Goal: Task Accomplishment & Management: Manage account settings

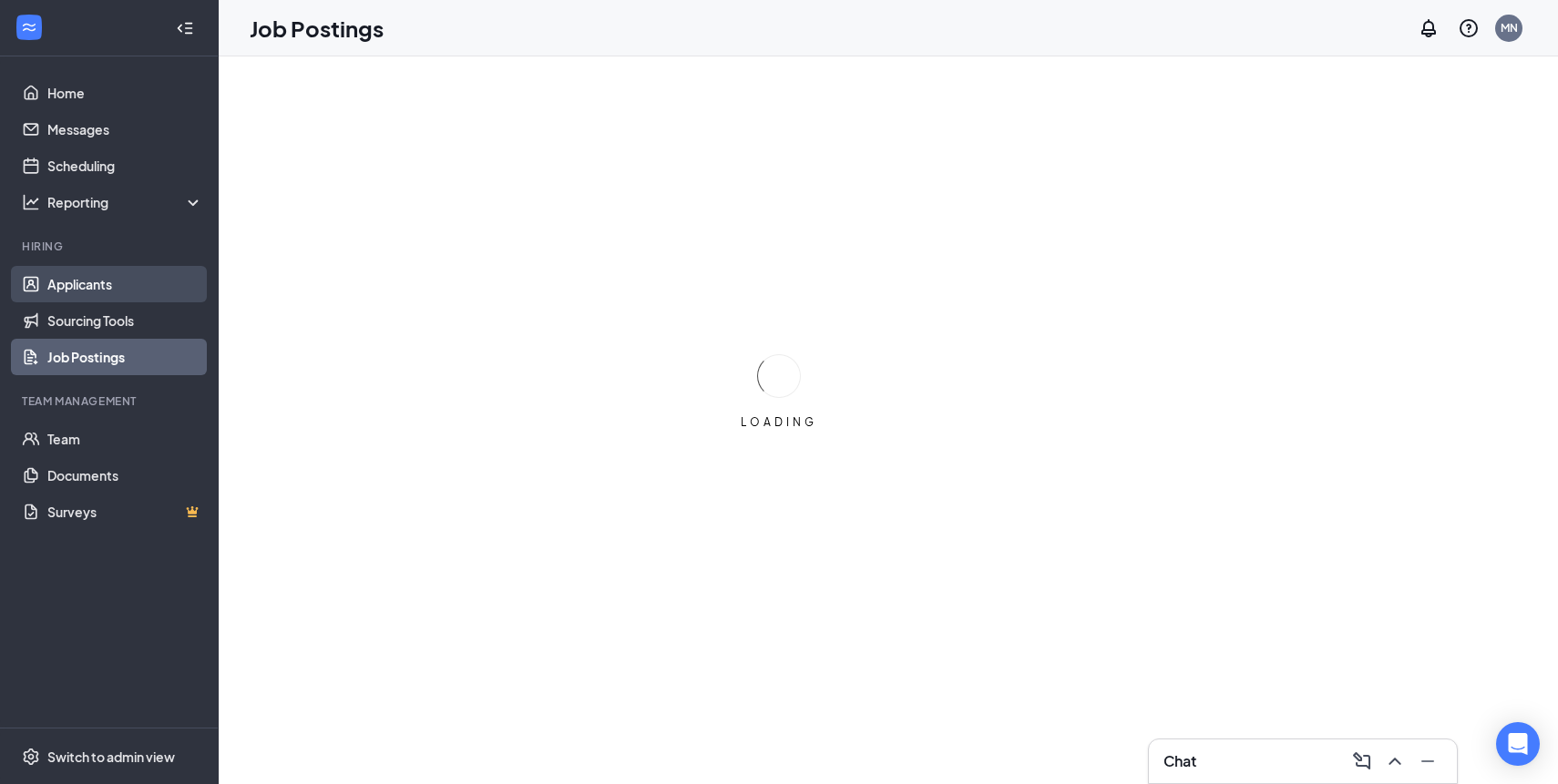
click at [108, 290] on link "Applicants" at bounding box center [124, 284] width 156 height 36
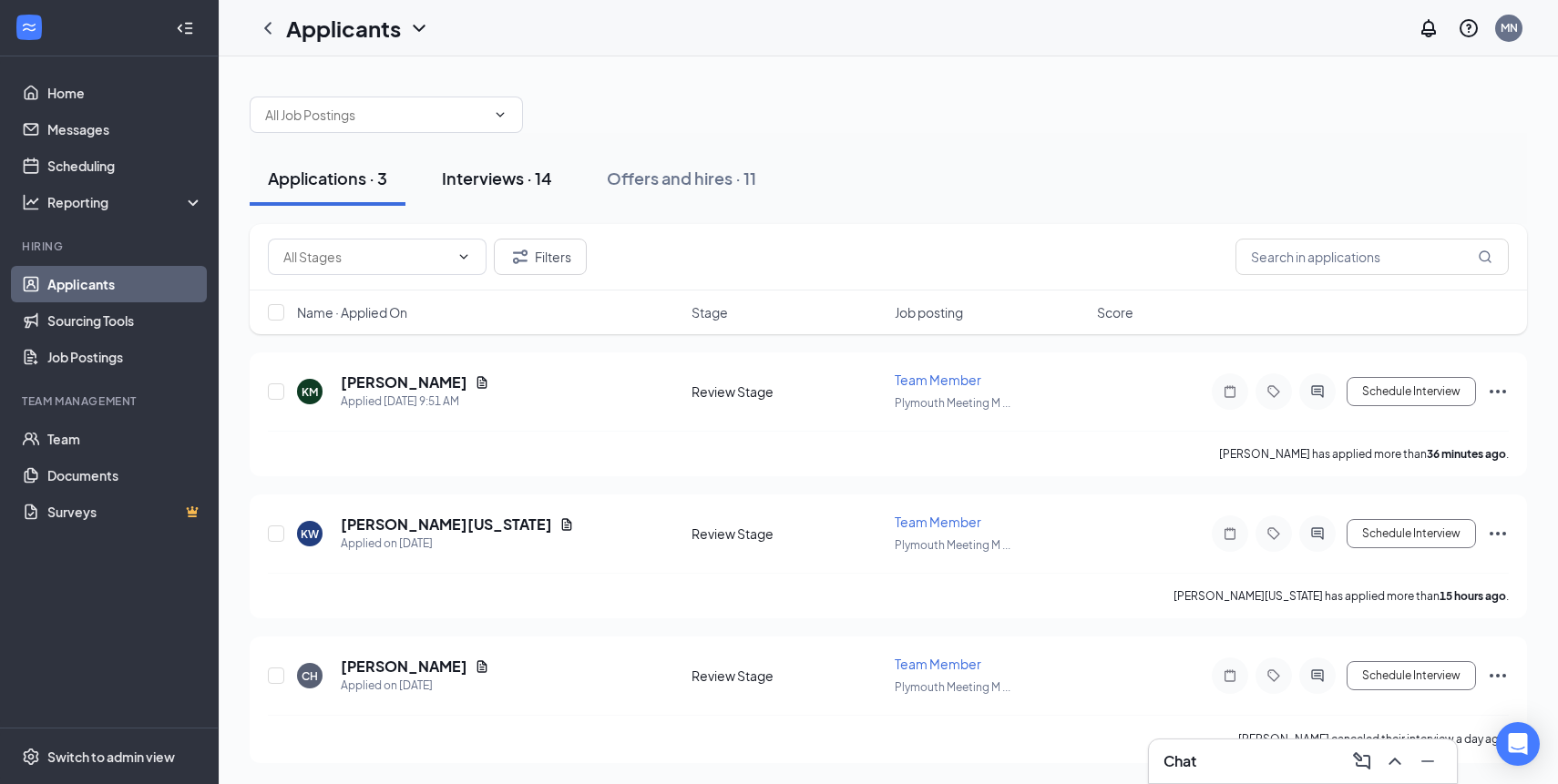
click at [506, 185] on div "Interviews · 14" at bounding box center [496, 178] width 110 height 23
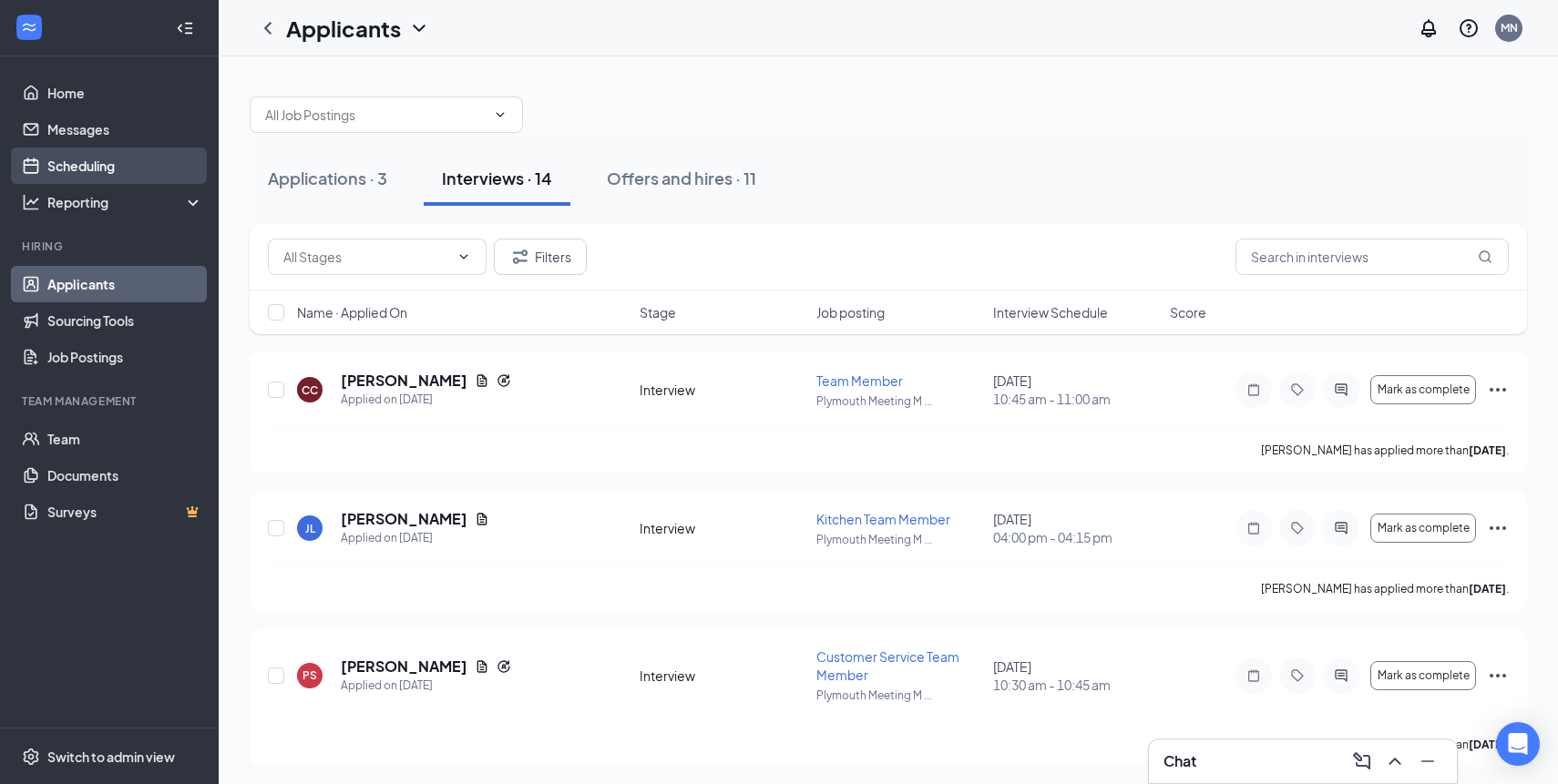
click at [102, 168] on link "Scheduling" at bounding box center [124, 166] width 156 height 36
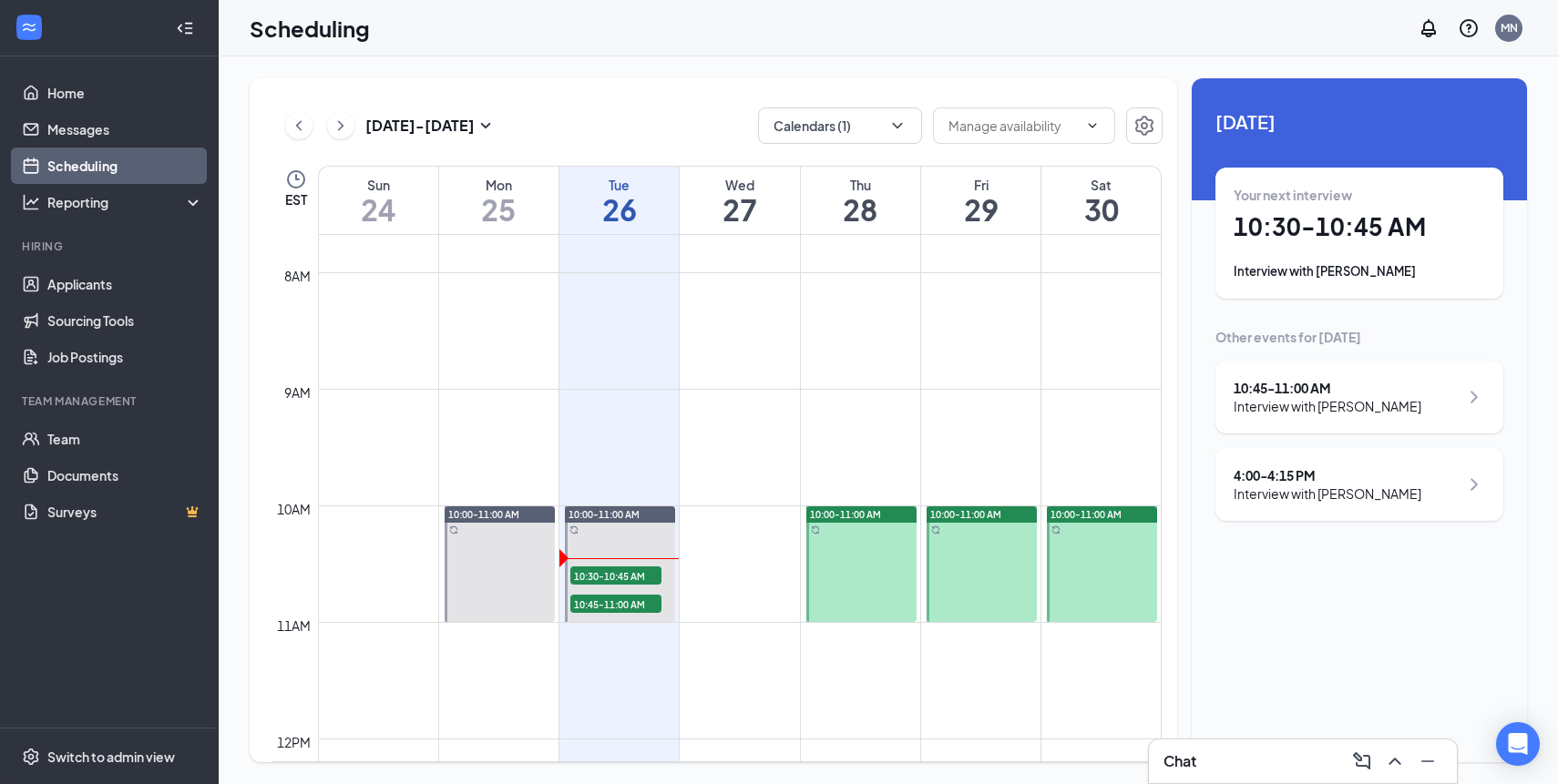
scroll to position [962, 0]
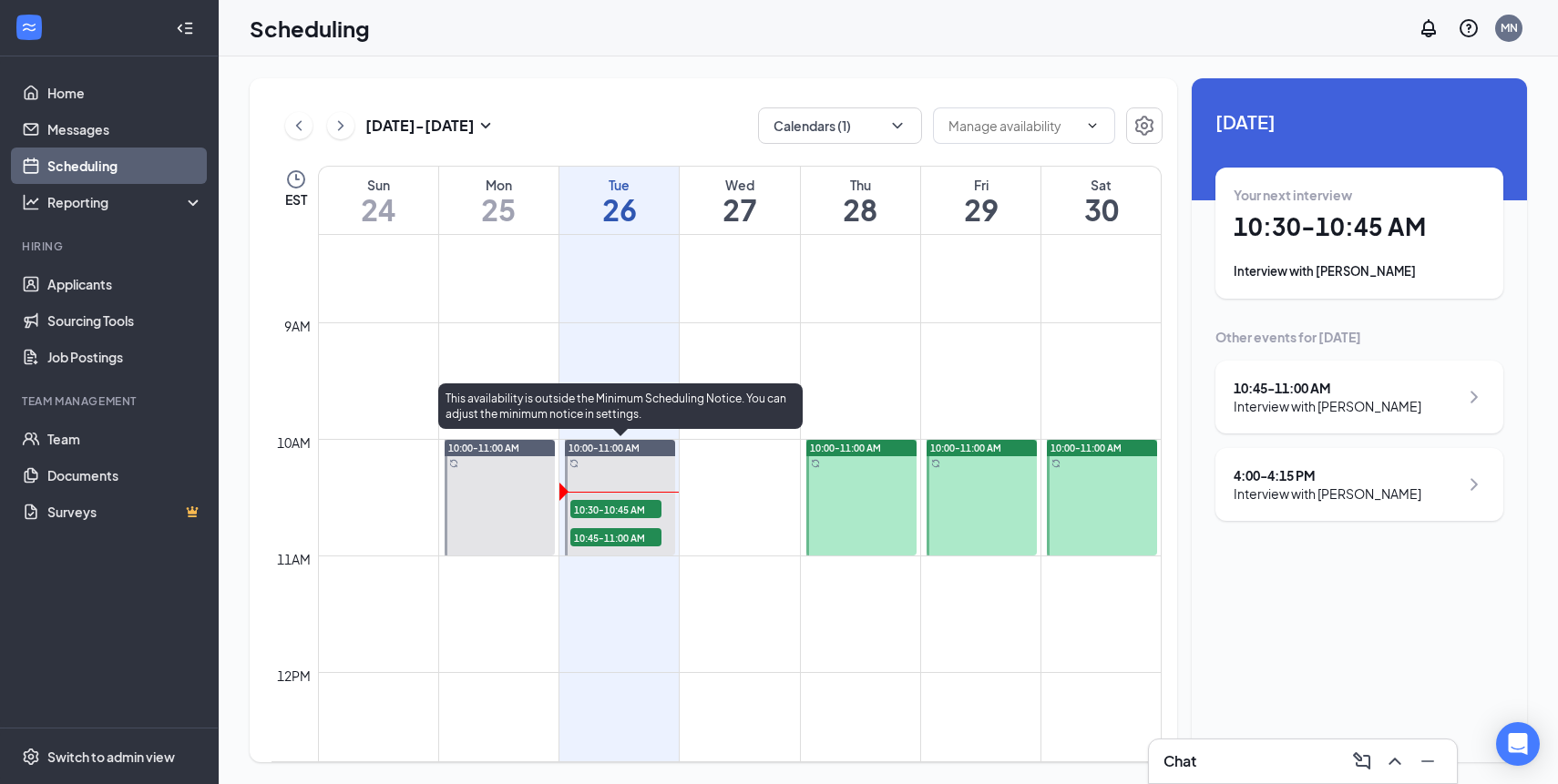
click at [599, 513] on span "10:30-10:45 AM" at bounding box center [616, 508] width 91 height 18
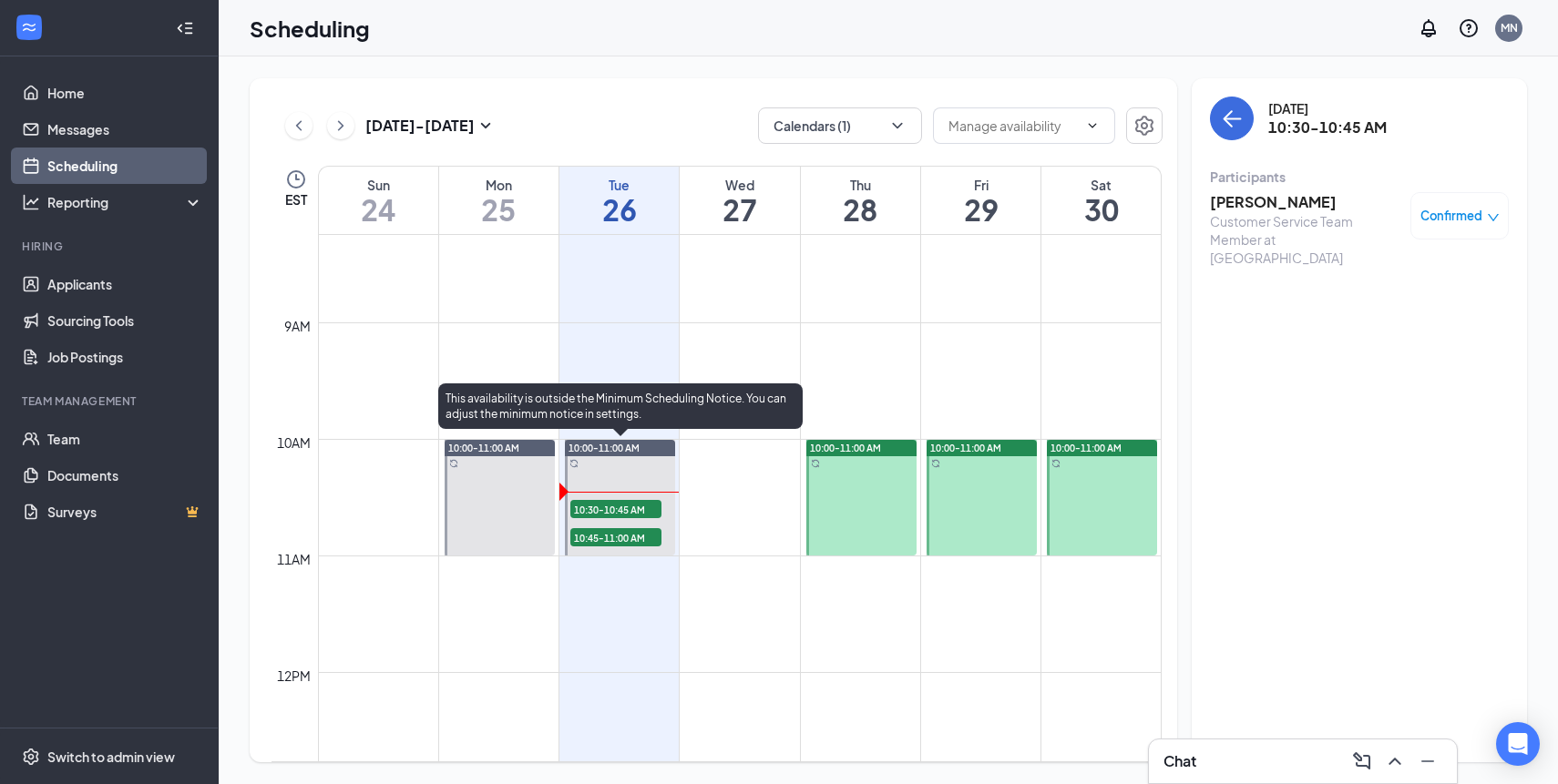
click at [614, 536] on span "10:45-11:00 AM" at bounding box center [616, 537] width 91 height 18
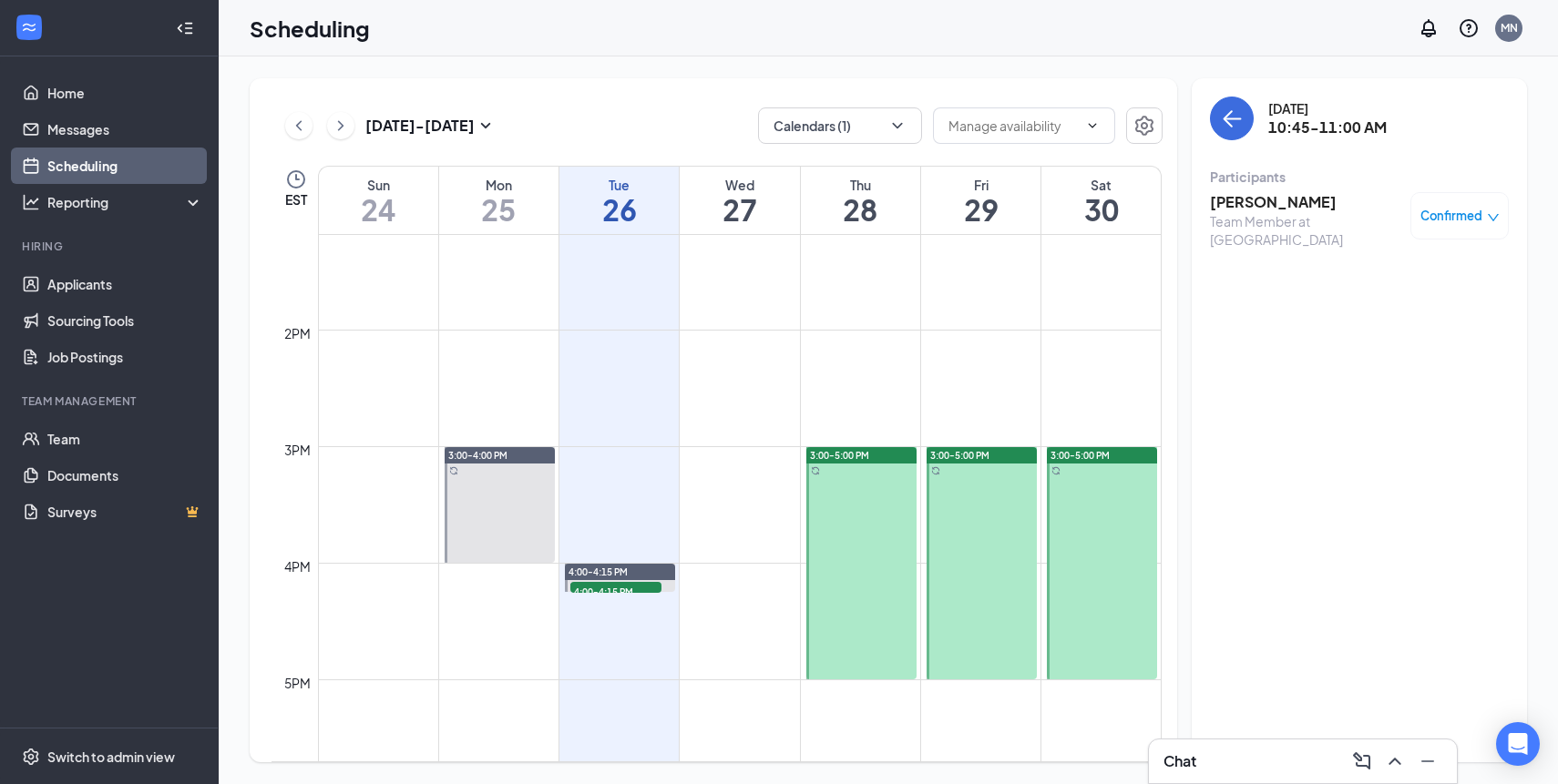
scroll to position [1613, 0]
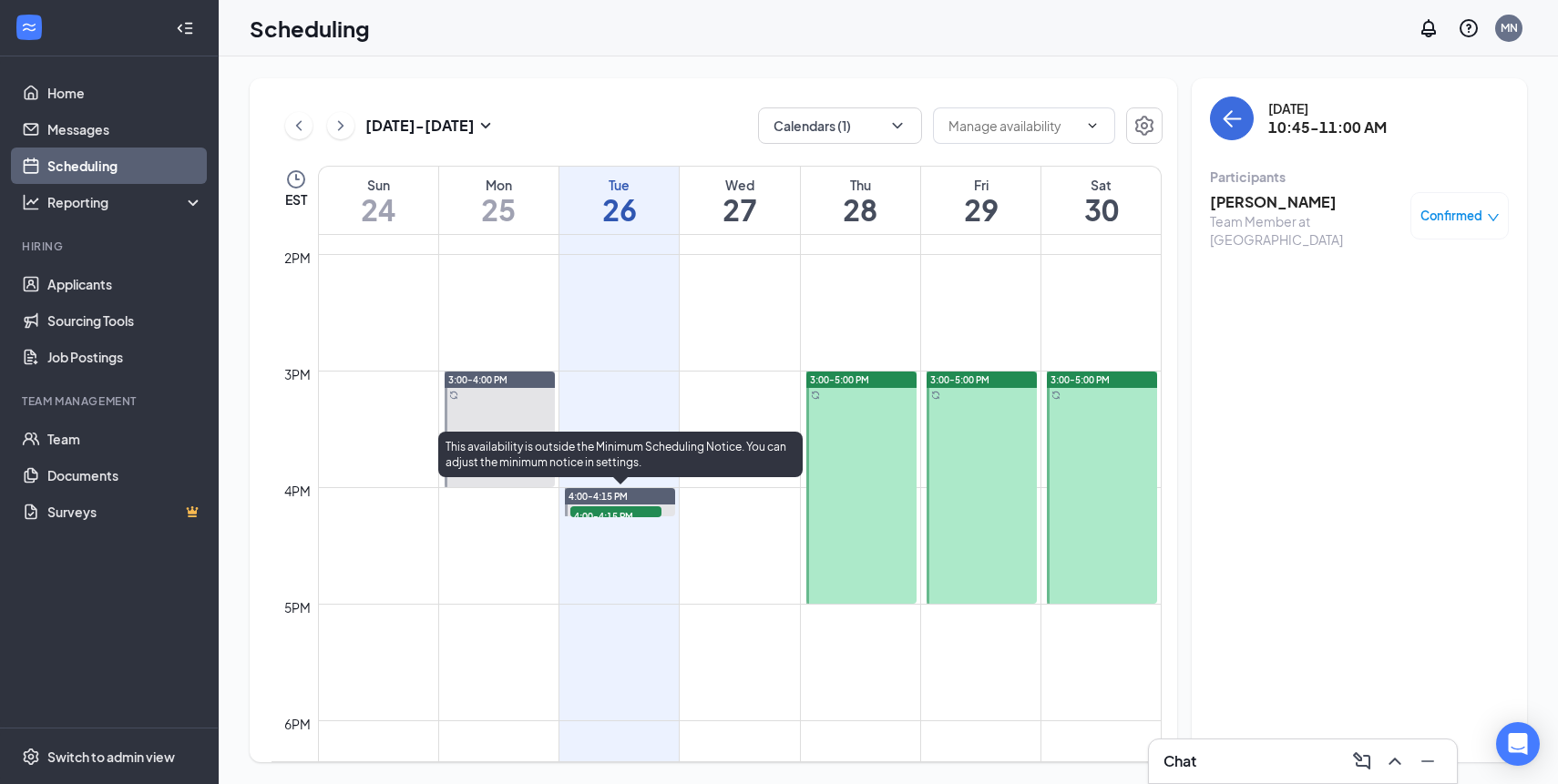
click at [594, 514] on span "4:00-4:15 PM" at bounding box center [616, 515] width 91 height 18
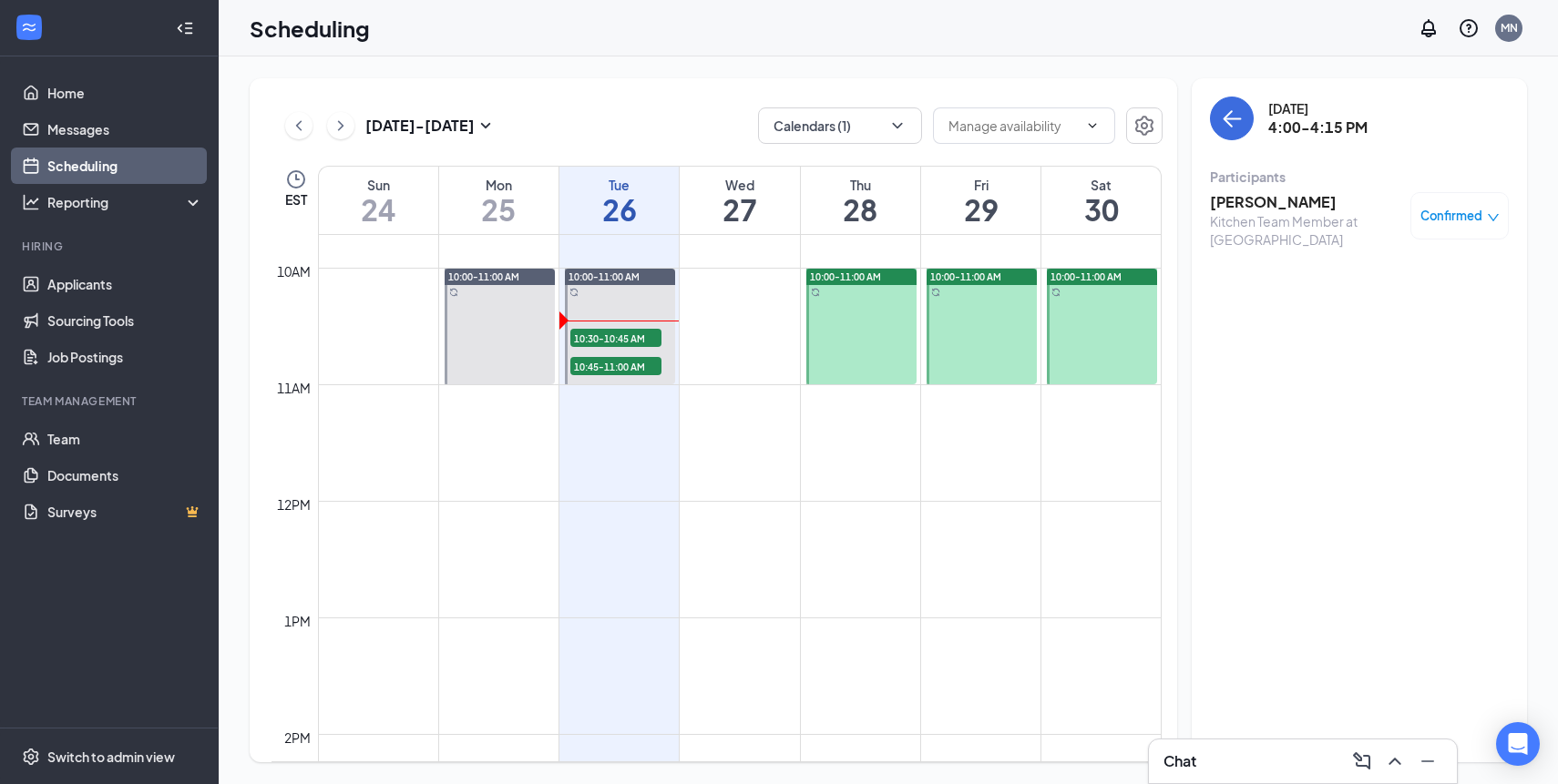
scroll to position [1132, 0]
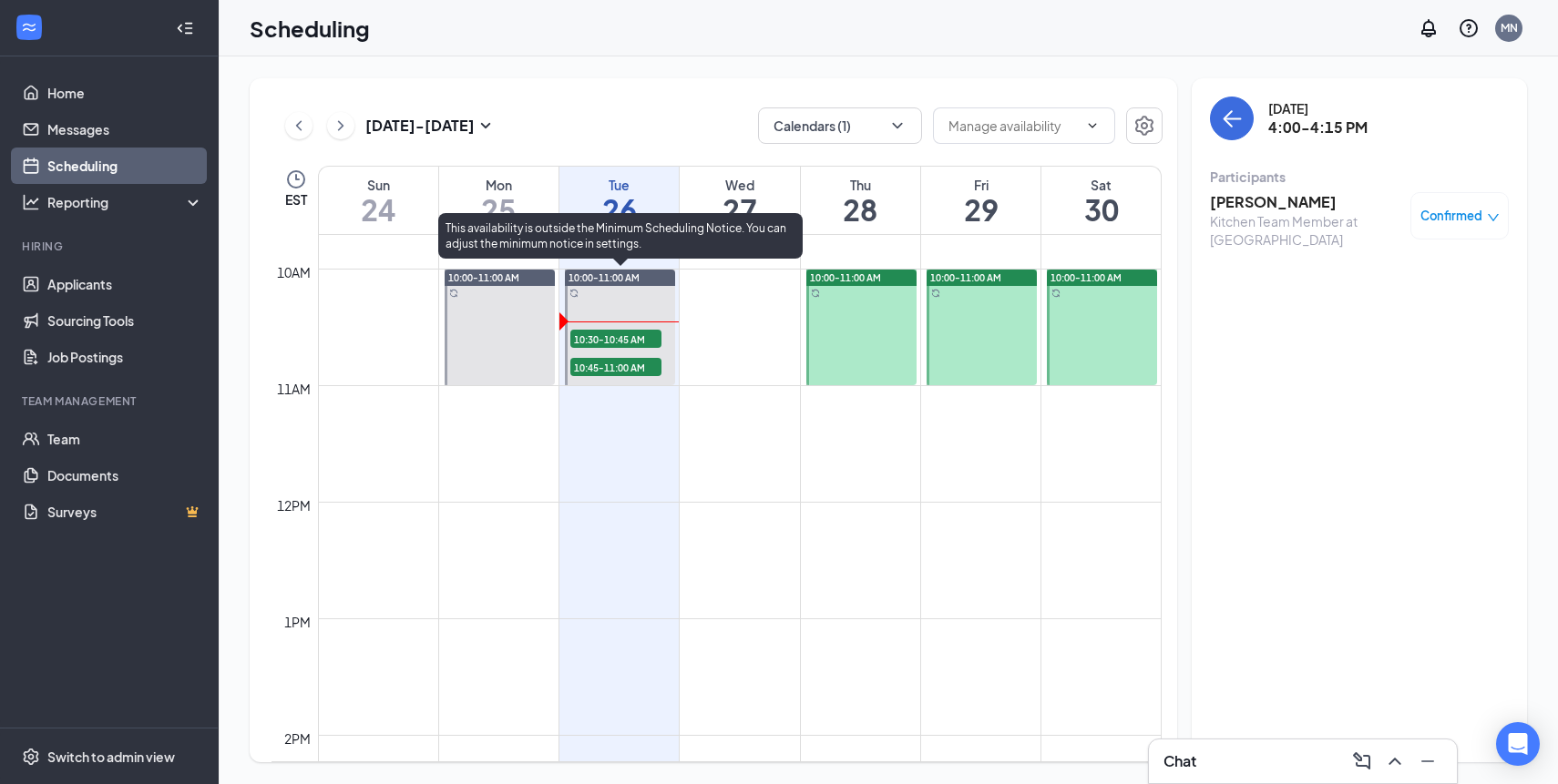
click at [629, 365] on span "10:45-11:00 AM" at bounding box center [616, 367] width 91 height 18
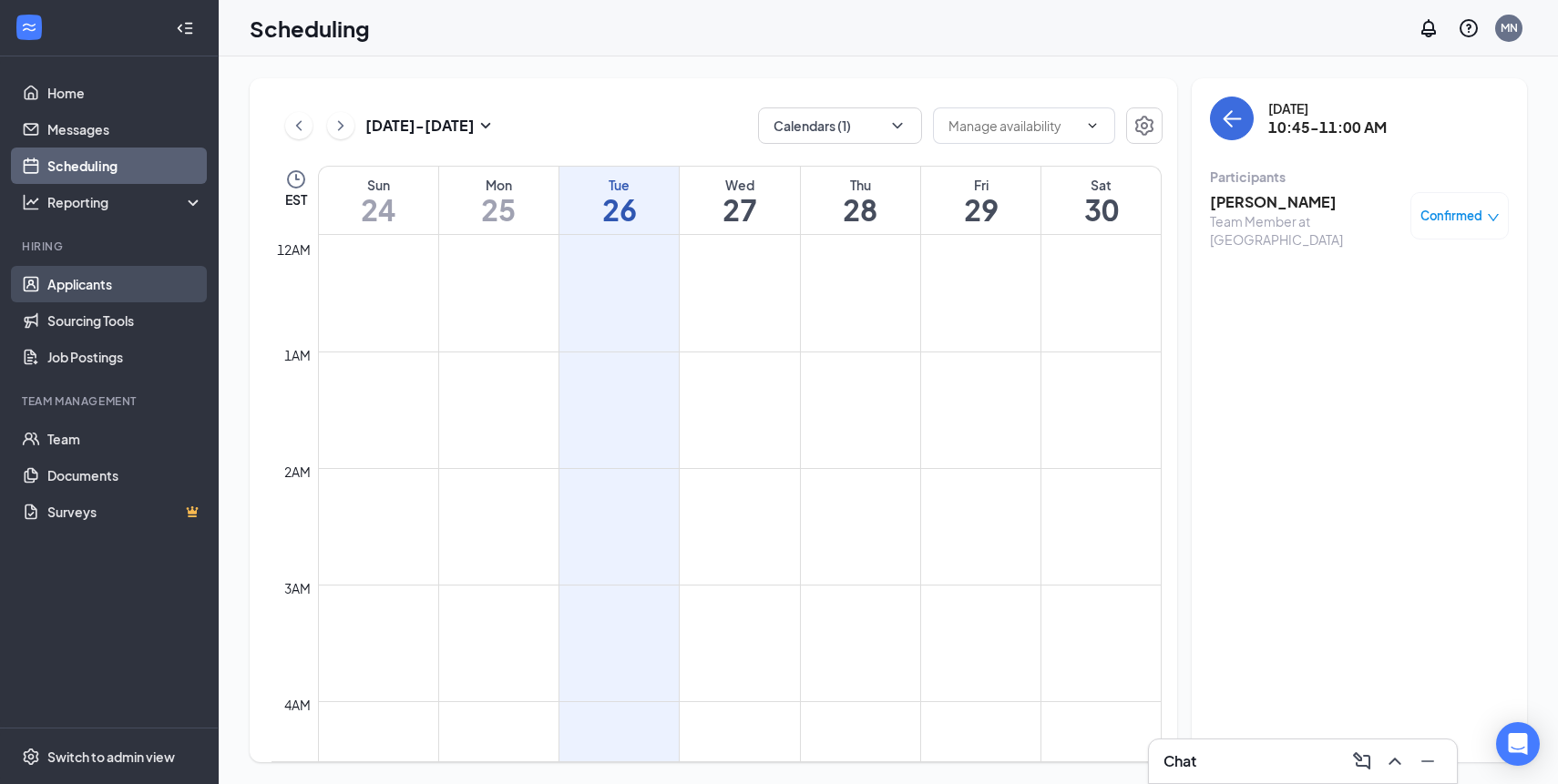
click at [91, 288] on link "Applicants" at bounding box center [124, 284] width 156 height 36
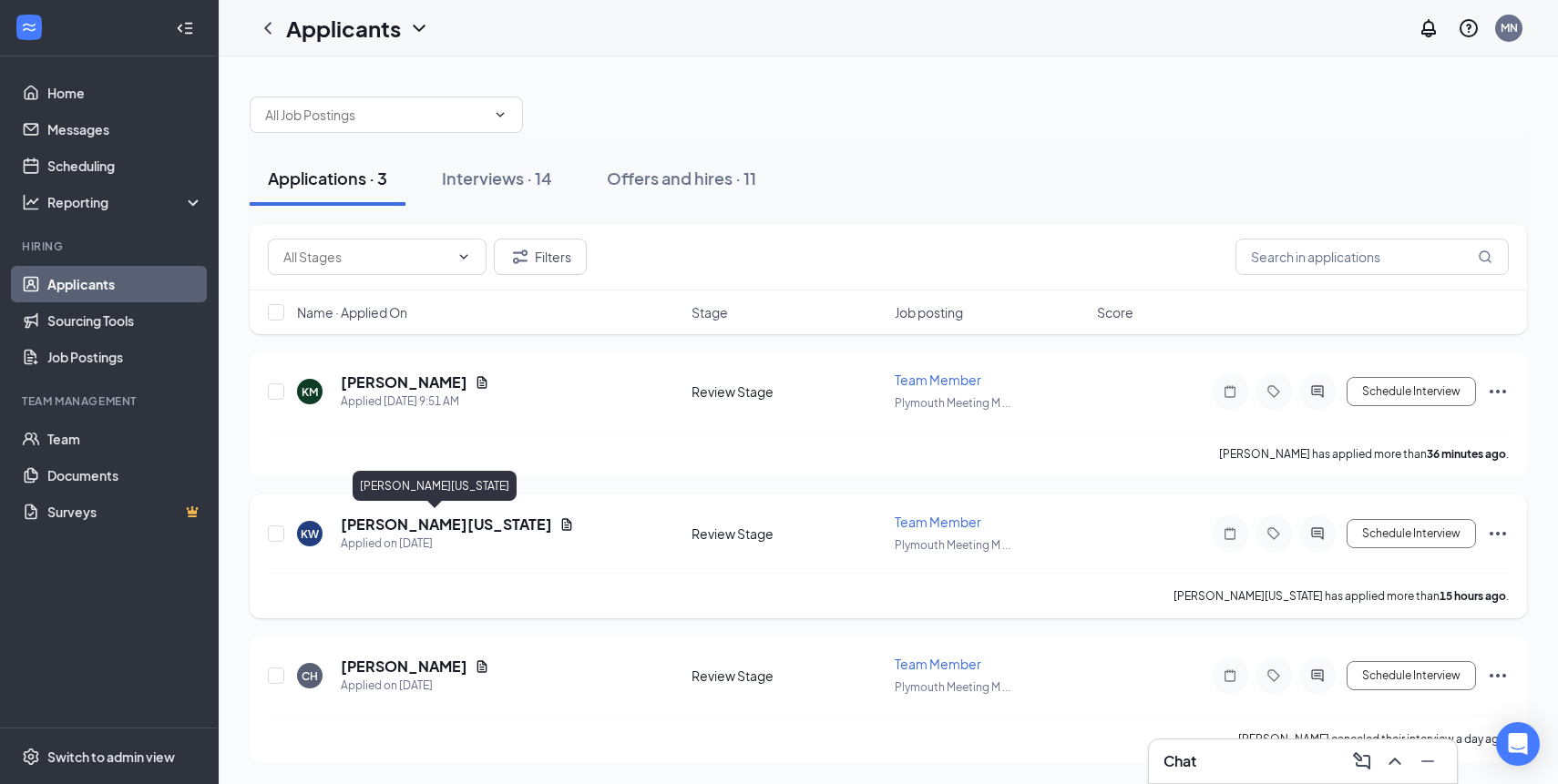
click at [443, 526] on h5 "[PERSON_NAME][US_STATE]" at bounding box center [446, 525] width 212 height 20
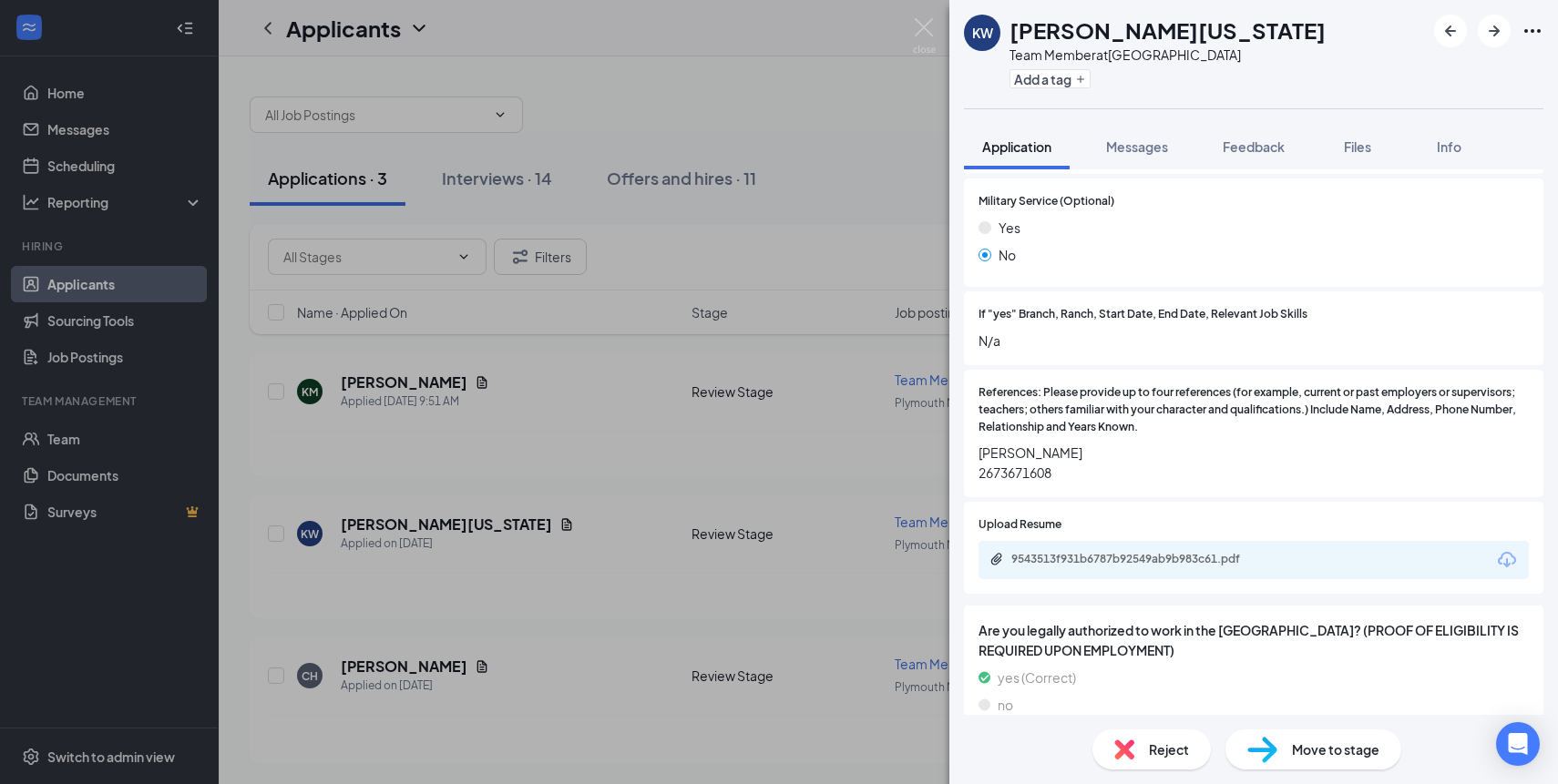
scroll to position [2309, 0]
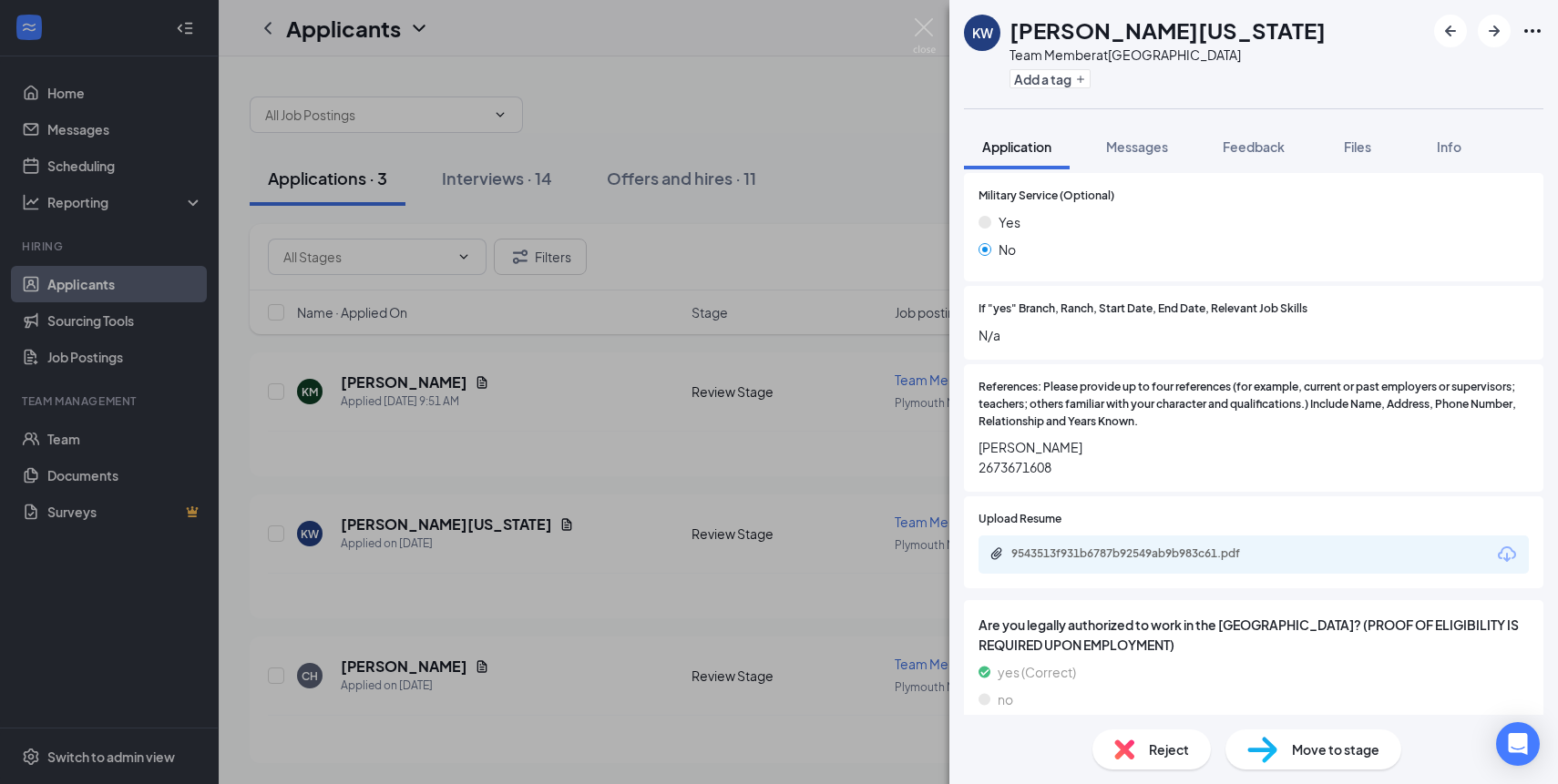
click at [712, 469] on div "KW Kimora [US_STATE] Team Member at [GEOGRAPHIC_DATA] Add a tag Application Mes…" at bounding box center [779, 392] width 1558 height 784
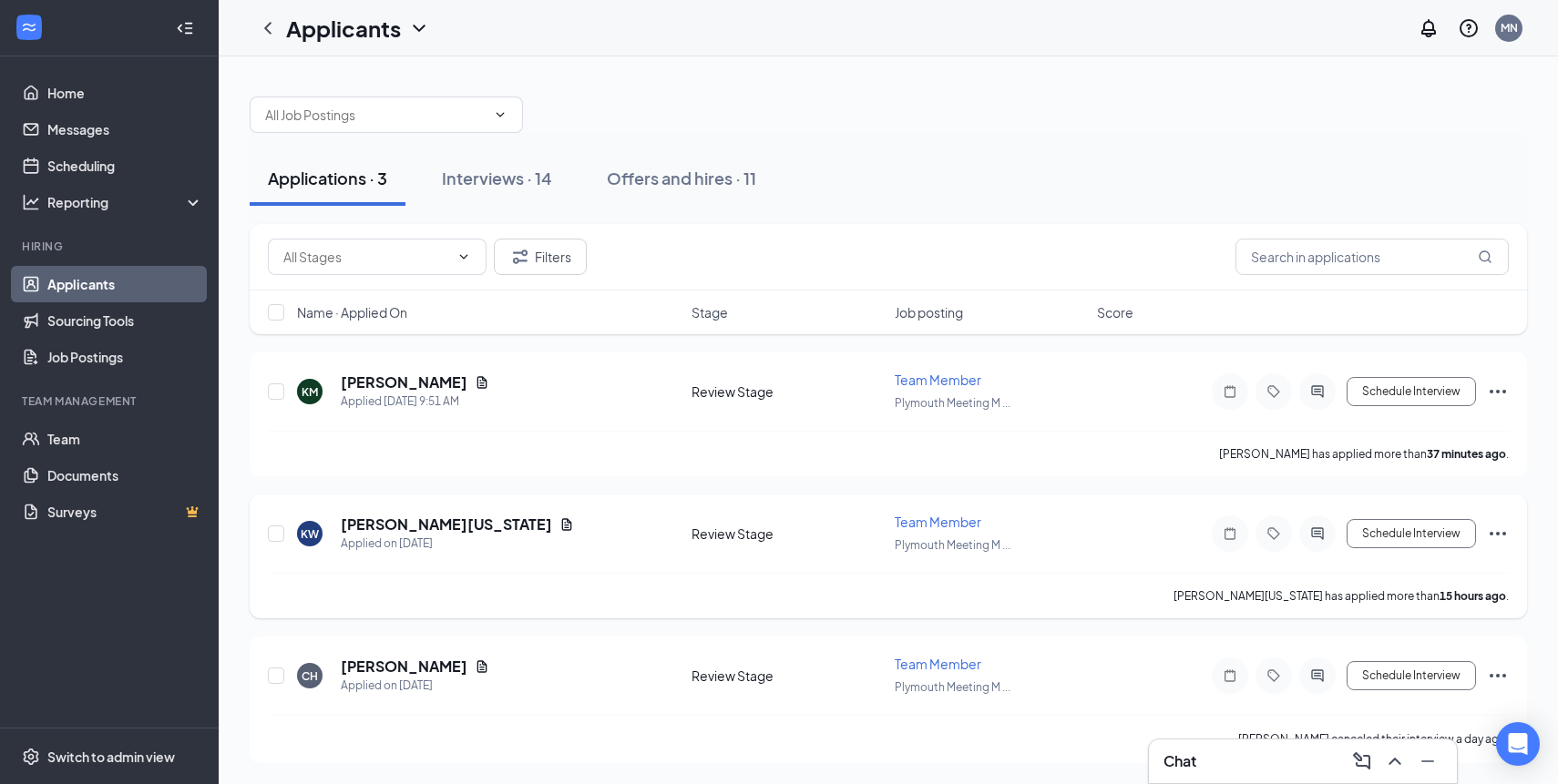
click at [1501, 531] on icon "Ellipses" at bounding box center [1498, 533] width 22 height 22
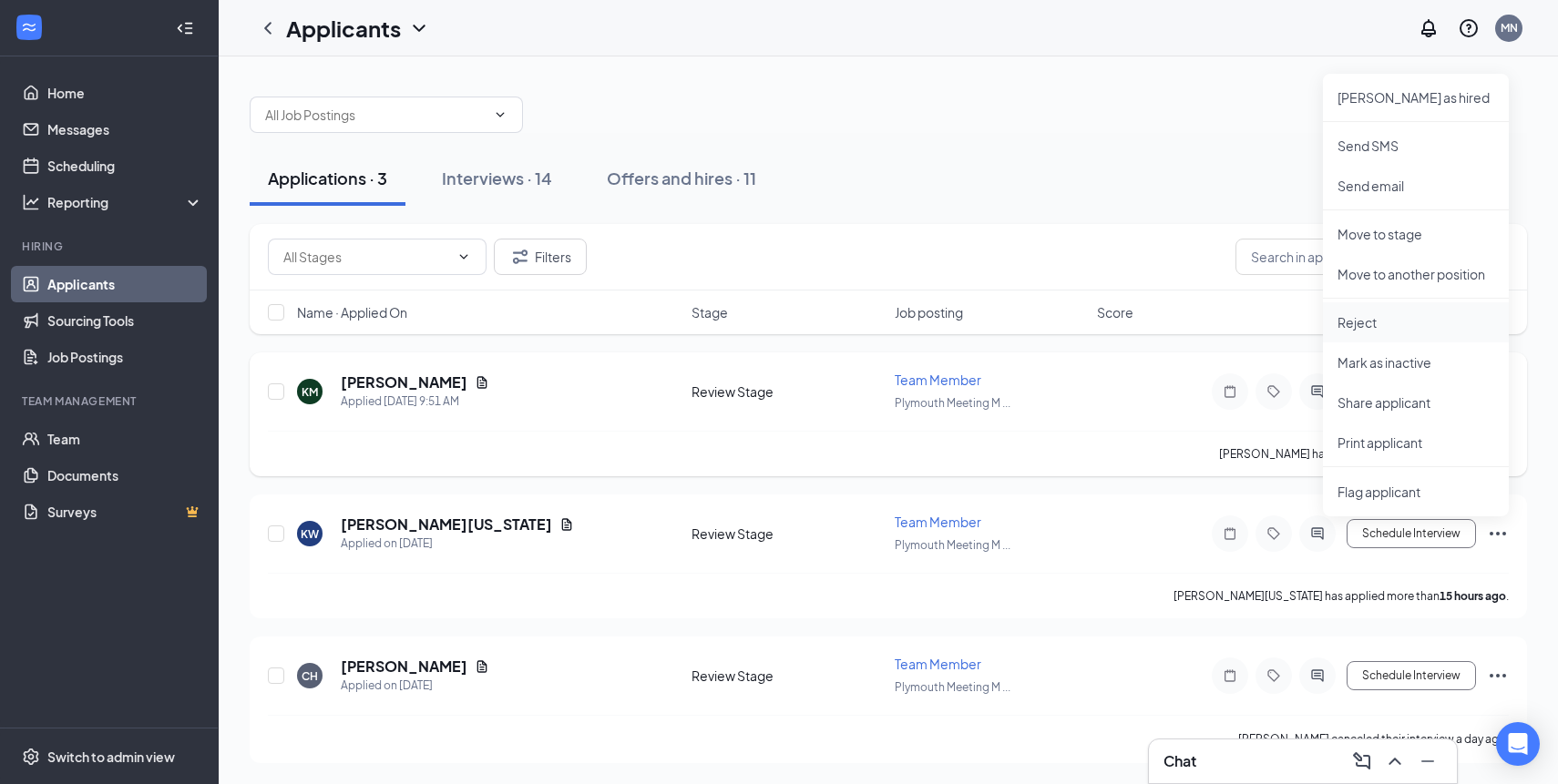
click at [1409, 328] on p "Reject" at bounding box center [1416, 322] width 157 height 18
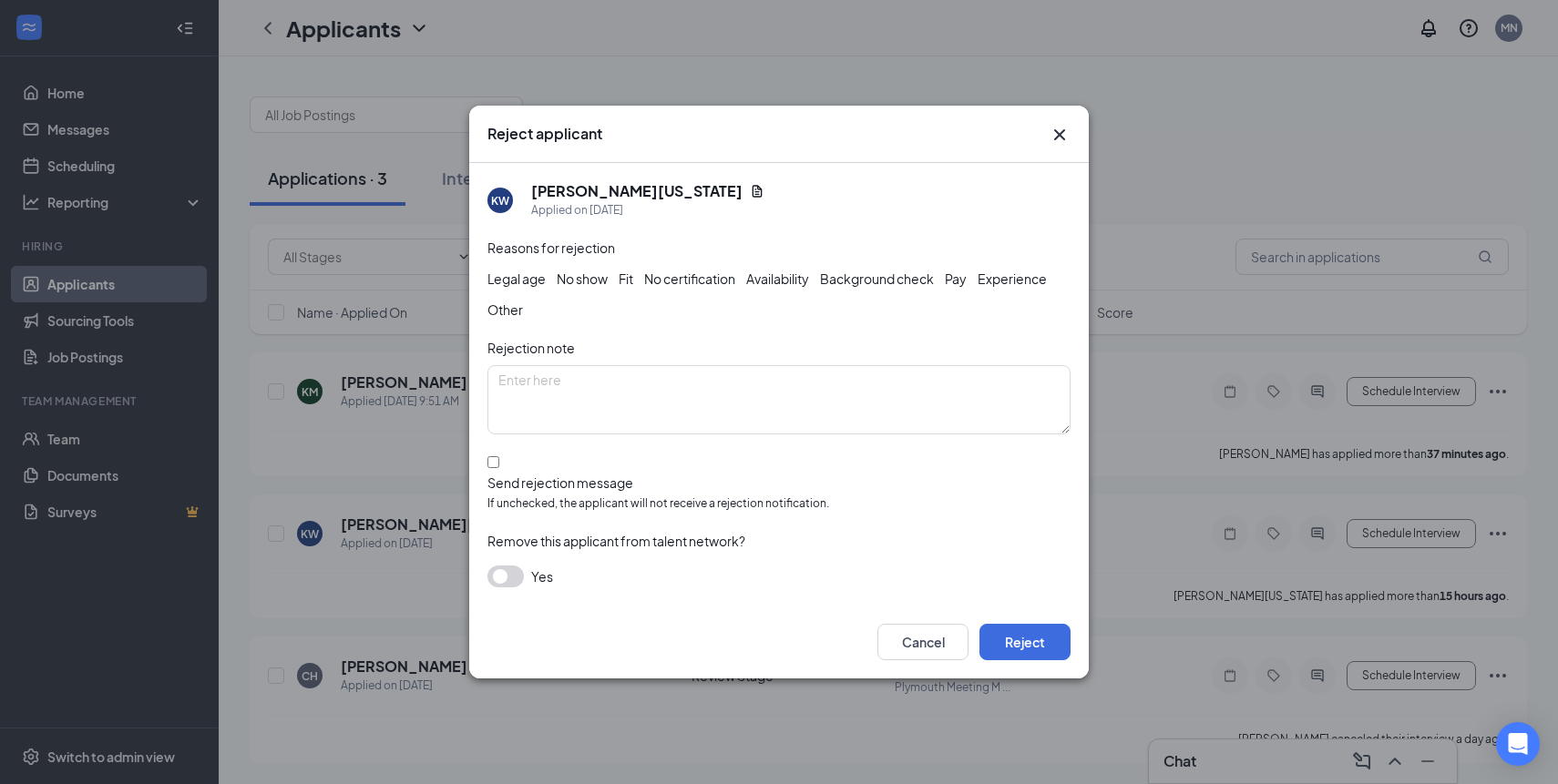
click at [523, 320] on span "Other" at bounding box center [505, 309] width 35 height 20
click at [1018, 649] on button "Reject" at bounding box center [1025, 642] width 91 height 36
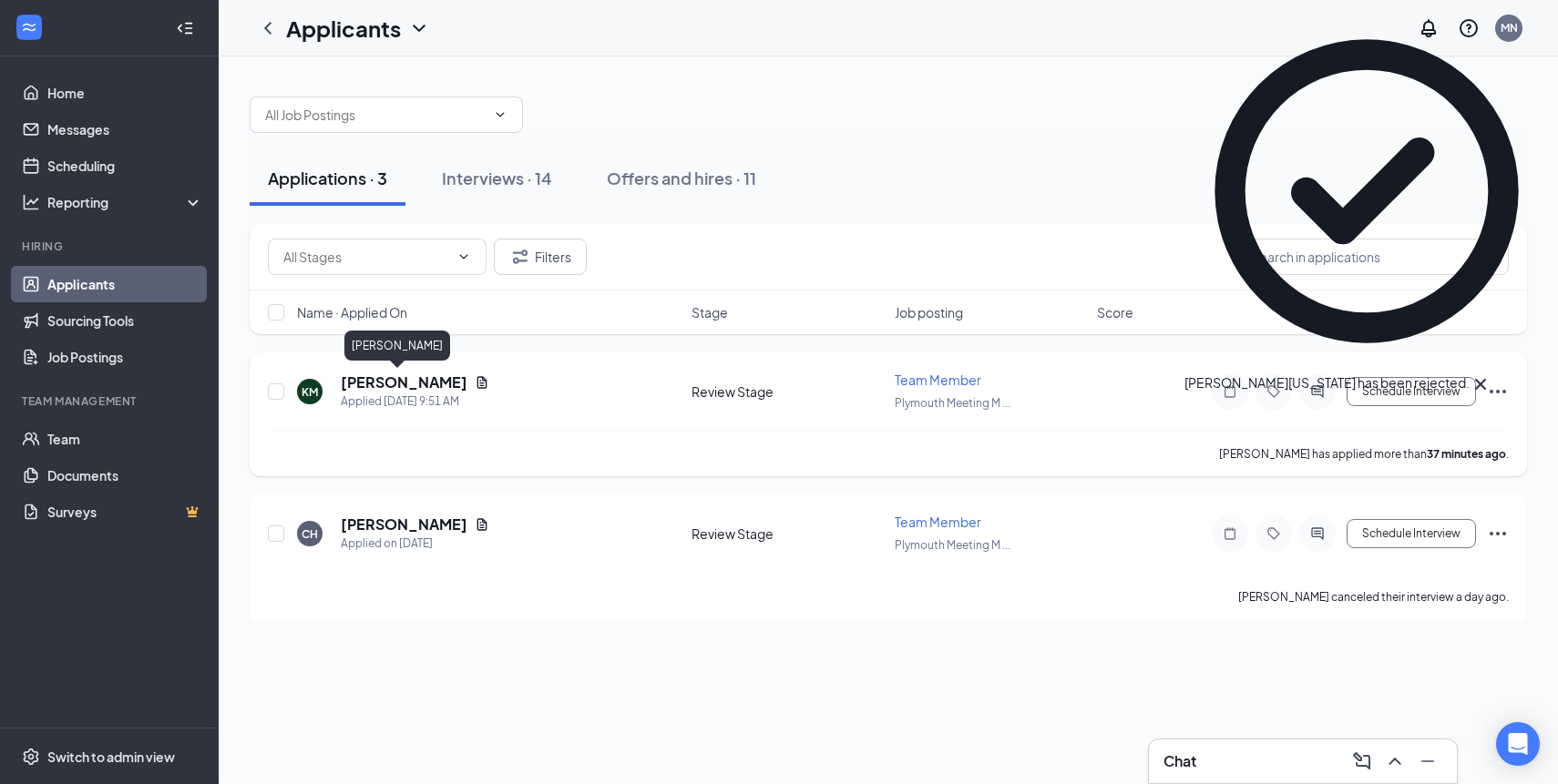
click at [395, 383] on h5 "[PERSON_NAME]" at bounding box center [404, 382] width 126 height 20
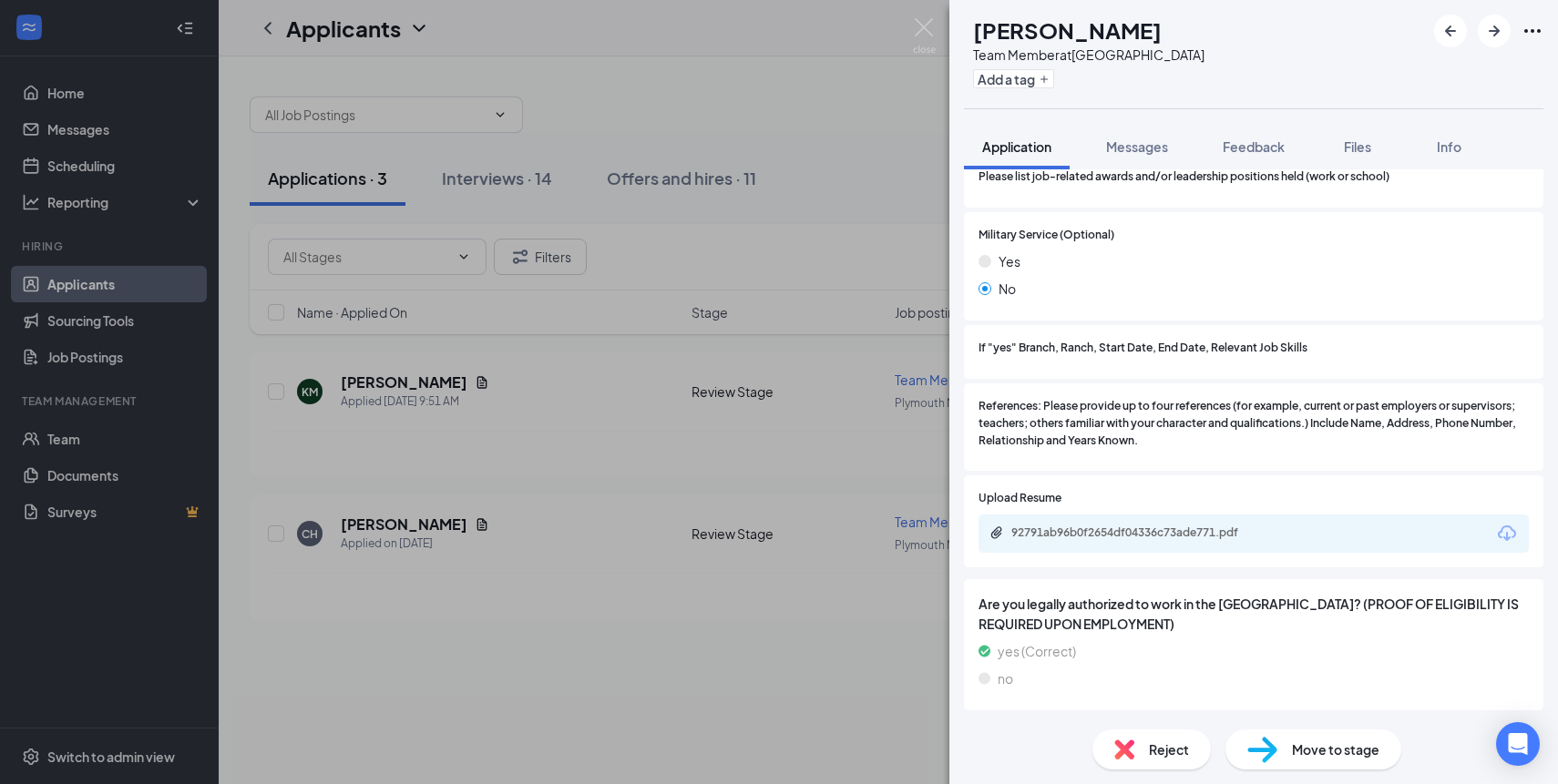
scroll to position [2093, 0]
click at [1157, 539] on div "92791ab96b0f2654df04336c73ade771.pdf" at bounding box center [1137, 534] width 295 height 17
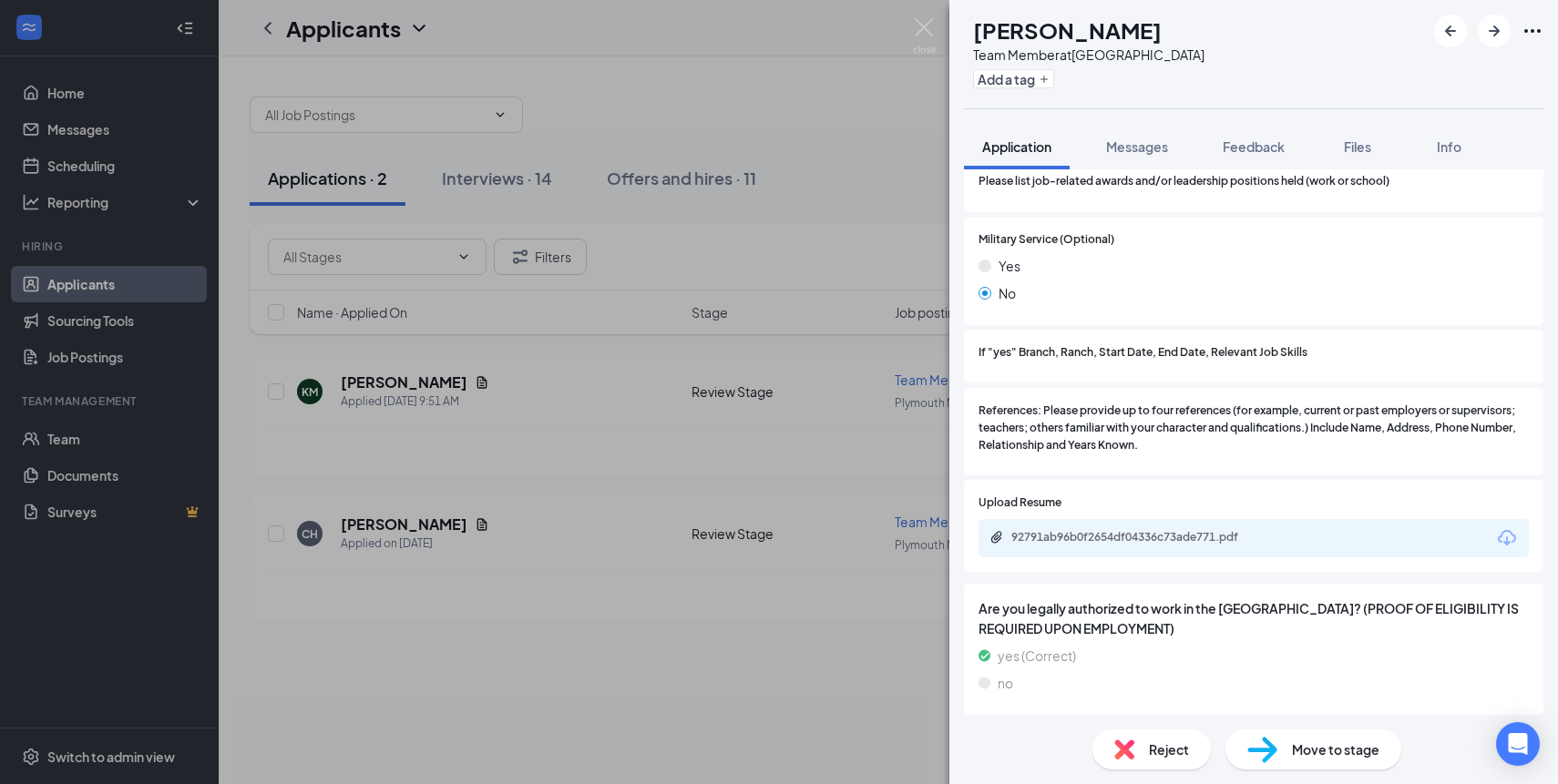
click at [634, 488] on div "KM [PERSON_NAME] Team Member at [GEOGRAPHIC_DATA] Add a tag Application Message…" at bounding box center [779, 392] width 1558 height 784
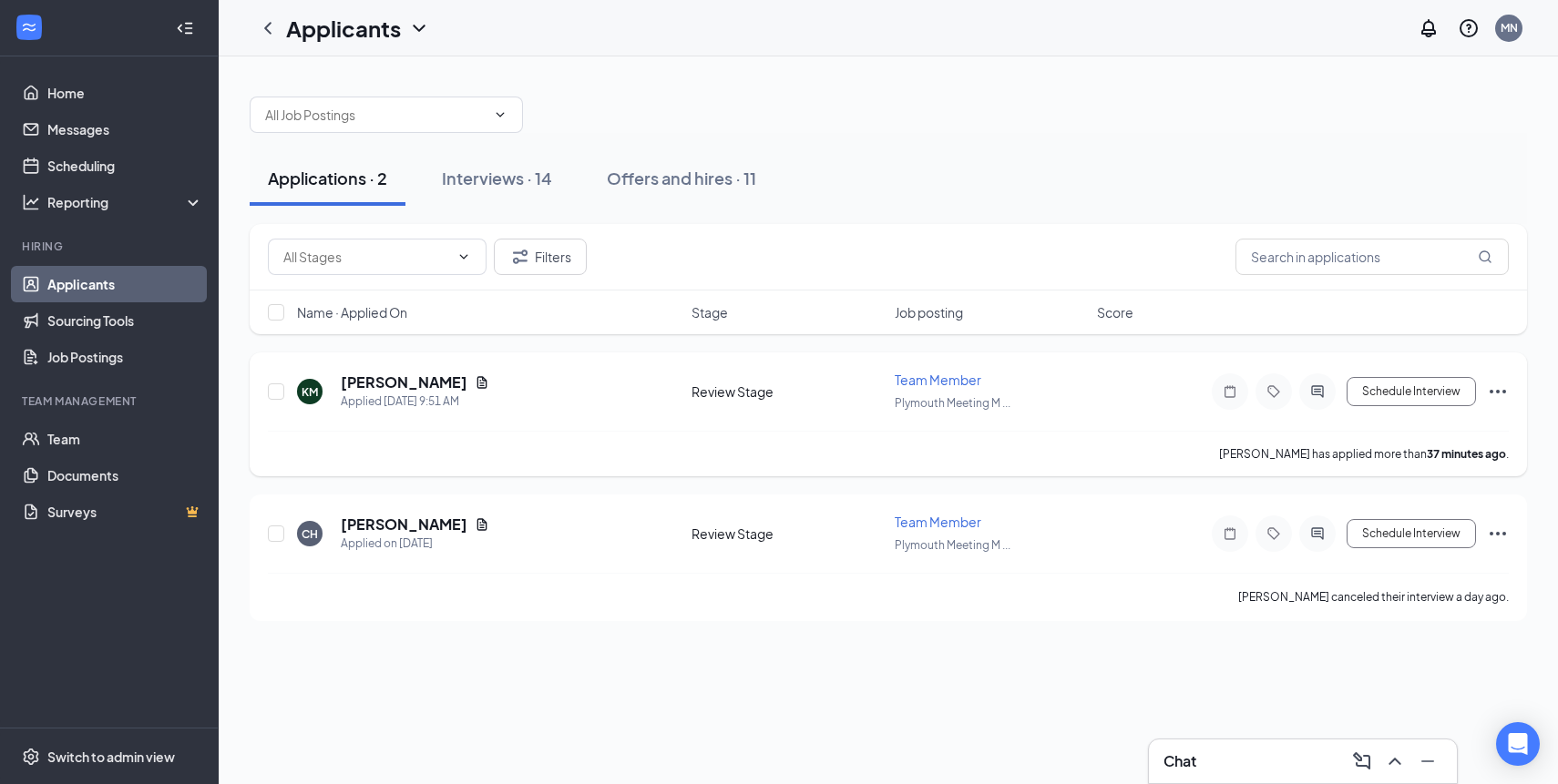
click at [1501, 392] on icon "Ellipses" at bounding box center [1498, 392] width 22 height 22
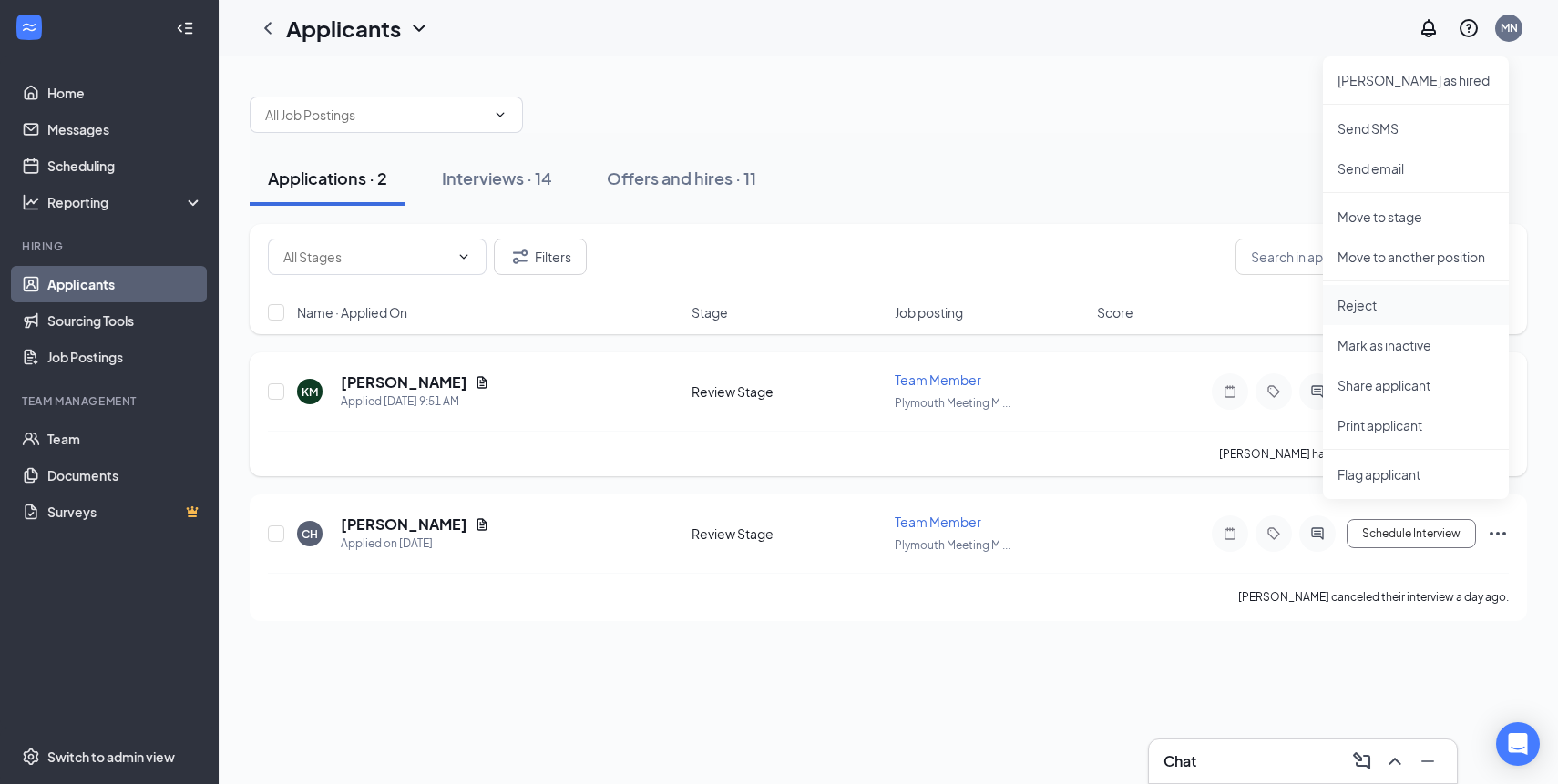
click at [1415, 304] on p "Reject" at bounding box center [1416, 304] width 157 height 18
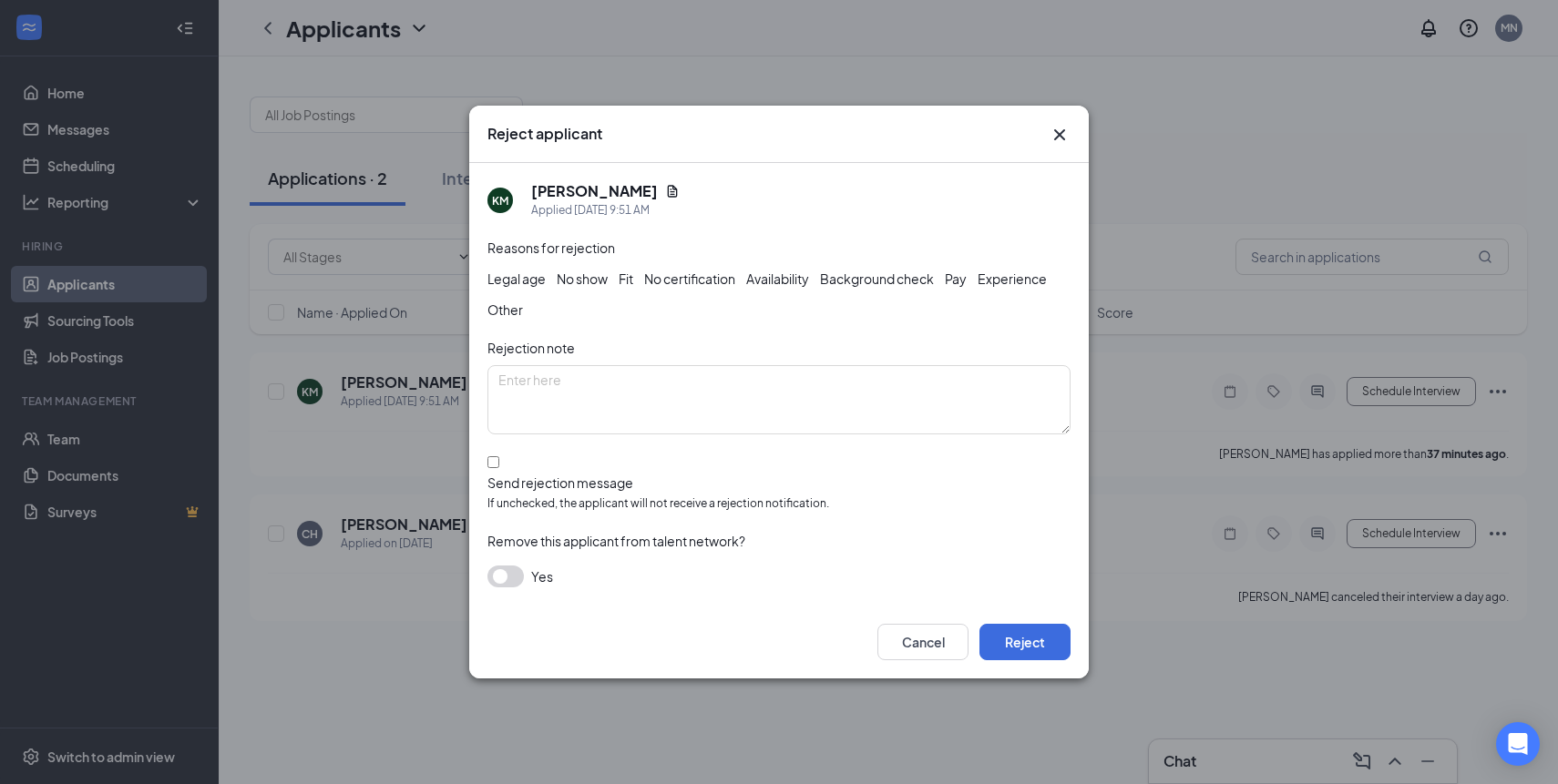
click at [523, 320] on span "Other" at bounding box center [505, 309] width 35 height 20
click at [1021, 636] on button "Reject" at bounding box center [1025, 642] width 91 height 36
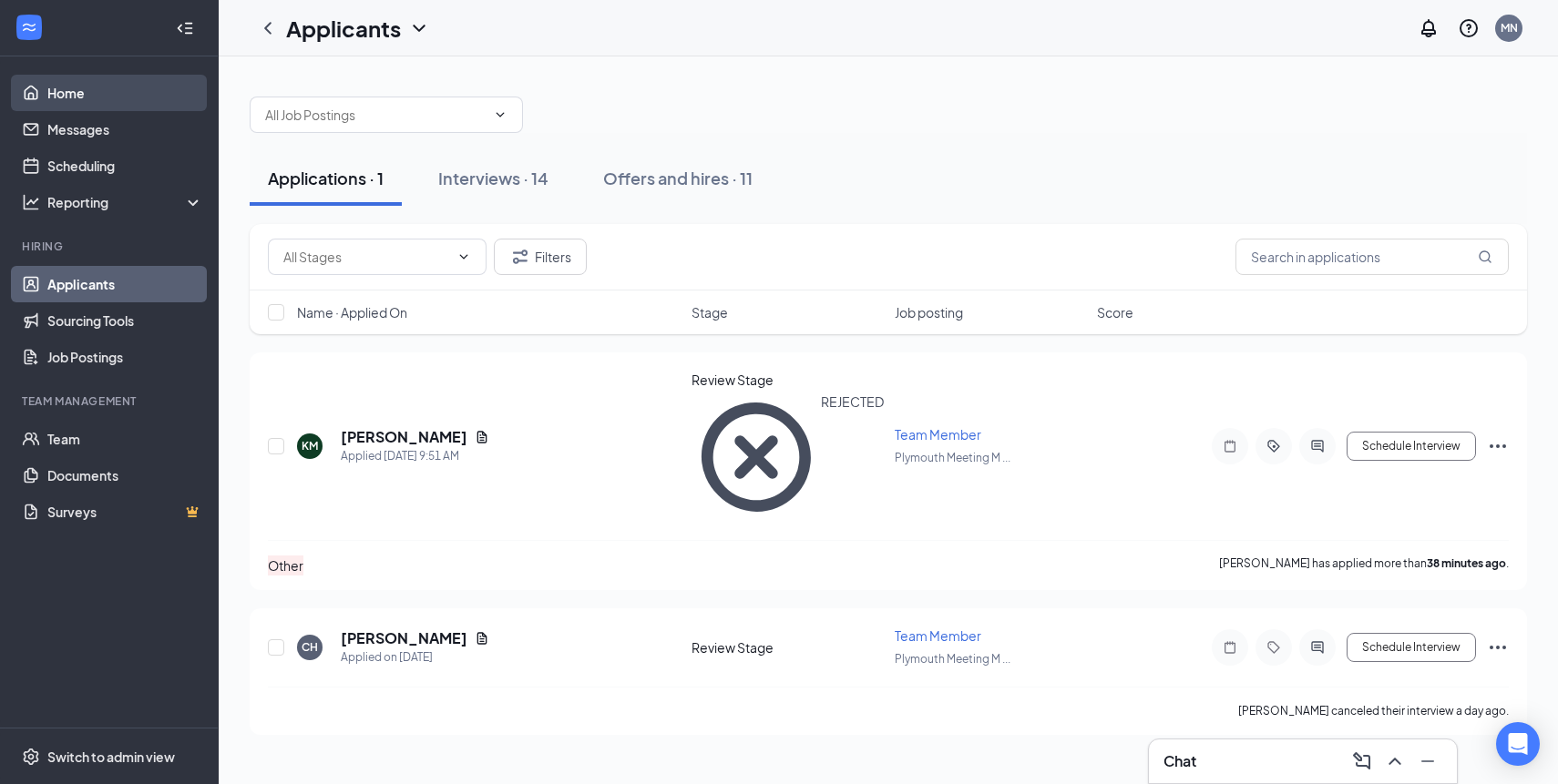
click at [85, 99] on link "Home" at bounding box center [124, 93] width 156 height 36
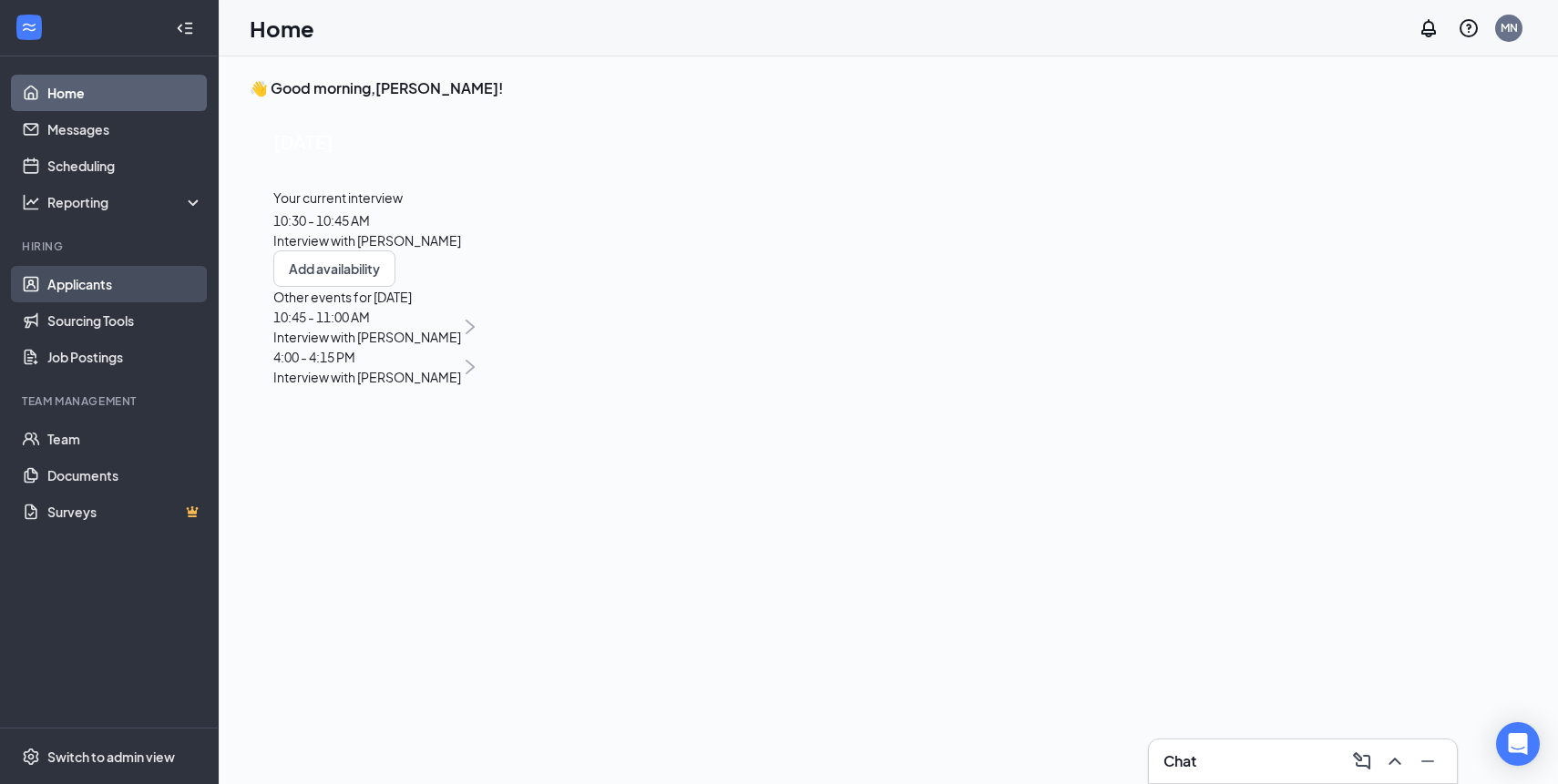
click at [95, 280] on link "Applicants" at bounding box center [124, 284] width 156 height 36
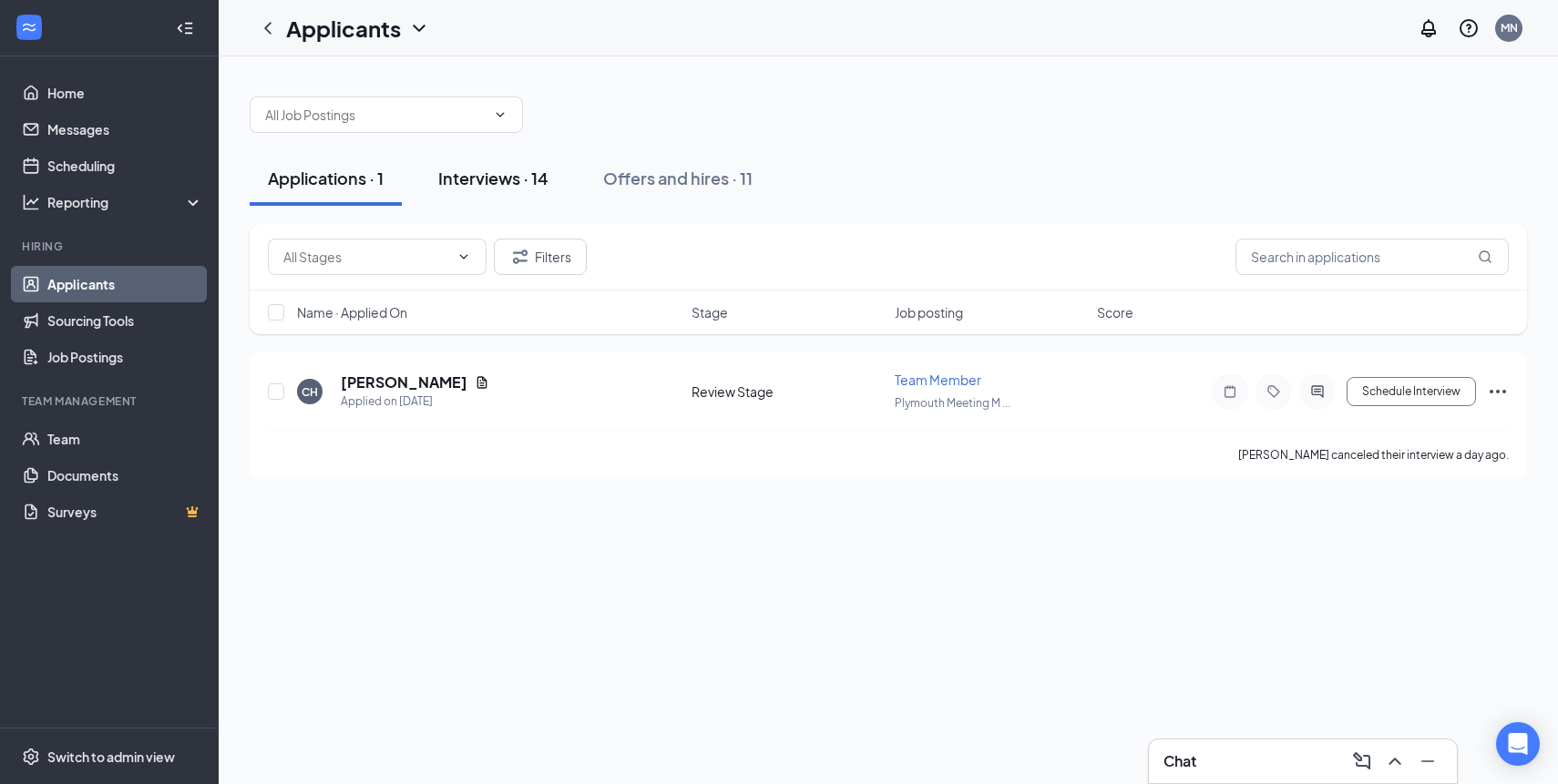
click at [506, 188] on div "Interviews · 14" at bounding box center [493, 178] width 110 height 23
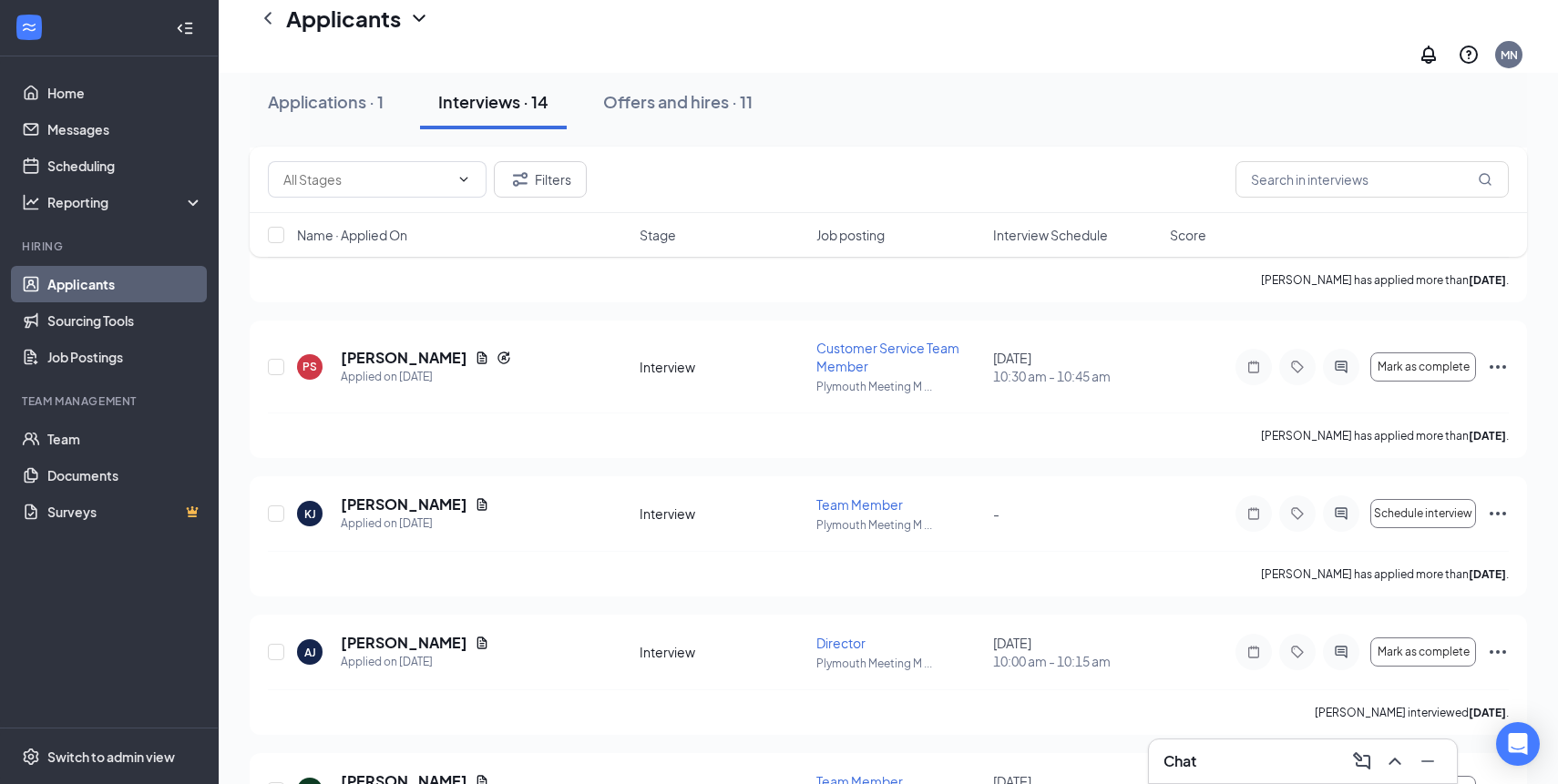
scroll to position [336, 0]
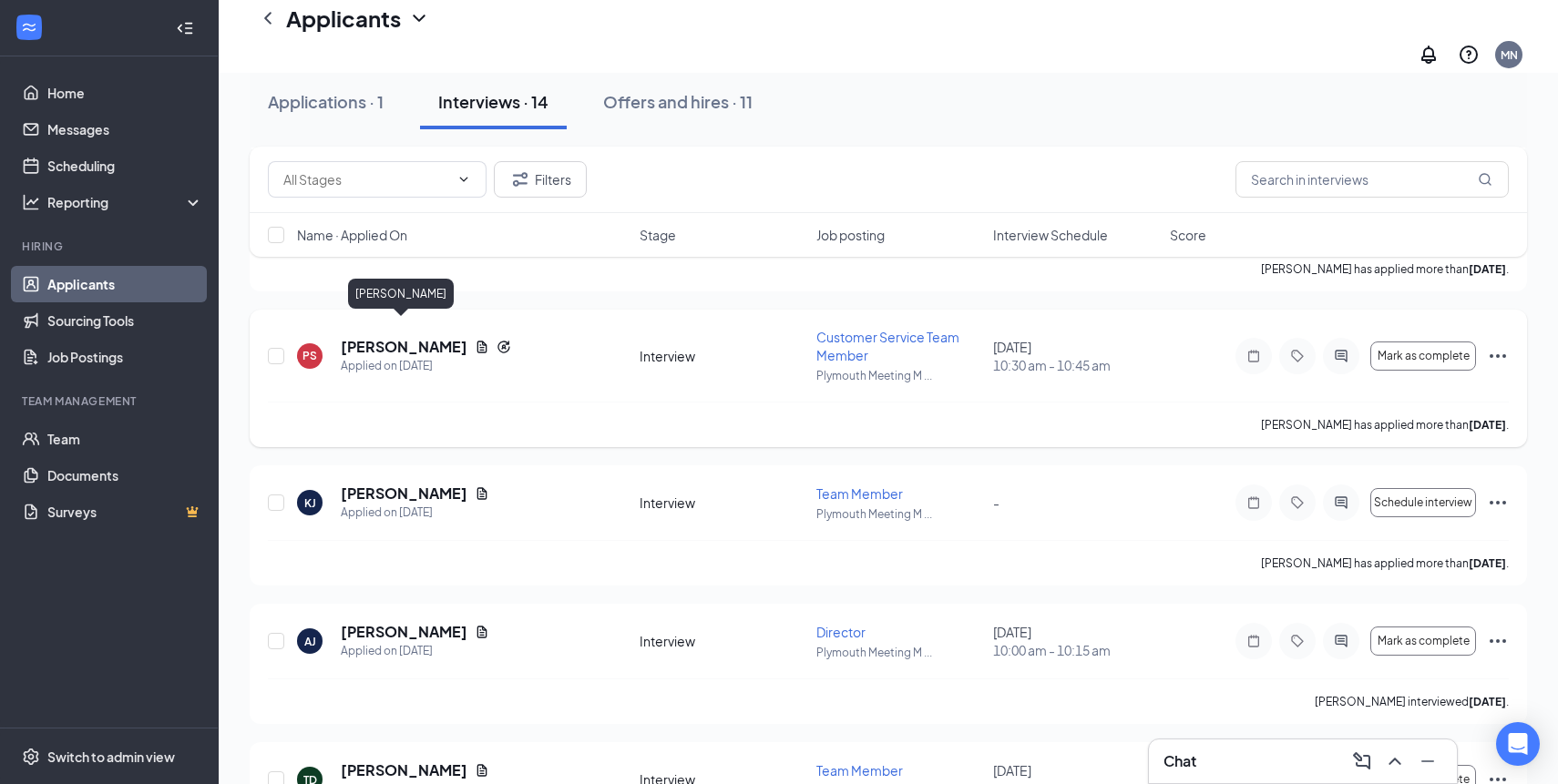
click at [416, 337] on h5 "[PERSON_NAME]" at bounding box center [404, 347] width 126 height 20
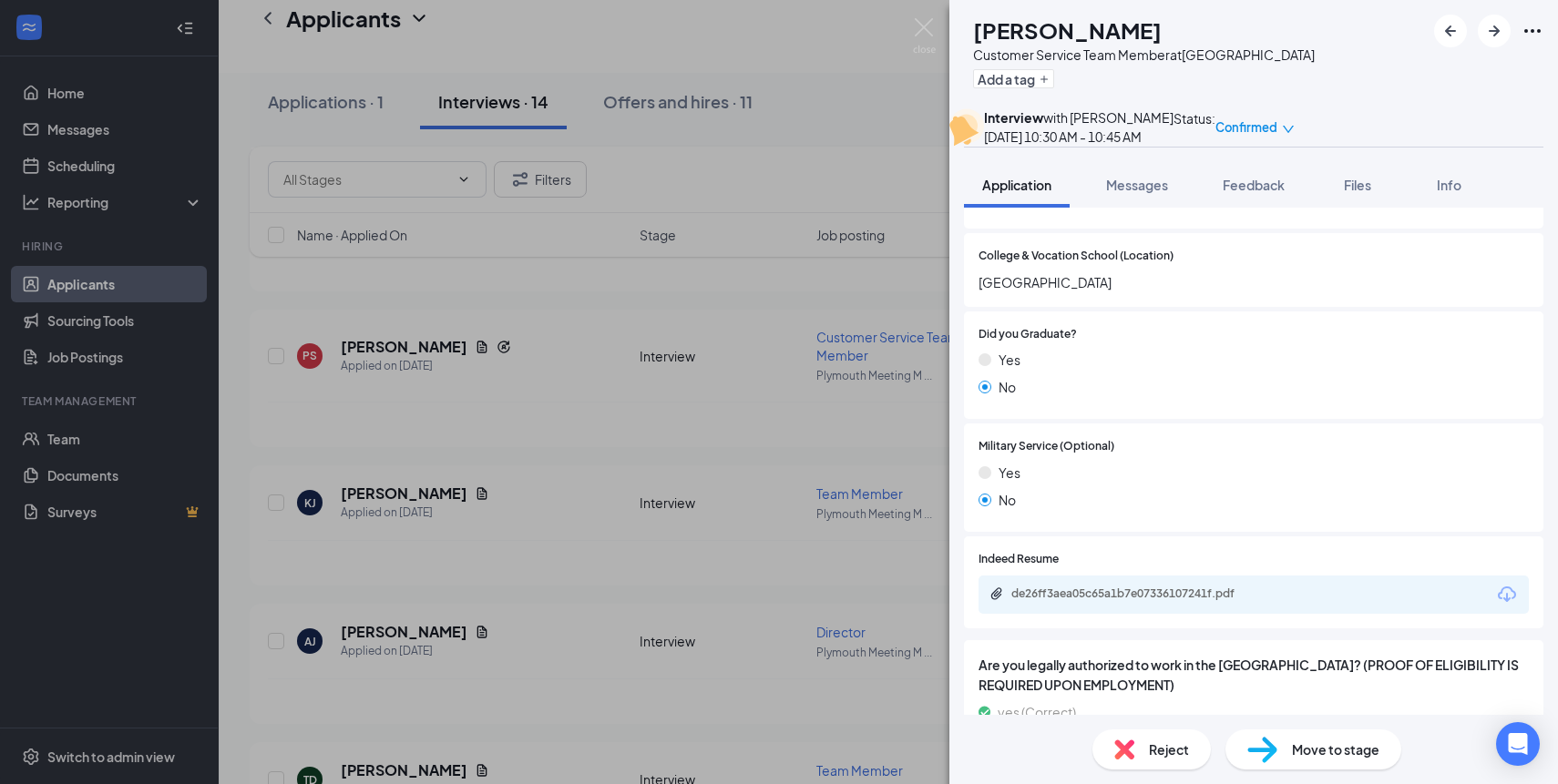
scroll to position [1939, 0]
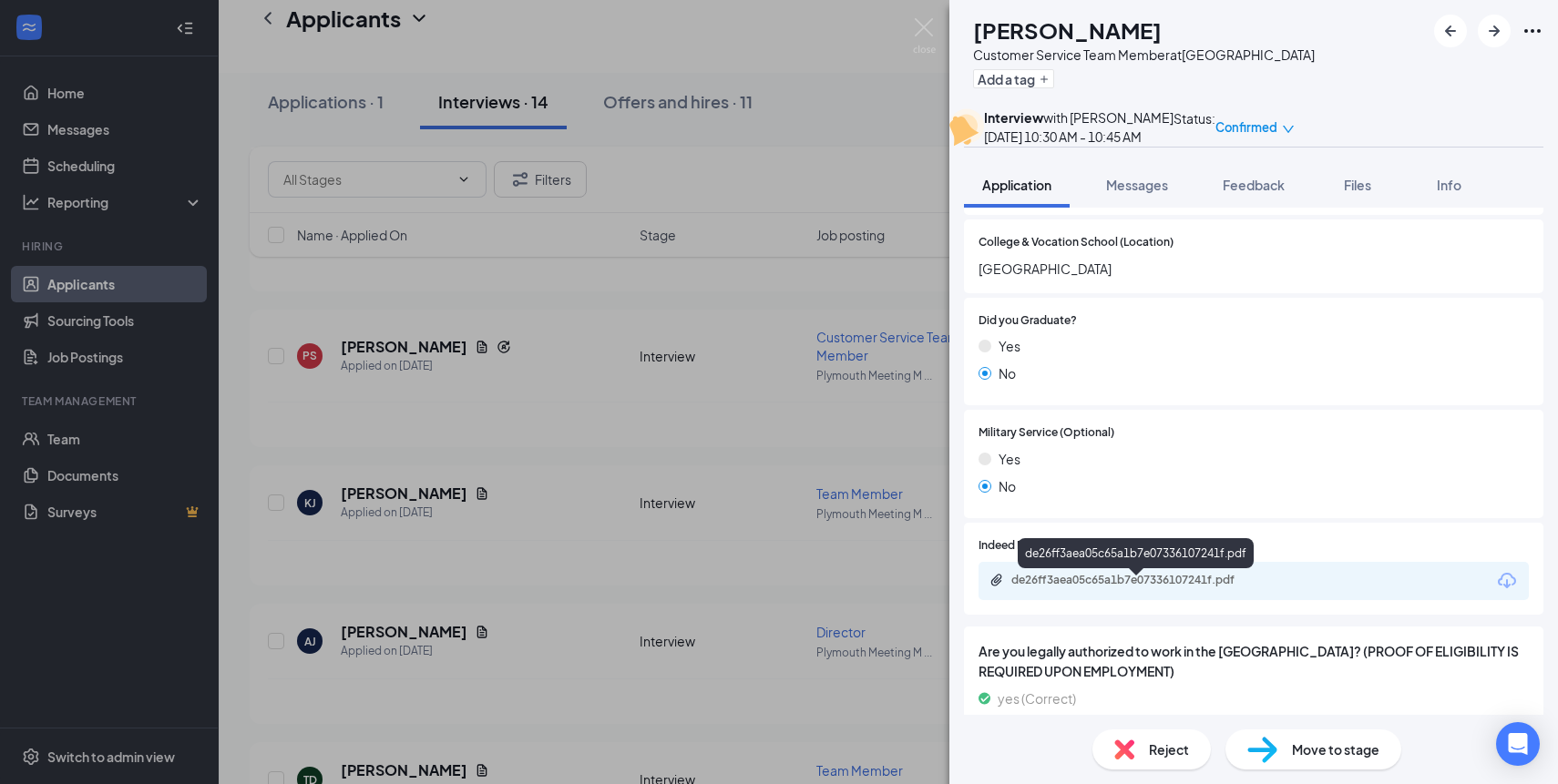
click at [1134, 586] on div "de26ff3aea05c65a1b7e07336107241f.pdf" at bounding box center [1139, 580] width 255 height 14
click at [1141, 588] on div "de26ff3aea05c65a1b7e07336107241f.pdf" at bounding box center [1139, 580] width 255 height 14
click at [915, 34] on img at bounding box center [924, 35] width 23 height 35
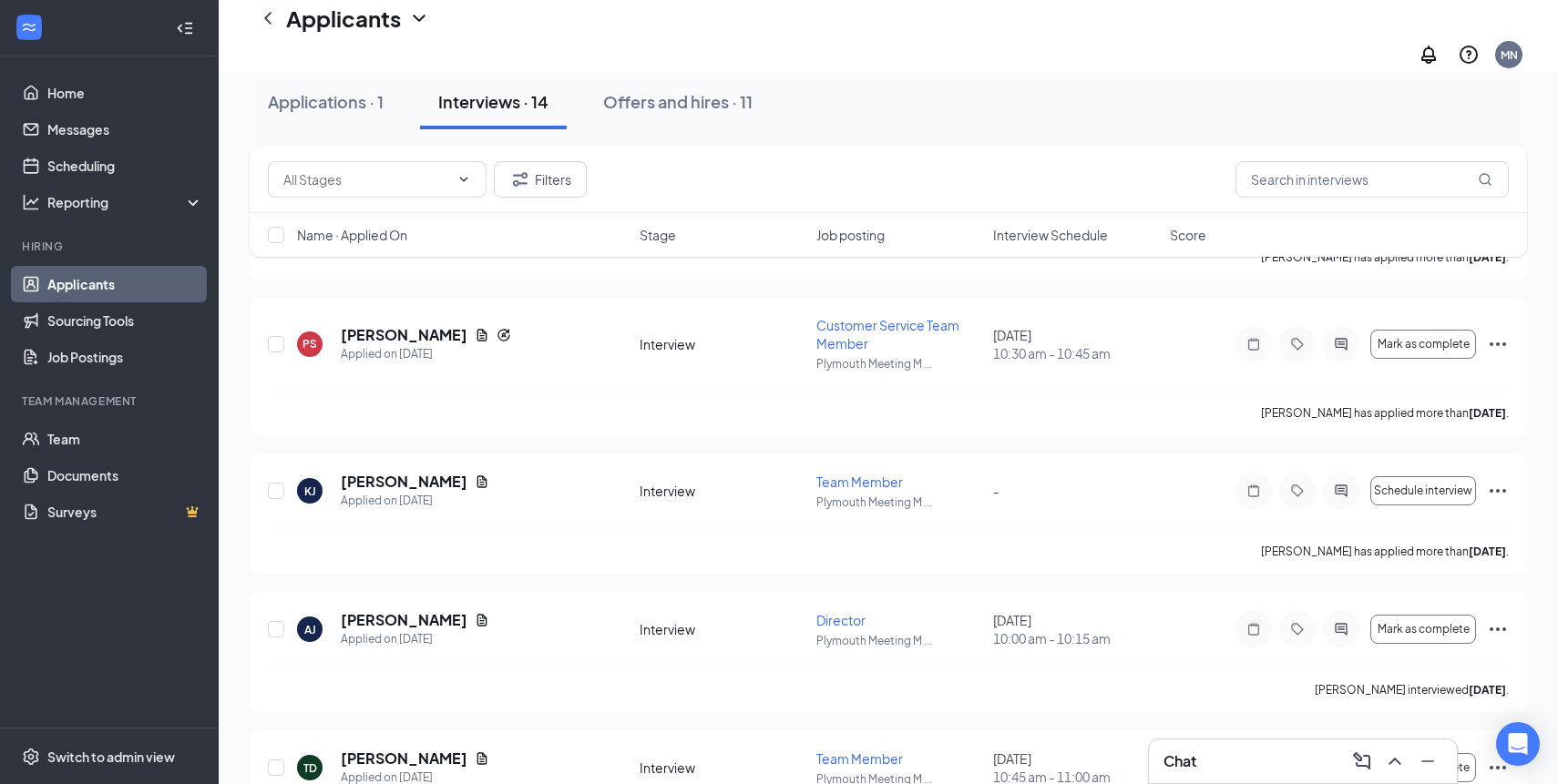
scroll to position [354, 0]
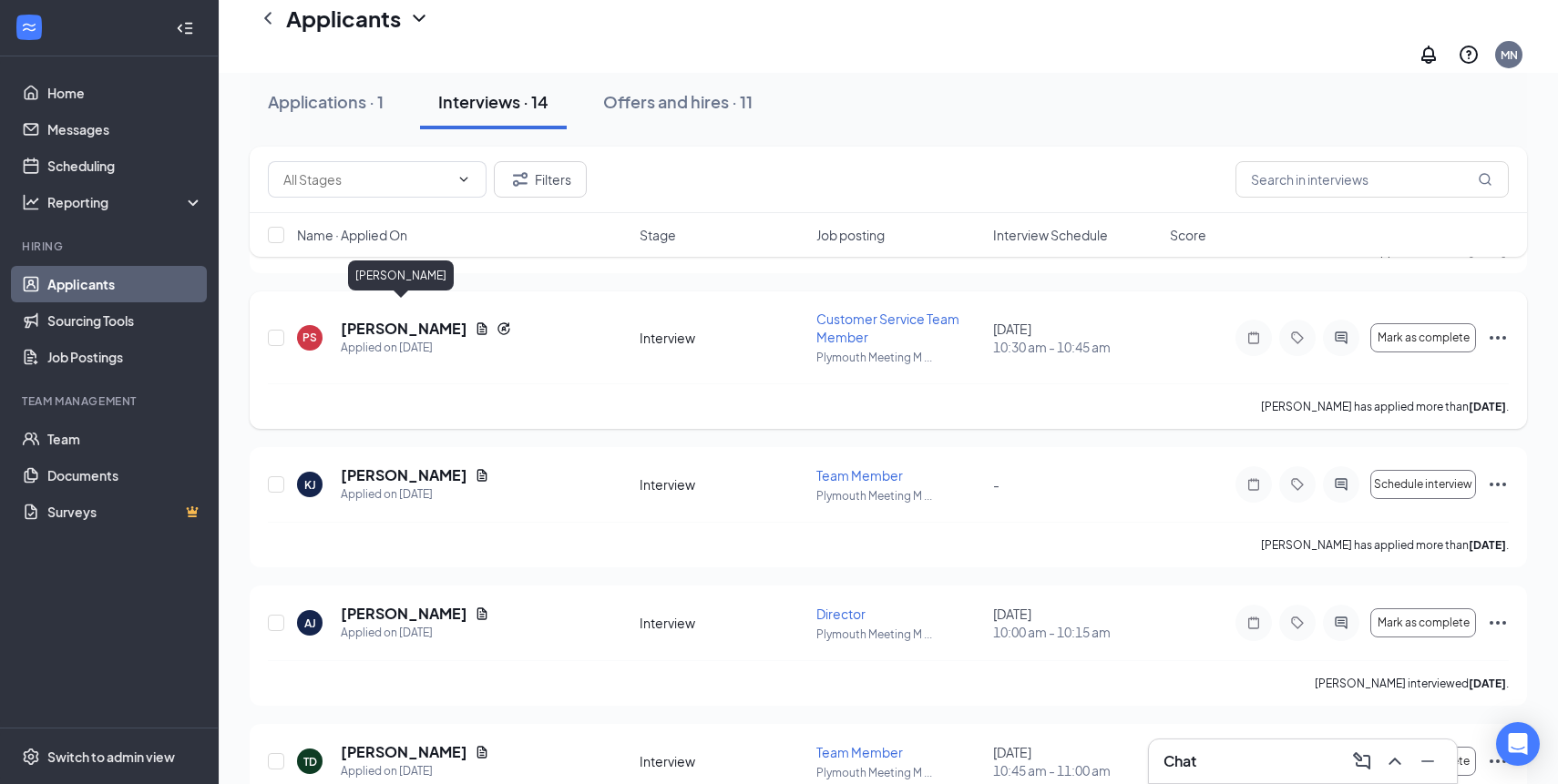
click at [428, 319] on h5 "[PERSON_NAME]" at bounding box center [404, 328] width 126 height 20
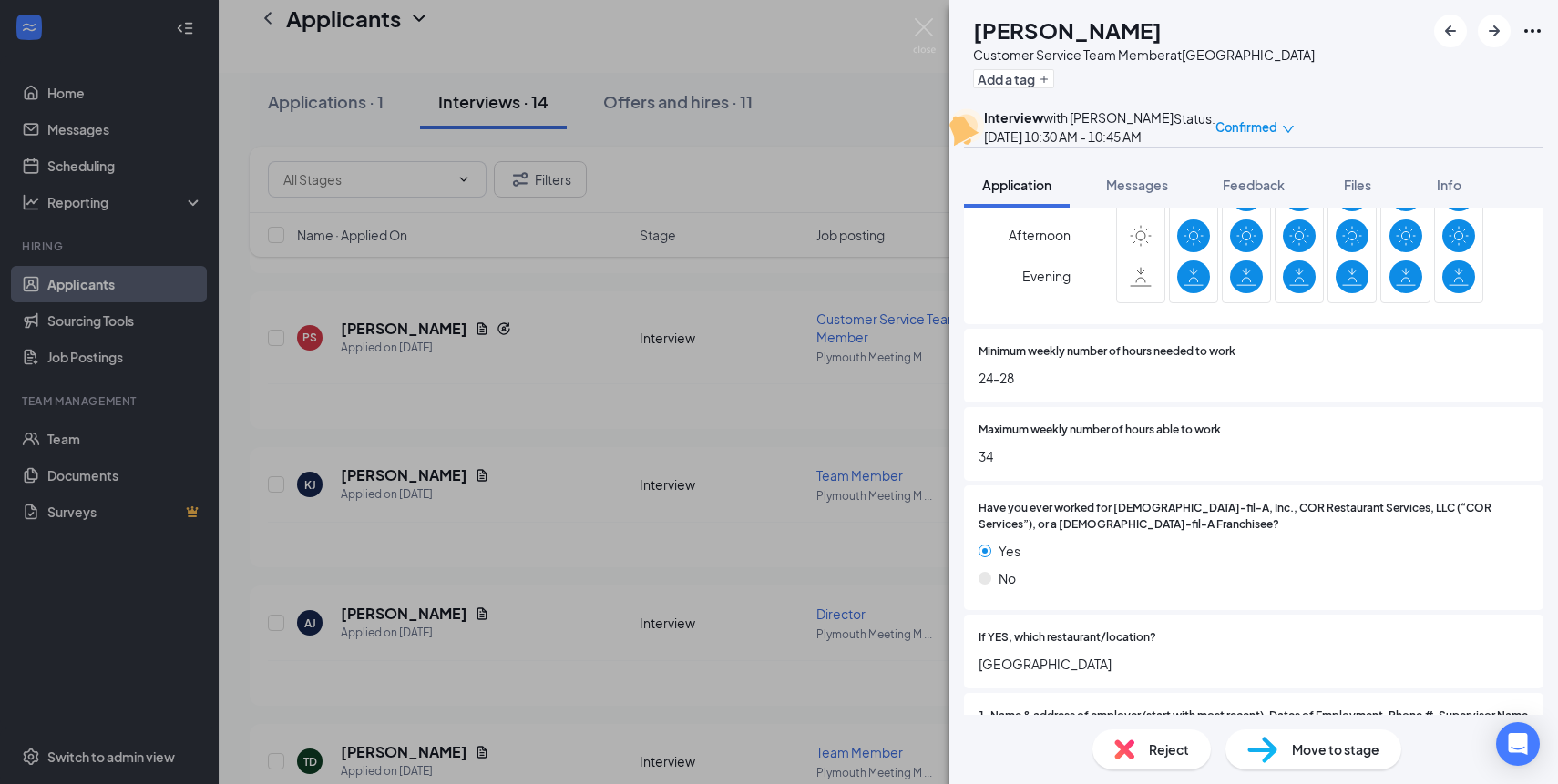
scroll to position [986, 0]
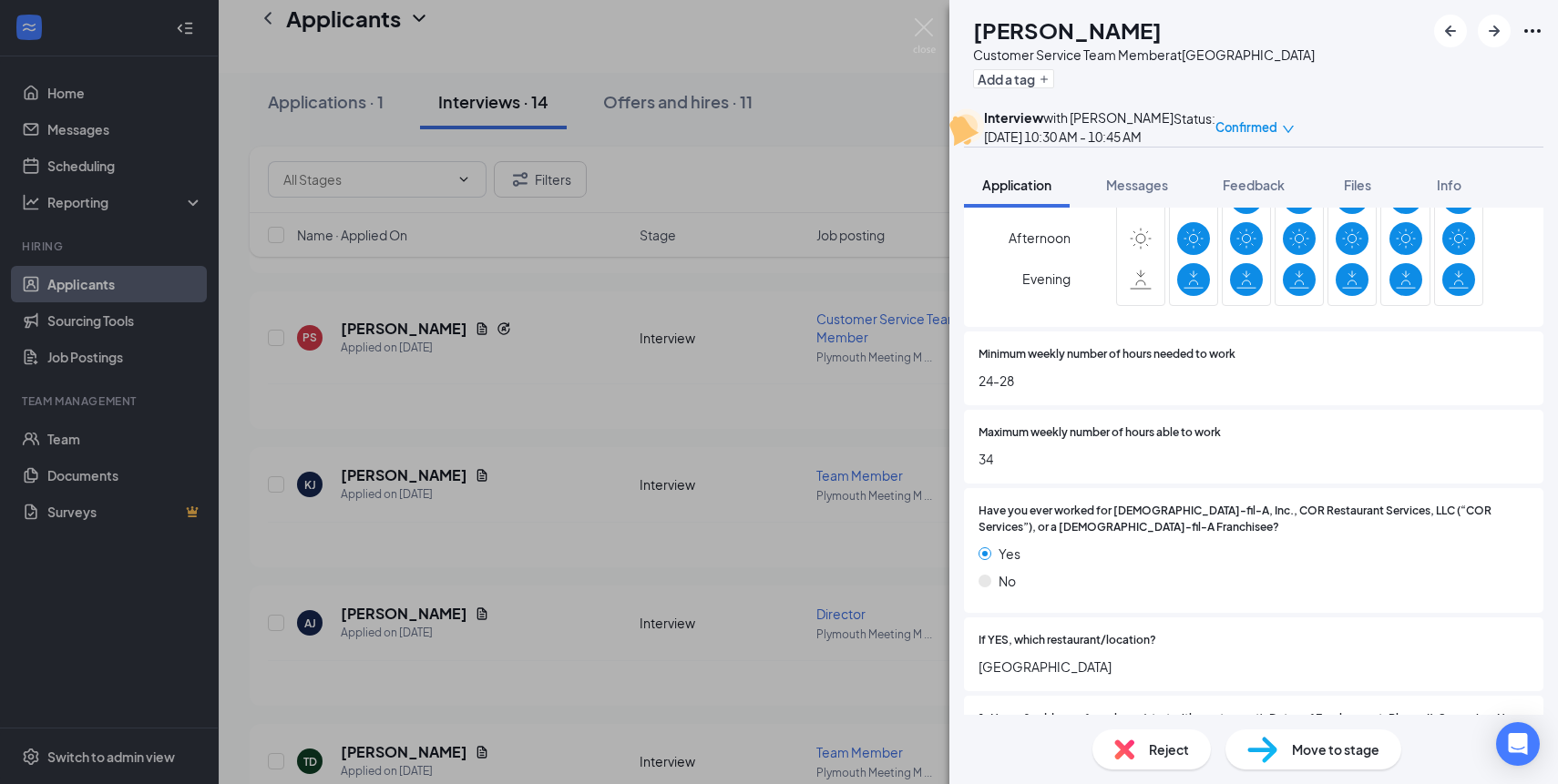
click at [551, 391] on div "[PERSON_NAME] [PERSON_NAME] Customer Service Team Member at [GEOGRAPHIC_DATA] A…" at bounding box center [779, 392] width 1558 height 784
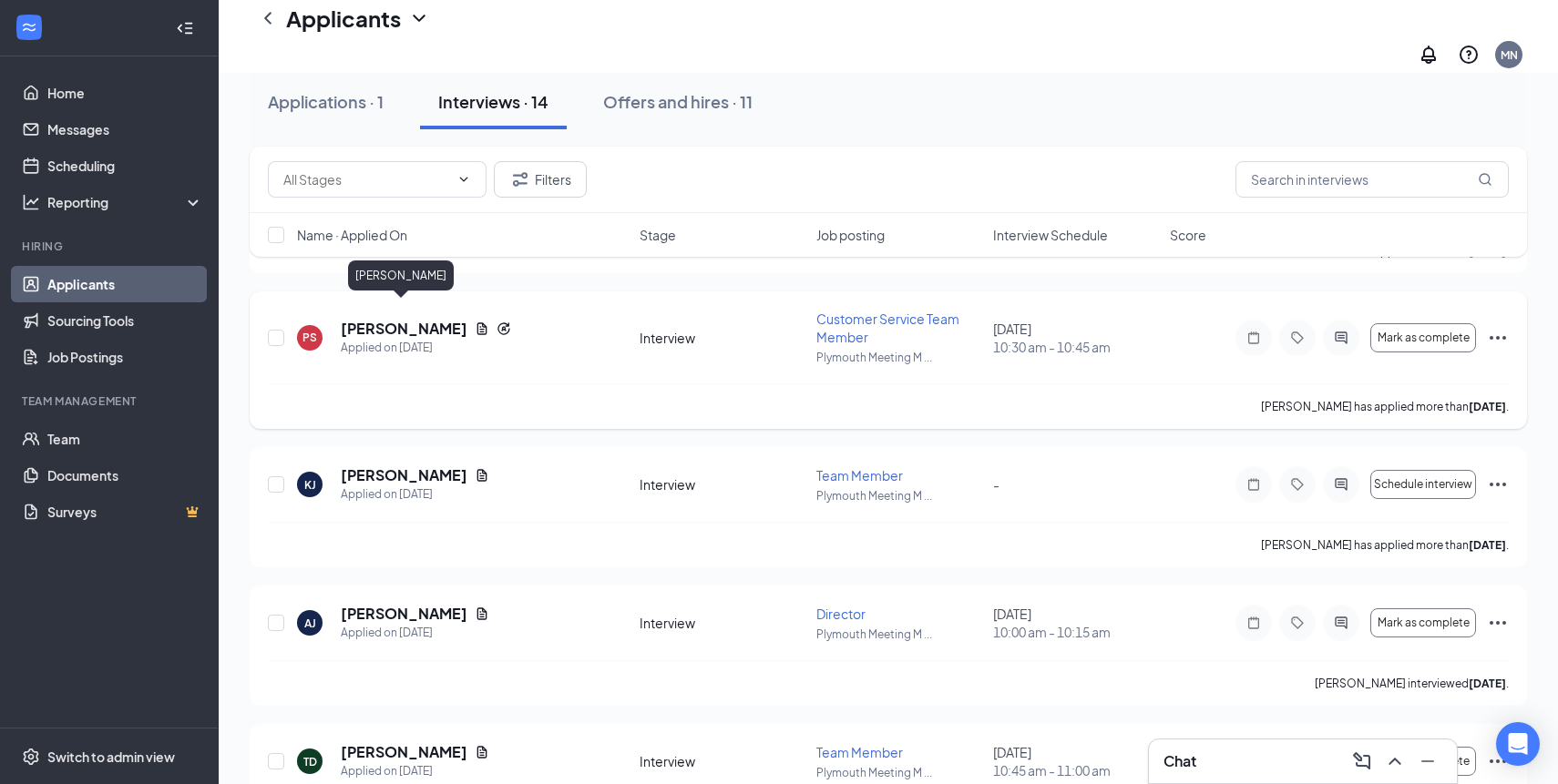
click at [389, 320] on h5 "[PERSON_NAME]" at bounding box center [404, 328] width 126 height 20
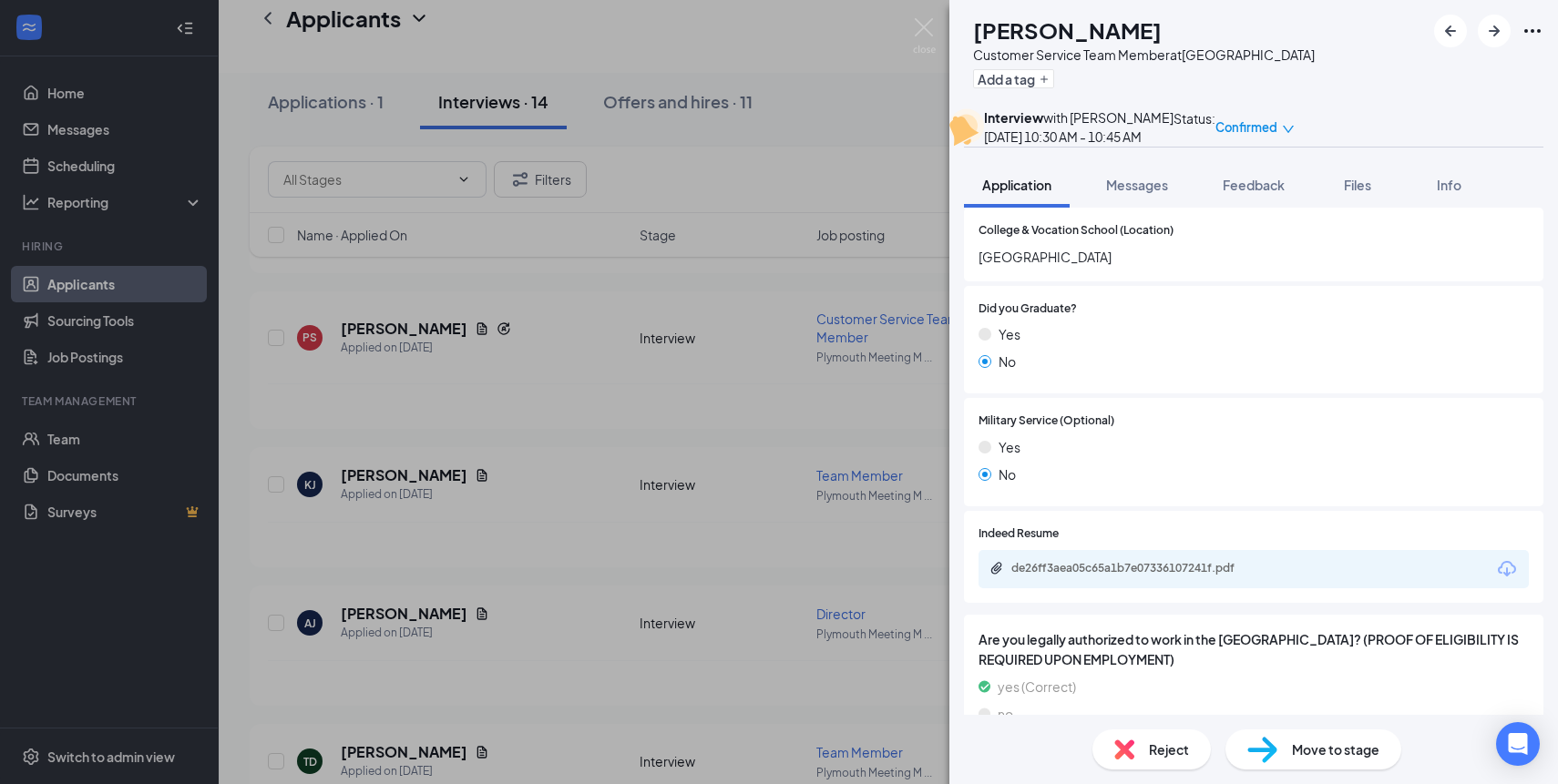
scroll to position [1994, 0]
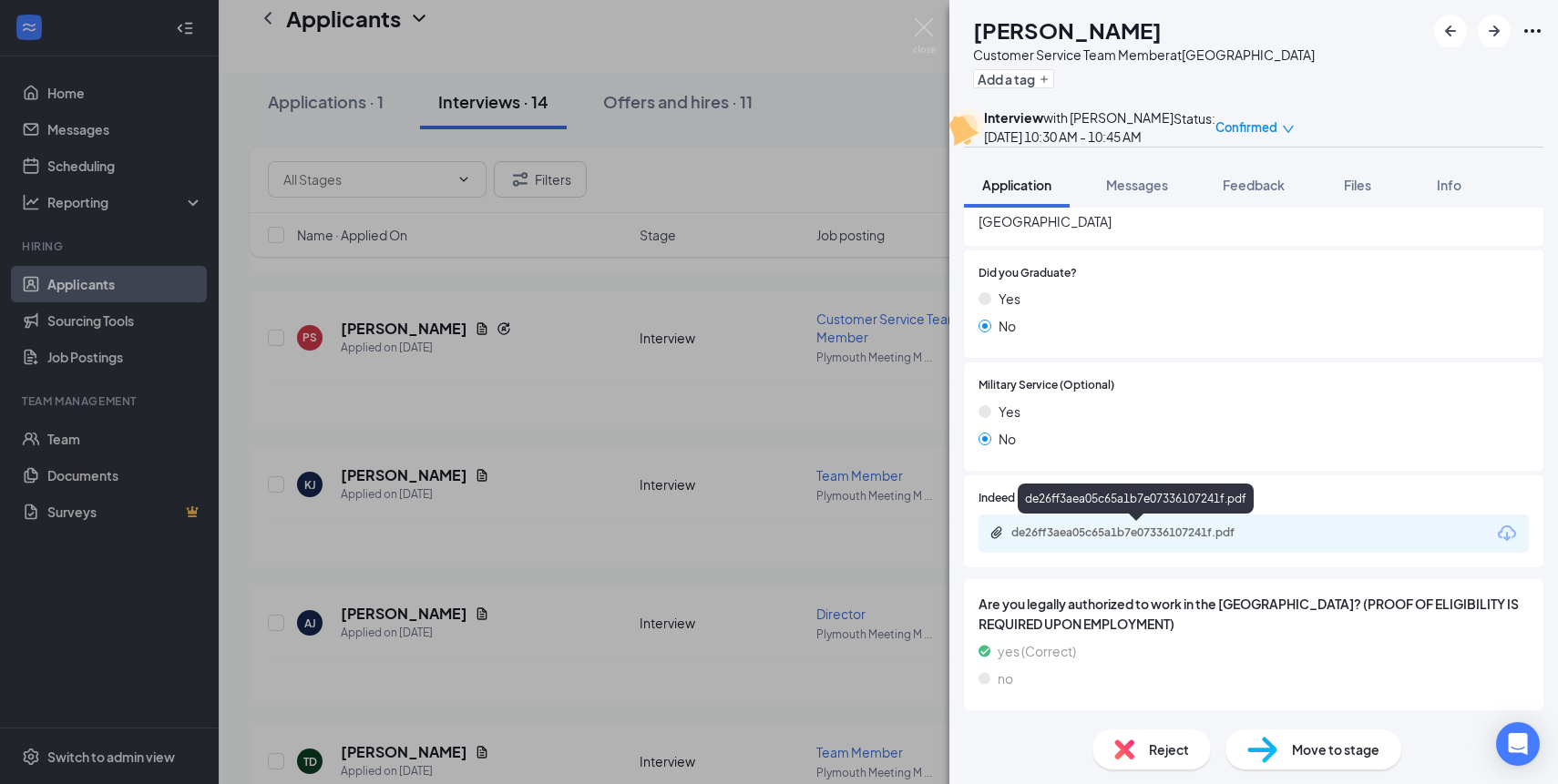
click at [1118, 532] on div "de26ff3aea05c65a1b7e07336107241f.pdf" at bounding box center [1139, 532] width 255 height 14
click at [821, 86] on div "[PERSON_NAME] [PERSON_NAME] Customer Service Team Member at [GEOGRAPHIC_DATA] A…" at bounding box center [779, 392] width 1558 height 784
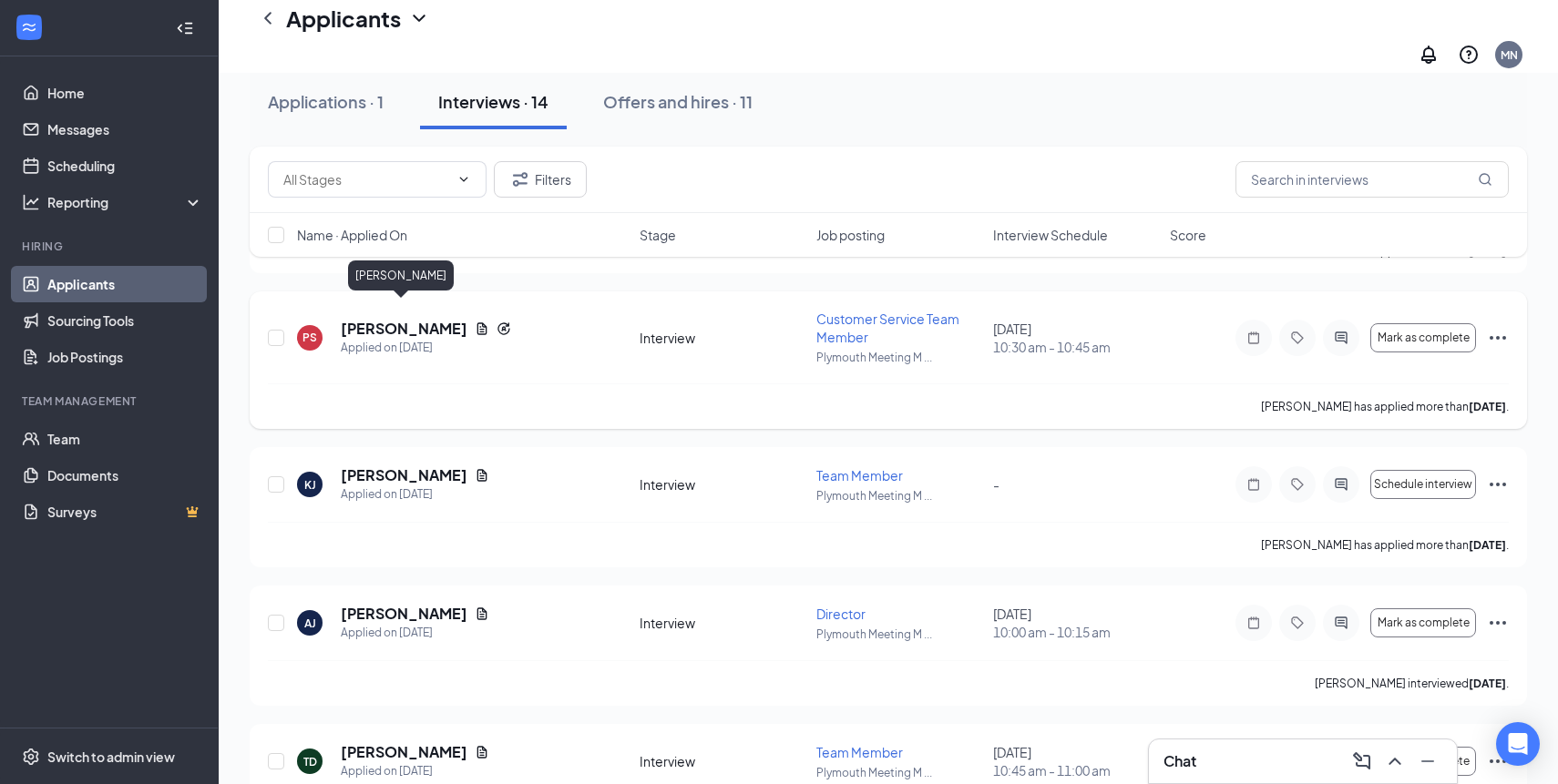
click at [415, 319] on h5 "[PERSON_NAME]" at bounding box center [404, 328] width 126 height 20
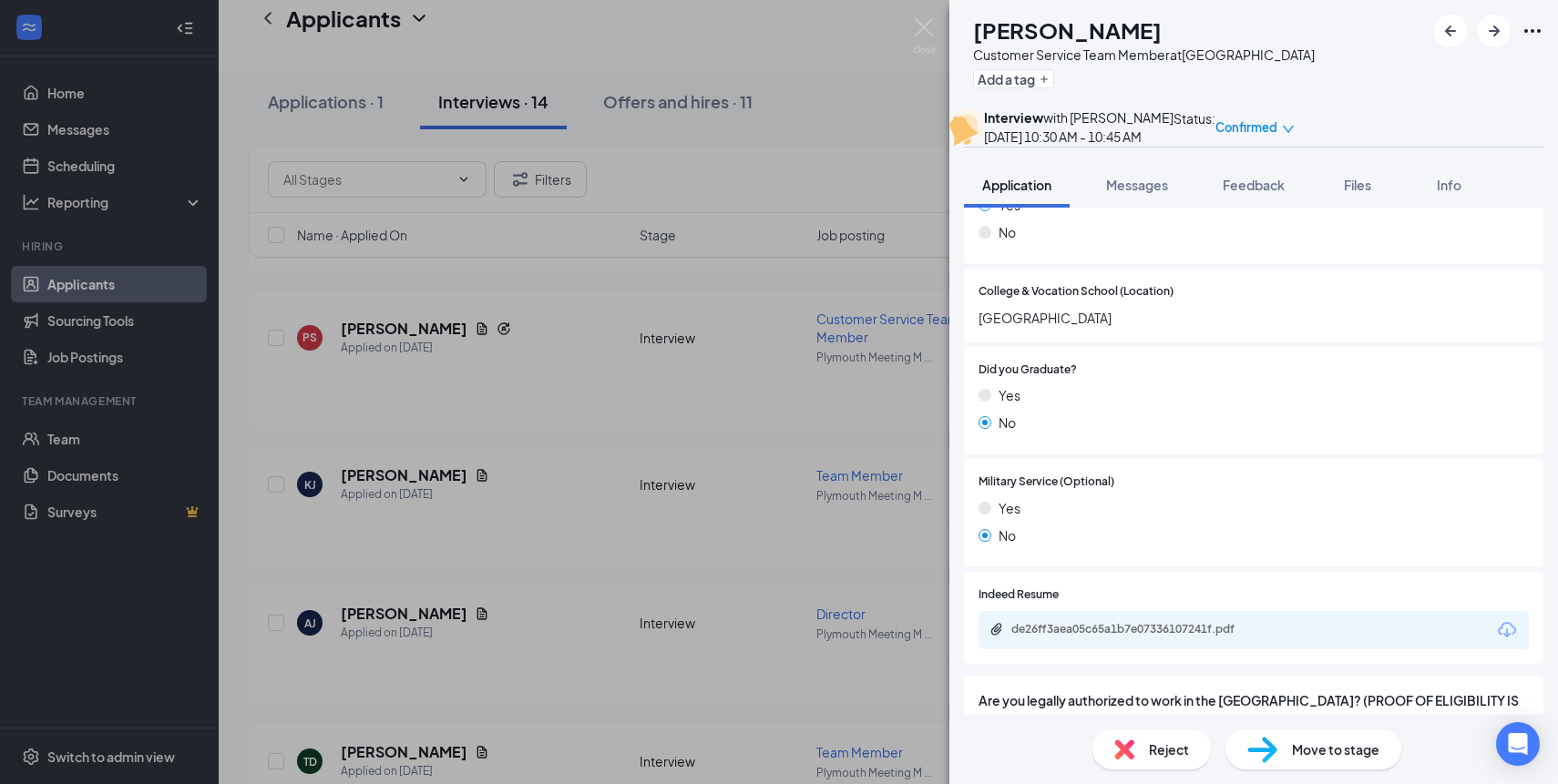
scroll to position [1994, 0]
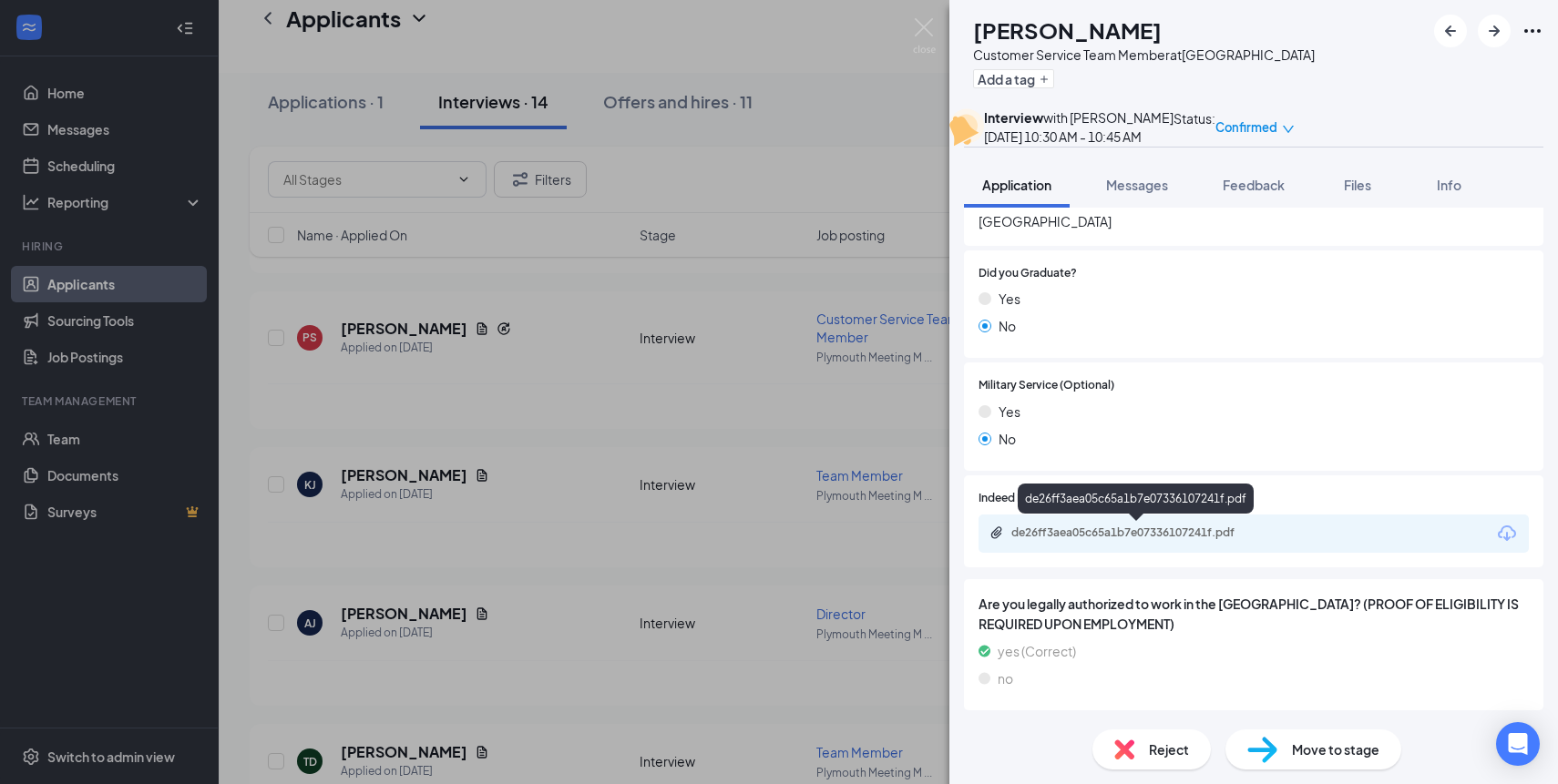
click at [1138, 542] on div "de26ff3aea05c65a1b7e07336107241f.pdf" at bounding box center [1137, 534] width 295 height 17
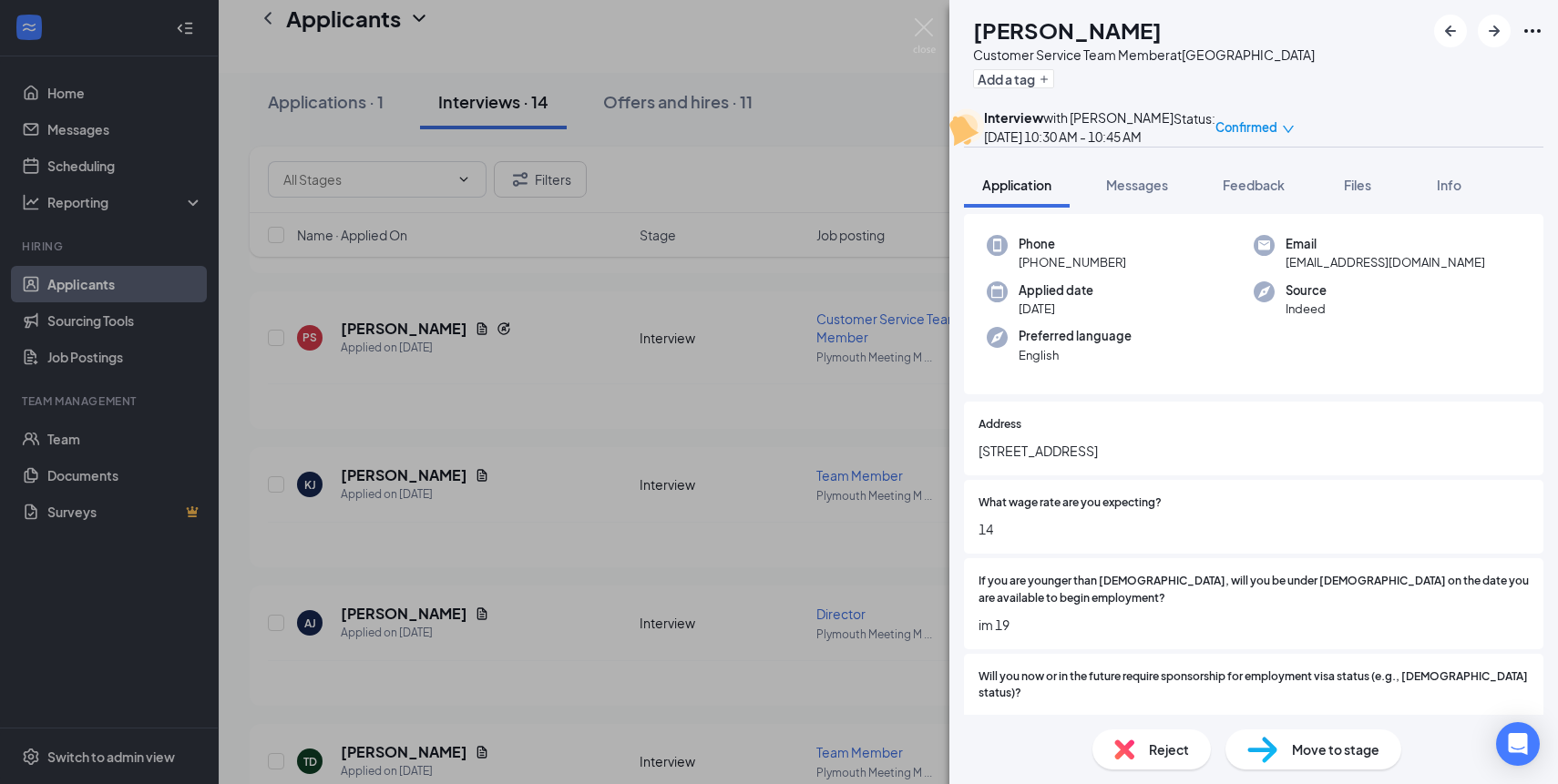
scroll to position [146, 0]
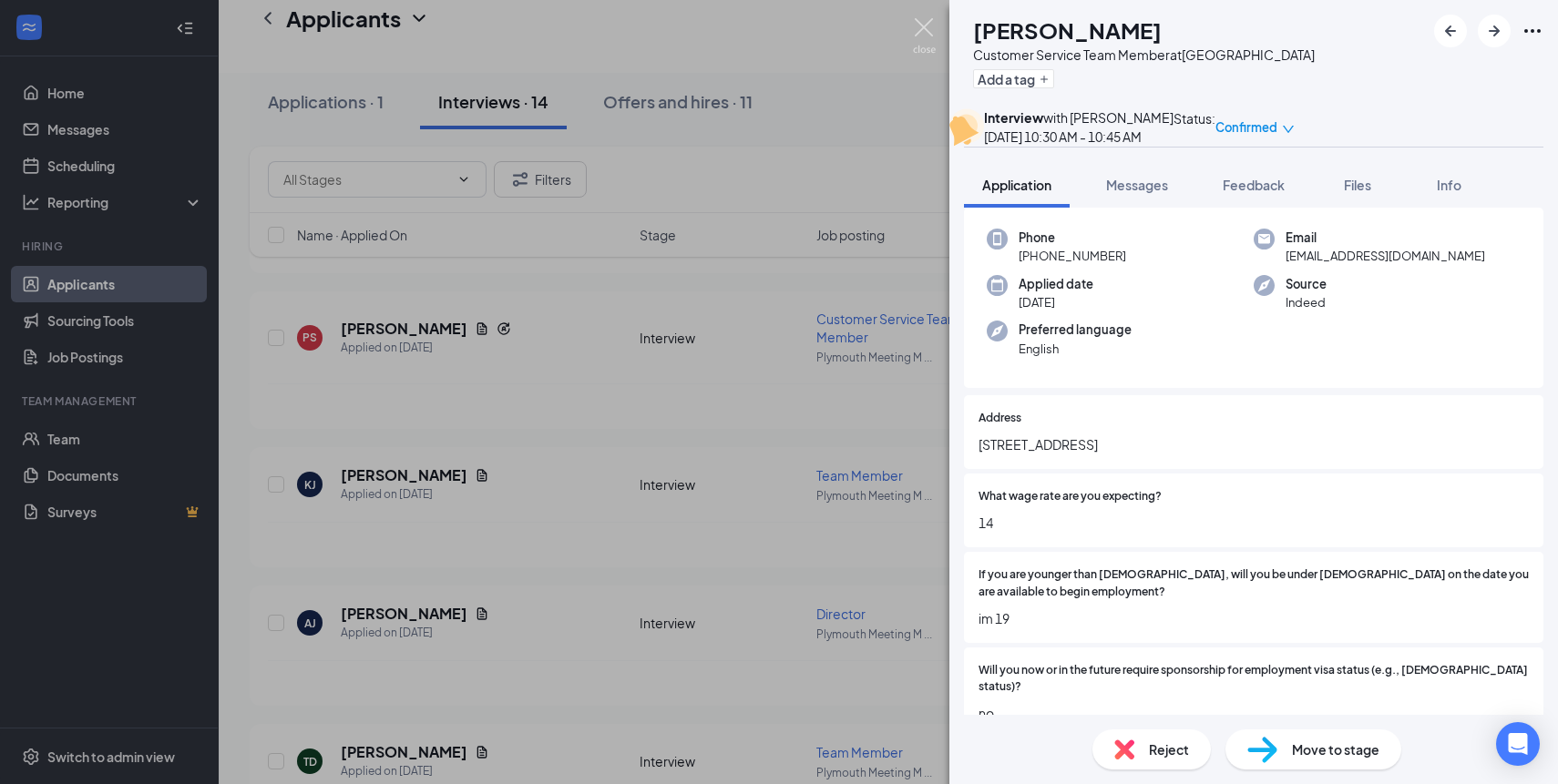
click at [916, 39] on img at bounding box center [924, 35] width 23 height 35
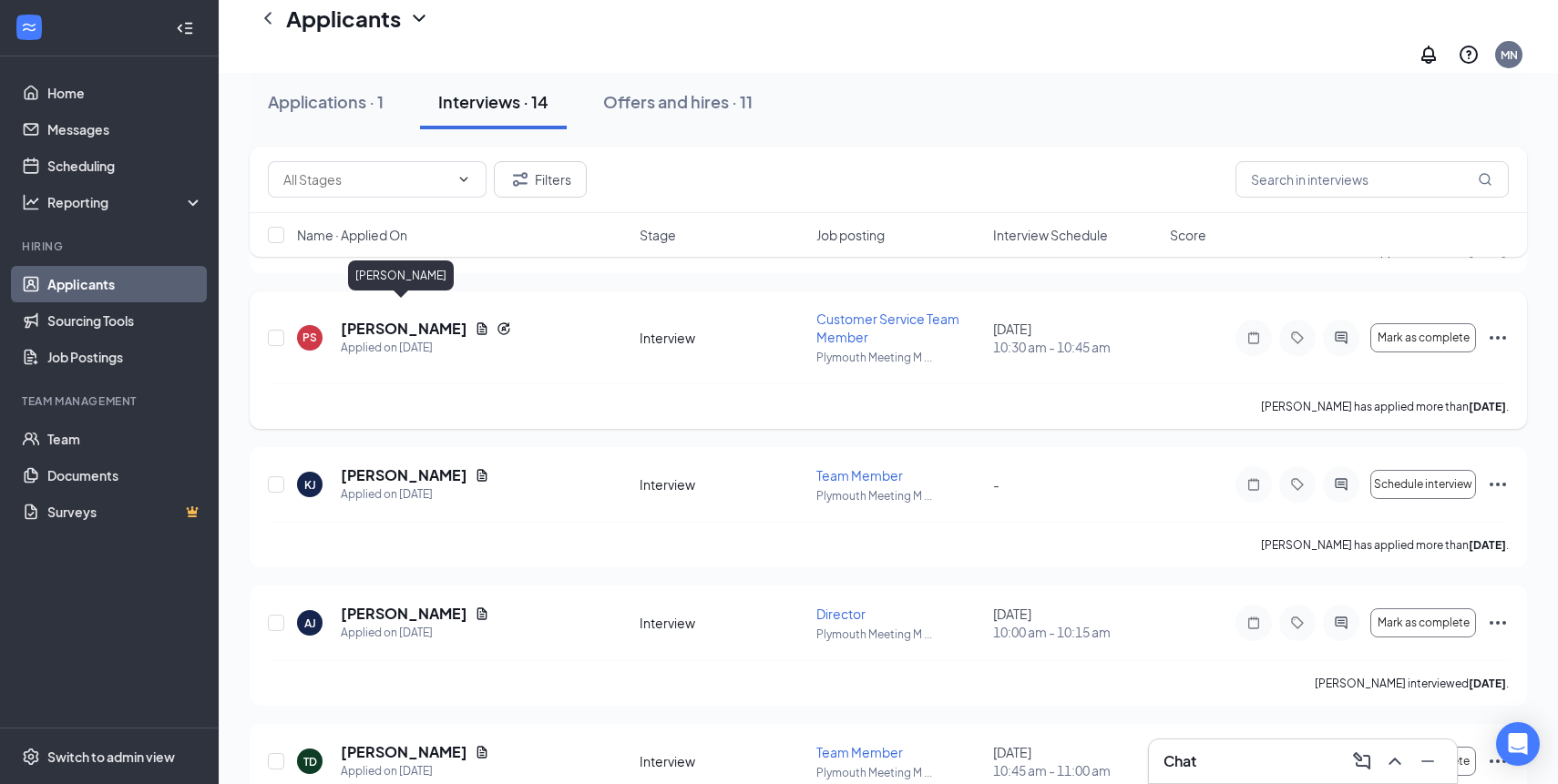
click at [432, 319] on h5 "[PERSON_NAME]" at bounding box center [404, 328] width 126 height 20
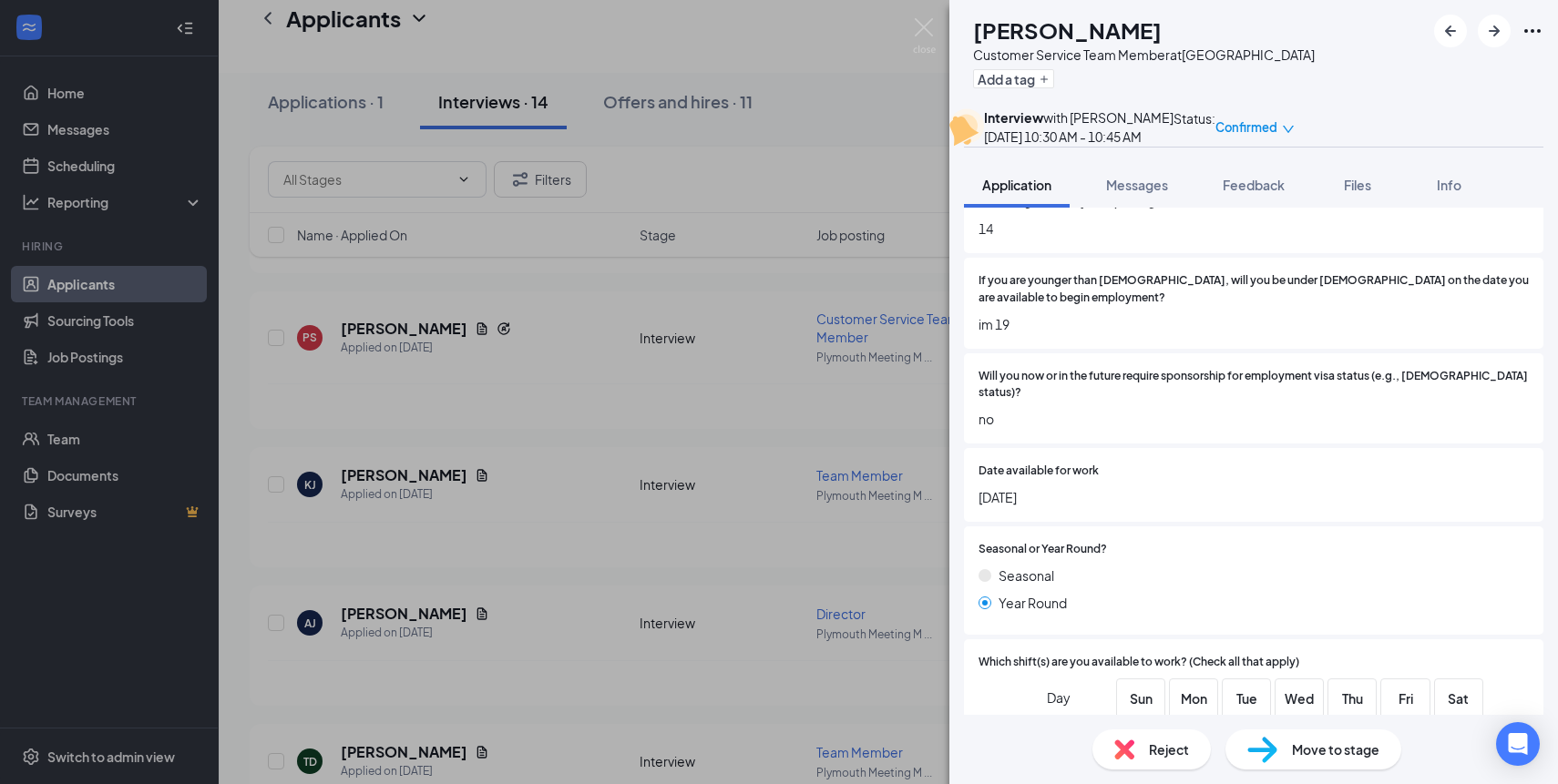
scroll to position [145, 0]
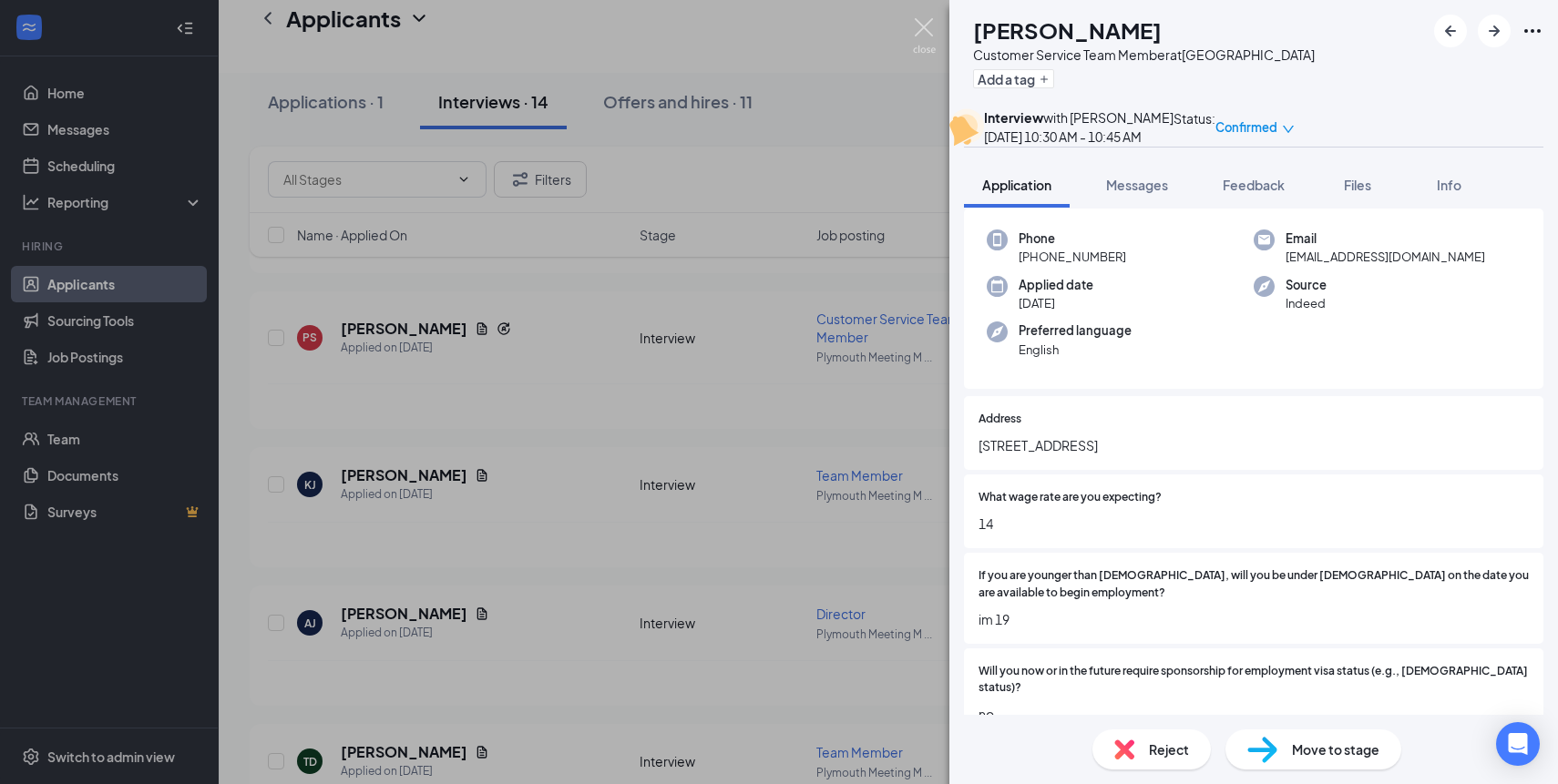
click at [921, 30] on img at bounding box center [924, 35] width 23 height 35
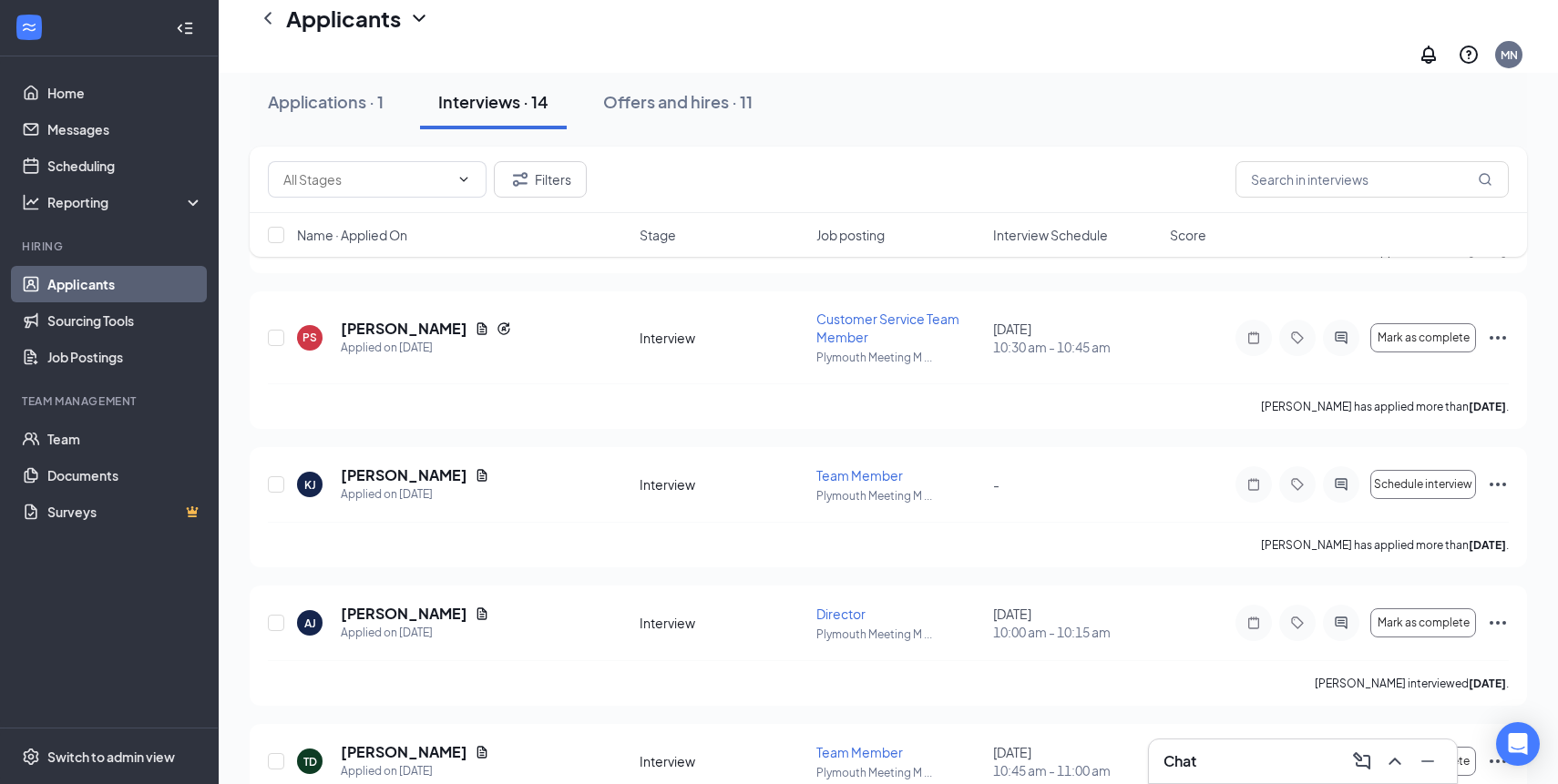
click at [892, 117] on div "Applications · 1 Interviews · 14 Offers and hires · 11" at bounding box center [889, 101] width 1277 height 55
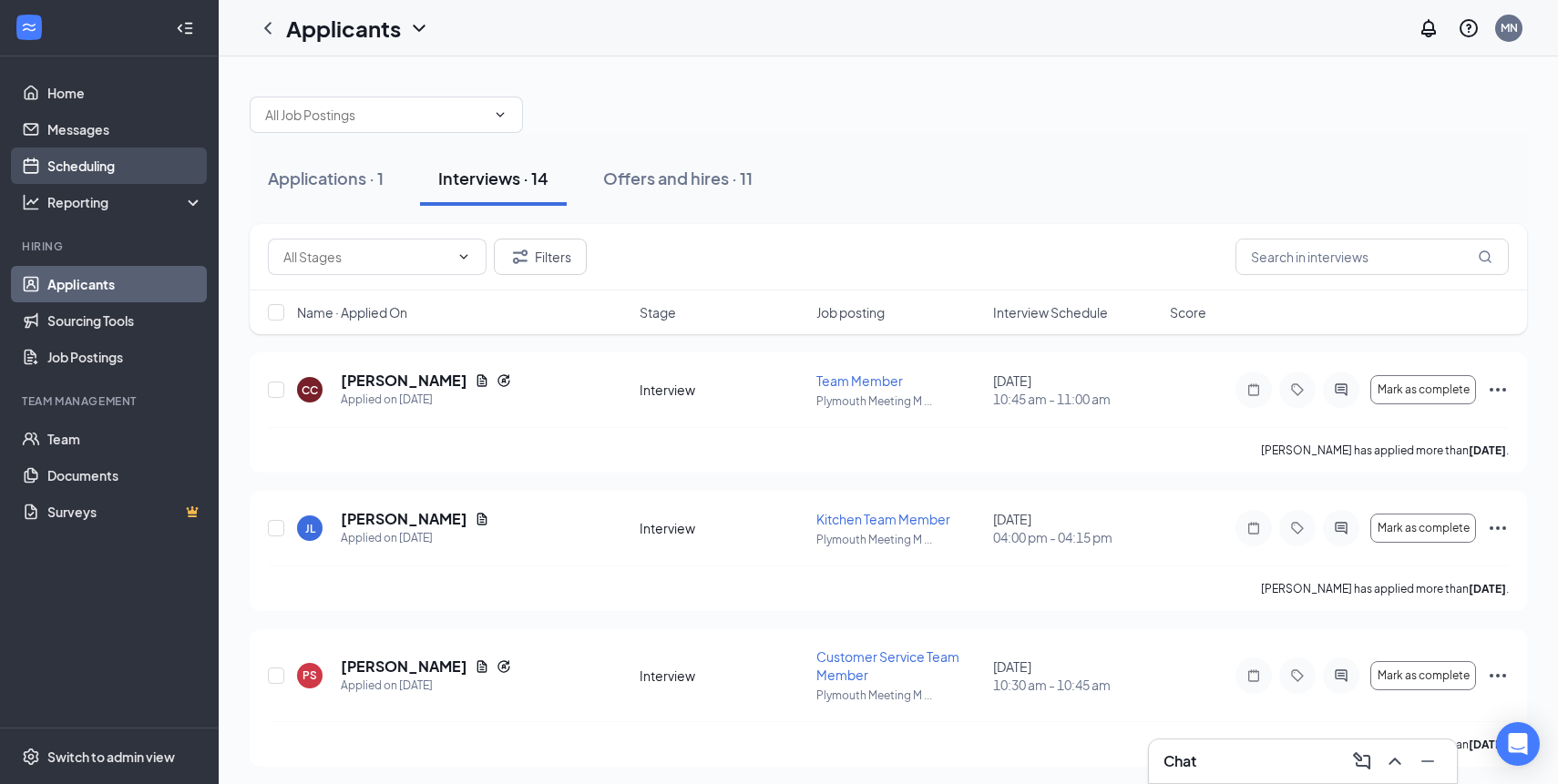
click at [118, 174] on link "Scheduling" at bounding box center [124, 166] width 156 height 36
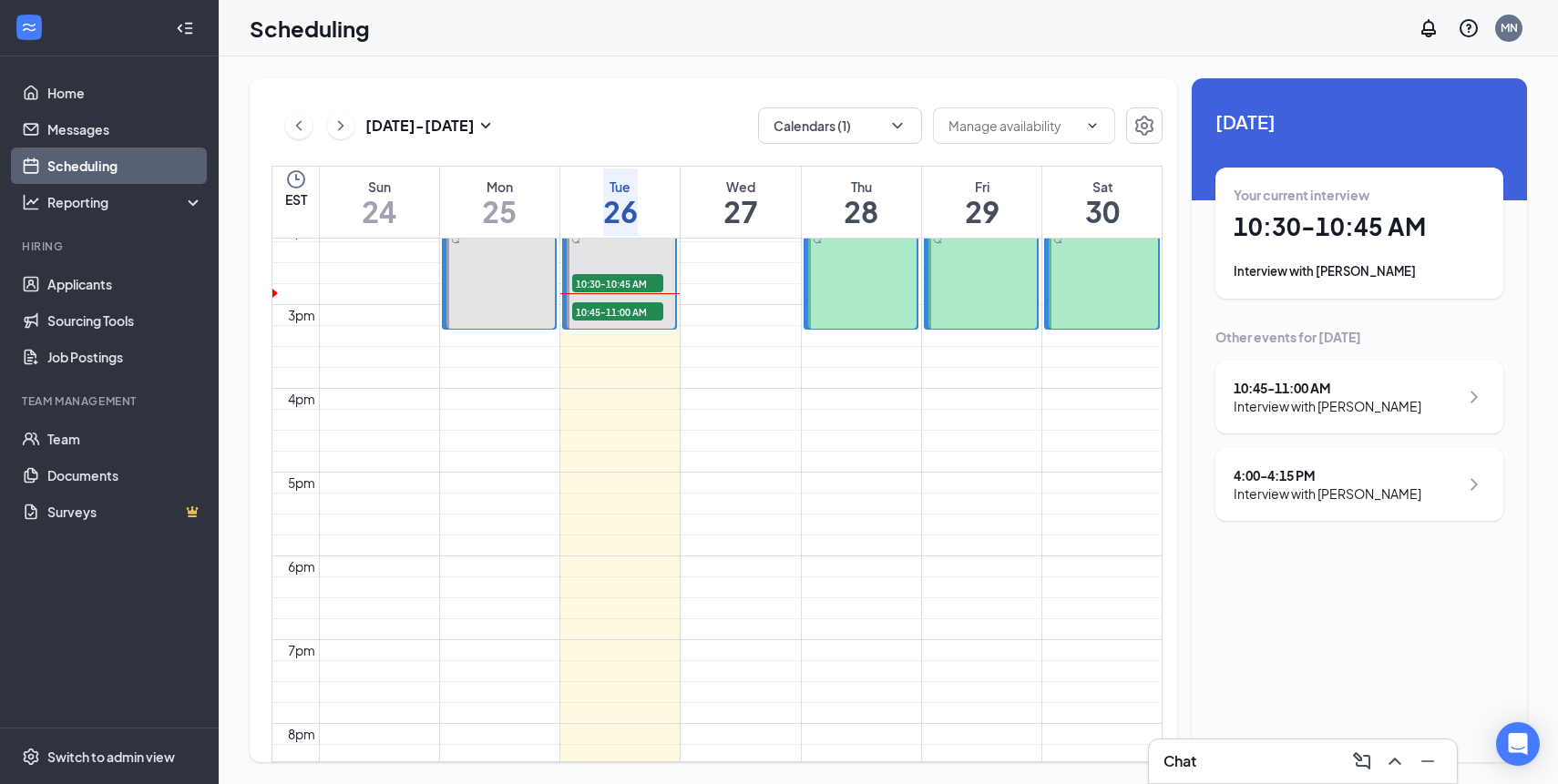
scroll to position [1193, 0]
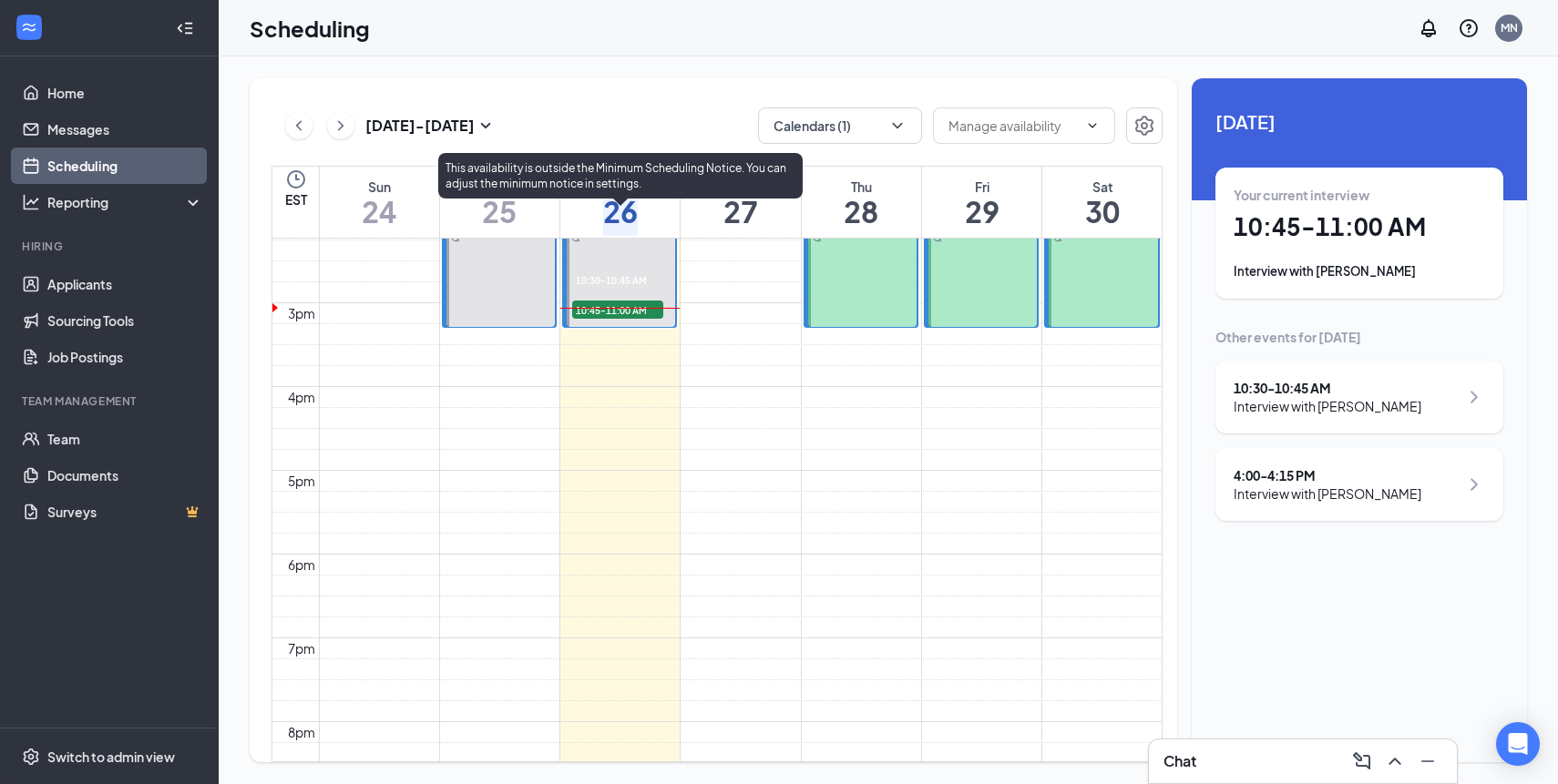
click at [606, 307] on span "10:45-11:00 AM" at bounding box center [618, 309] width 91 height 18
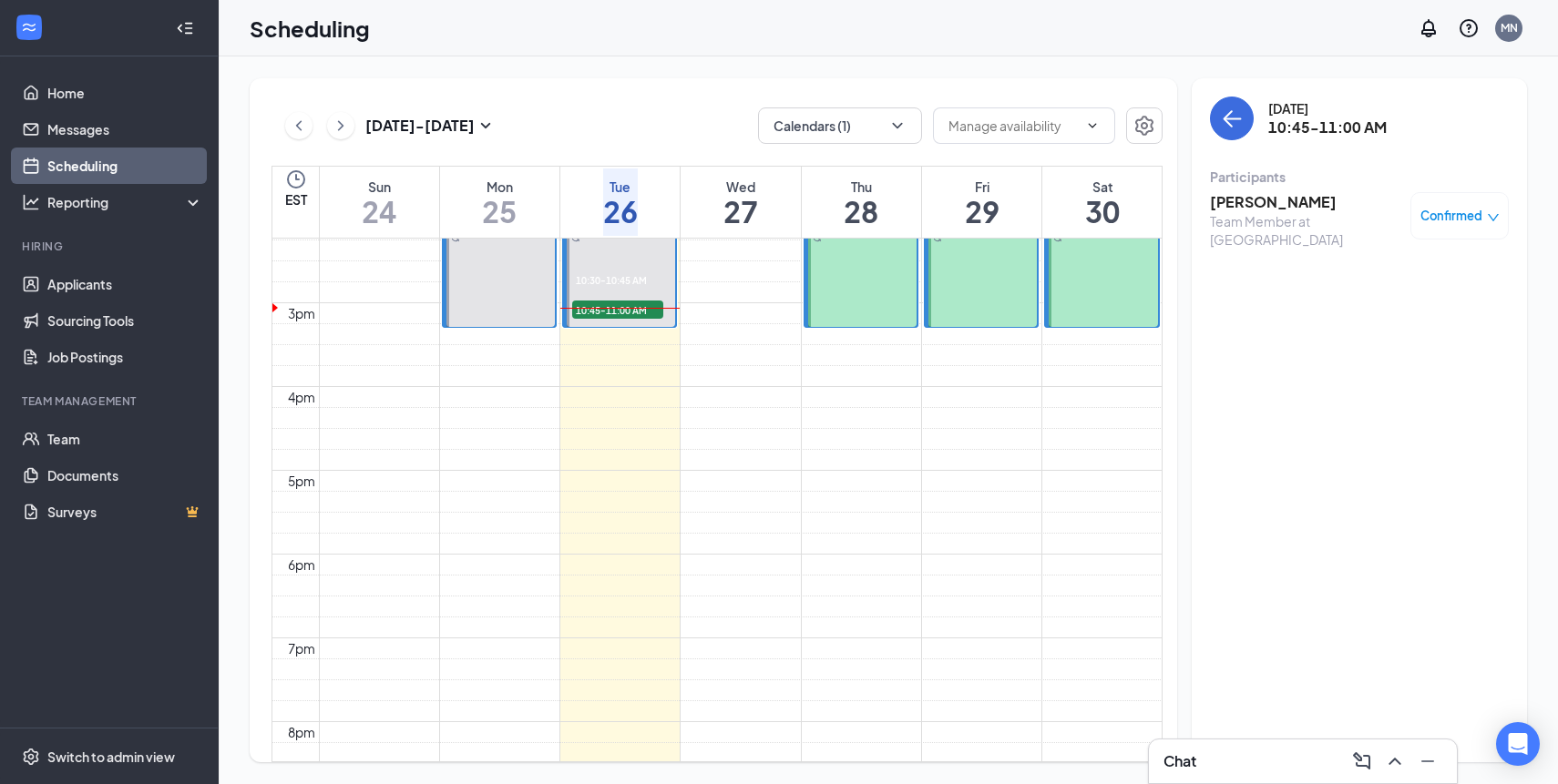
click at [1260, 203] on h3 "[PERSON_NAME]" at bounding box center [1306, 202] width 192 height 20
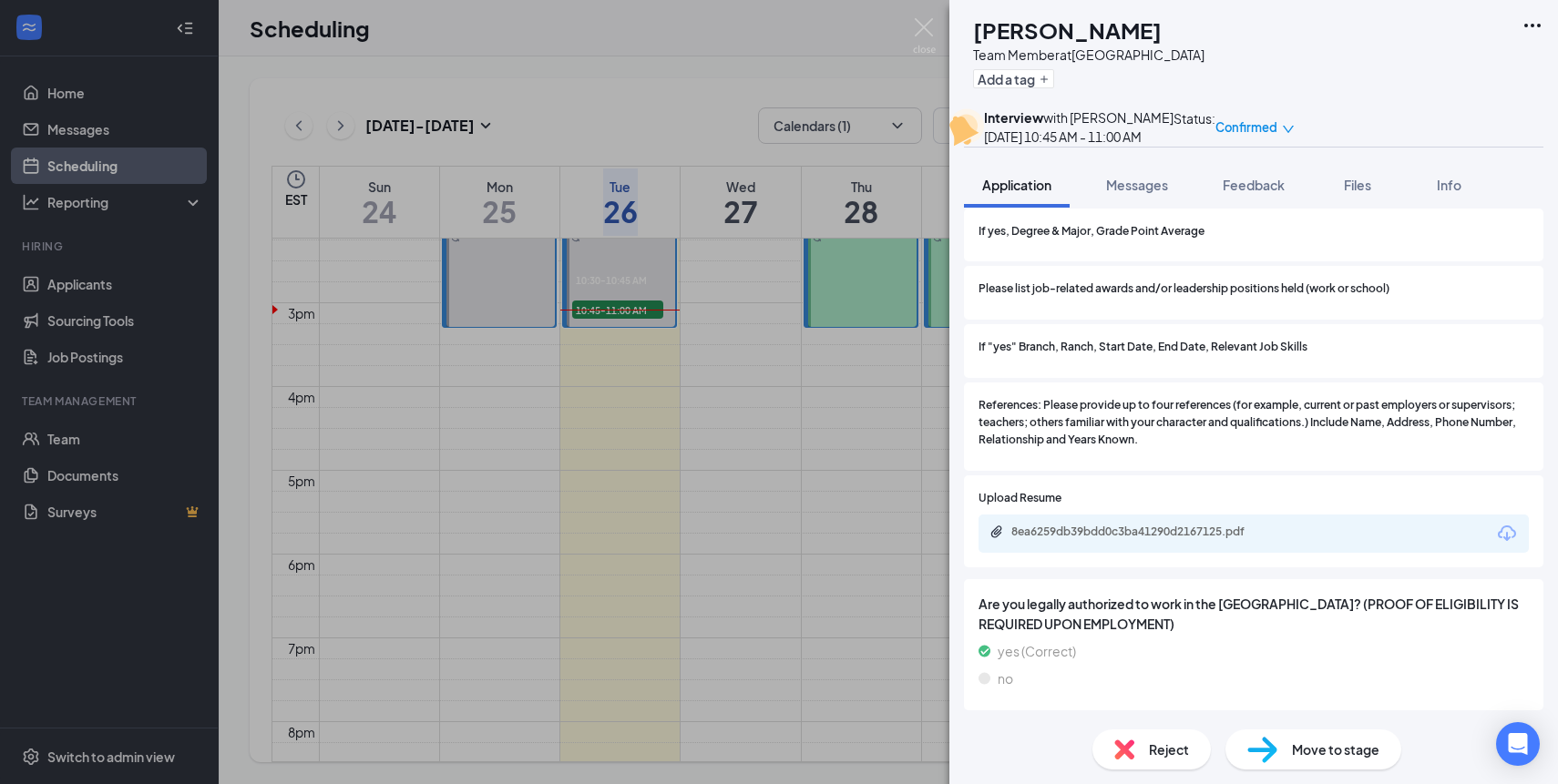
scroll to position [1956, 0]
click at [1113, 534] on div "8ea6259db39bdd0c3ba41290d2167125.pdf" at bounding box center [1139, 531] width 255 height 14
click at [921, 24] on img at bounding box center [924, 35] width 23 height 35
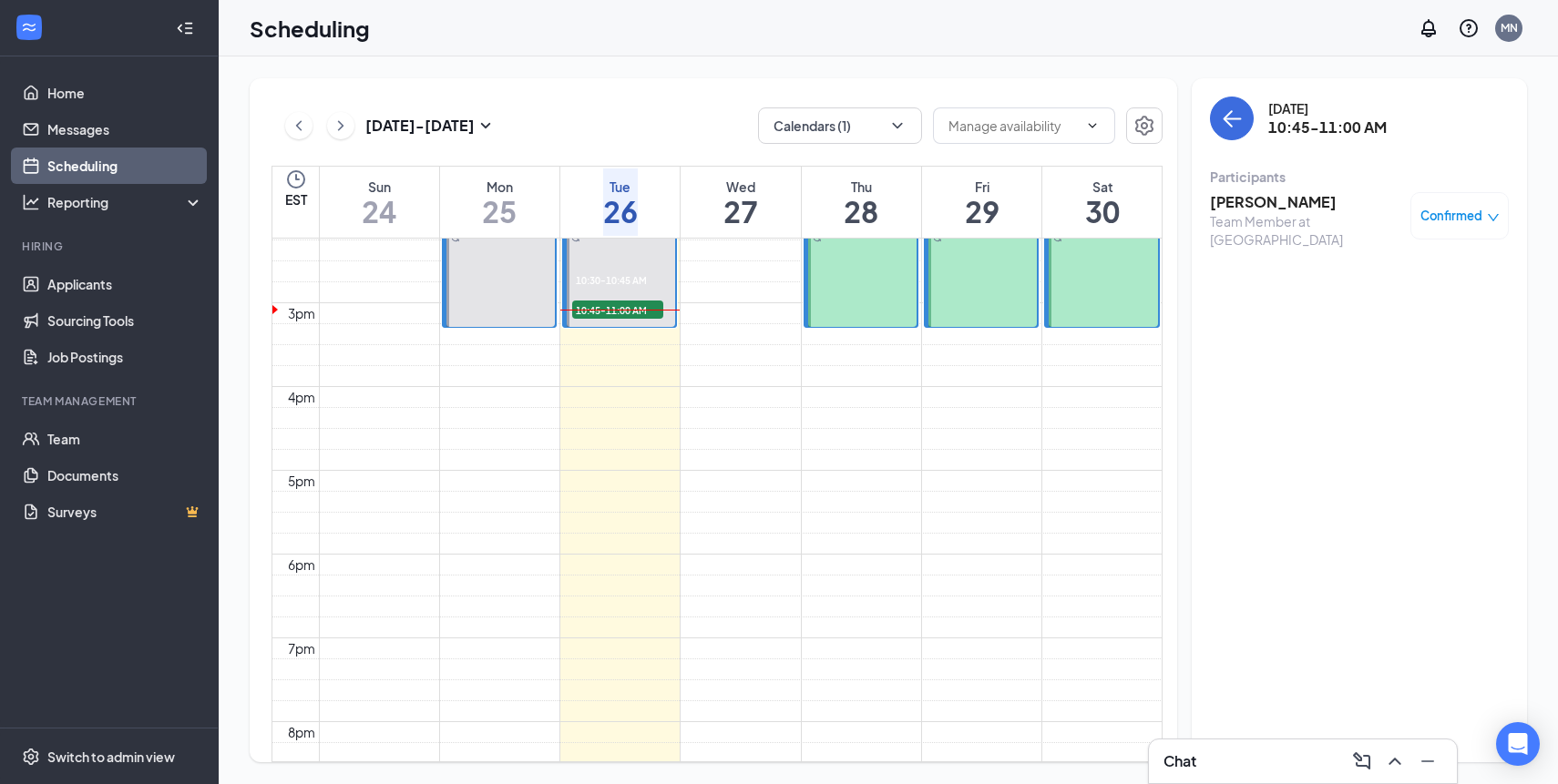
click at [590, 75] on div "[DATE] - [DATE] Calendars (1) EST Sun 24 Mon 25 Tue 26 Wed 27 Thu 28 Fri 29 Sat…" at bounding box center [888, 420] width 1340 height 728
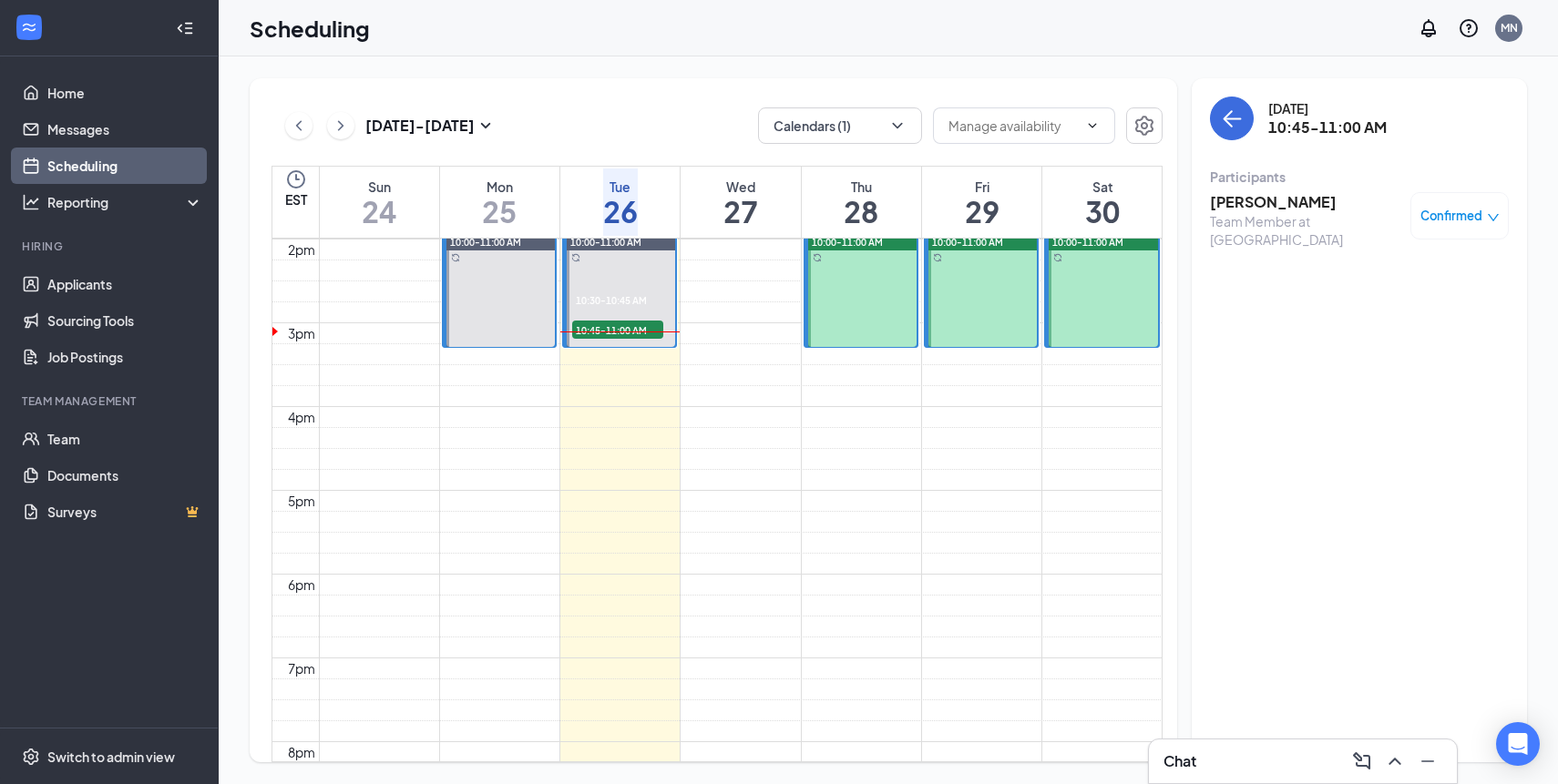
scroll to position [1174, 0]
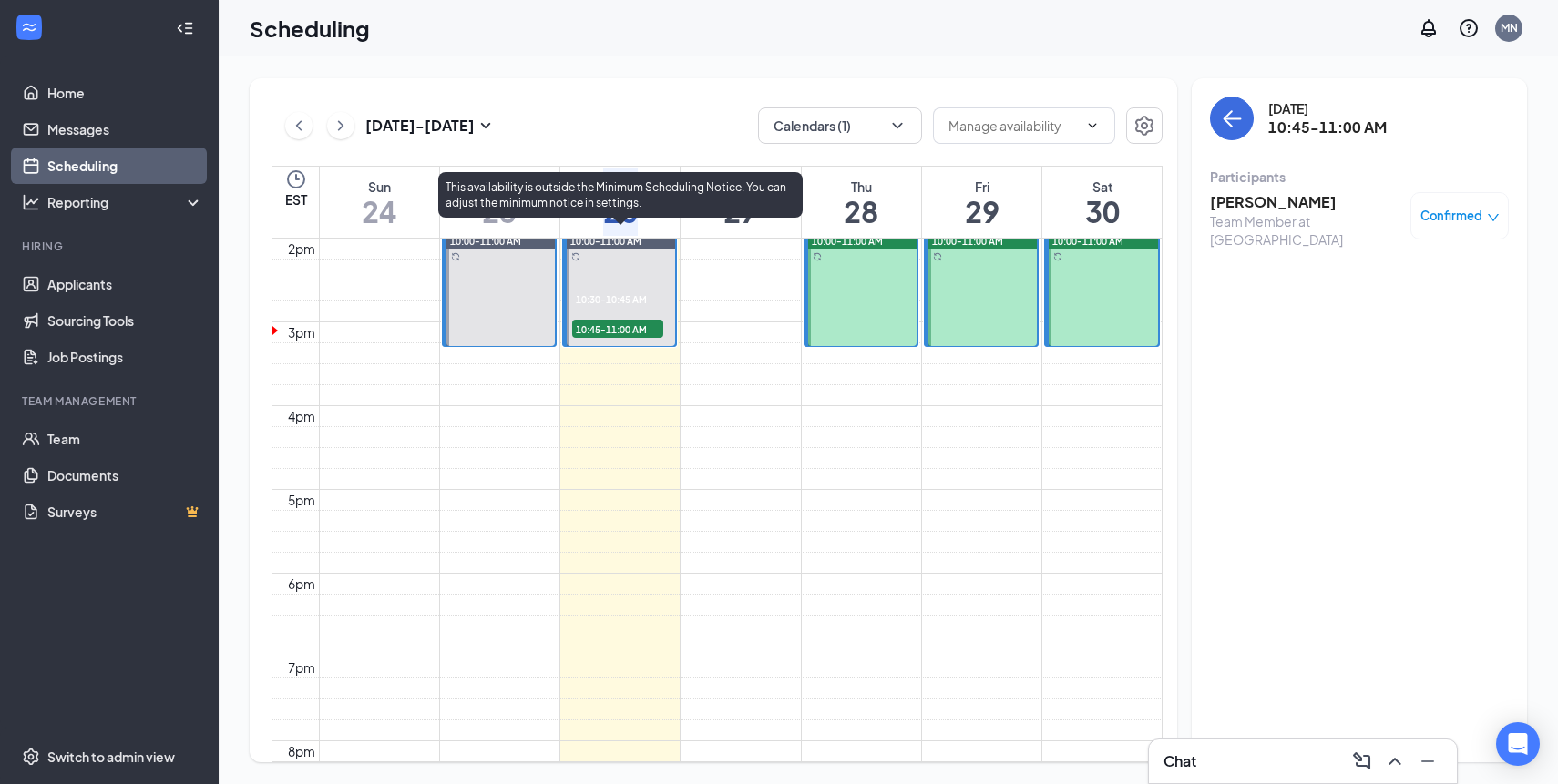
click at [598, 320] on span "10:45-11:00 AM" at bounding box center [618, 328] width 91 height 18
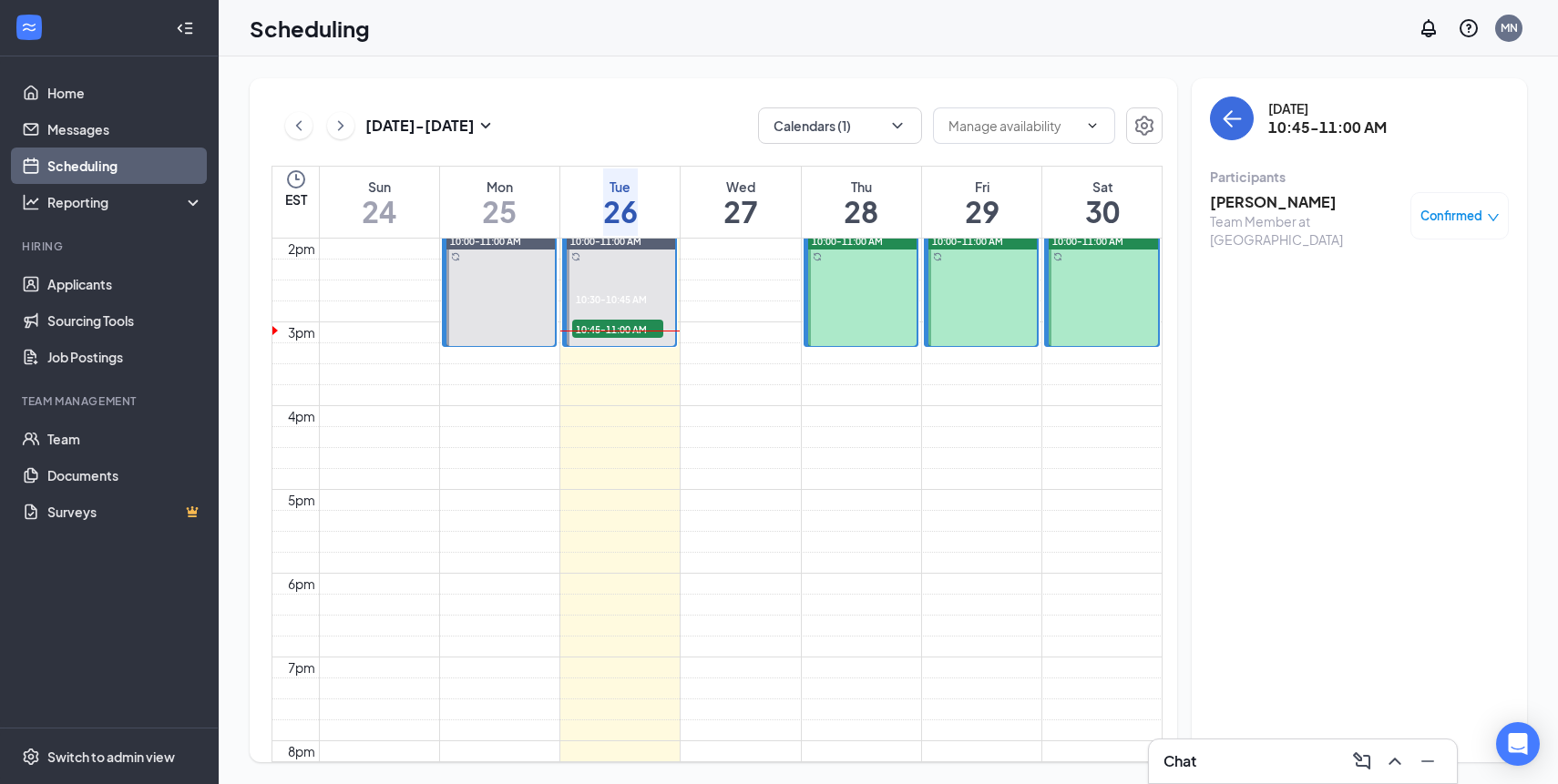
click at [1275, 207] on h3 "[PERSON_NAME]" at bounding box center [1306, 202] width 192 height 20
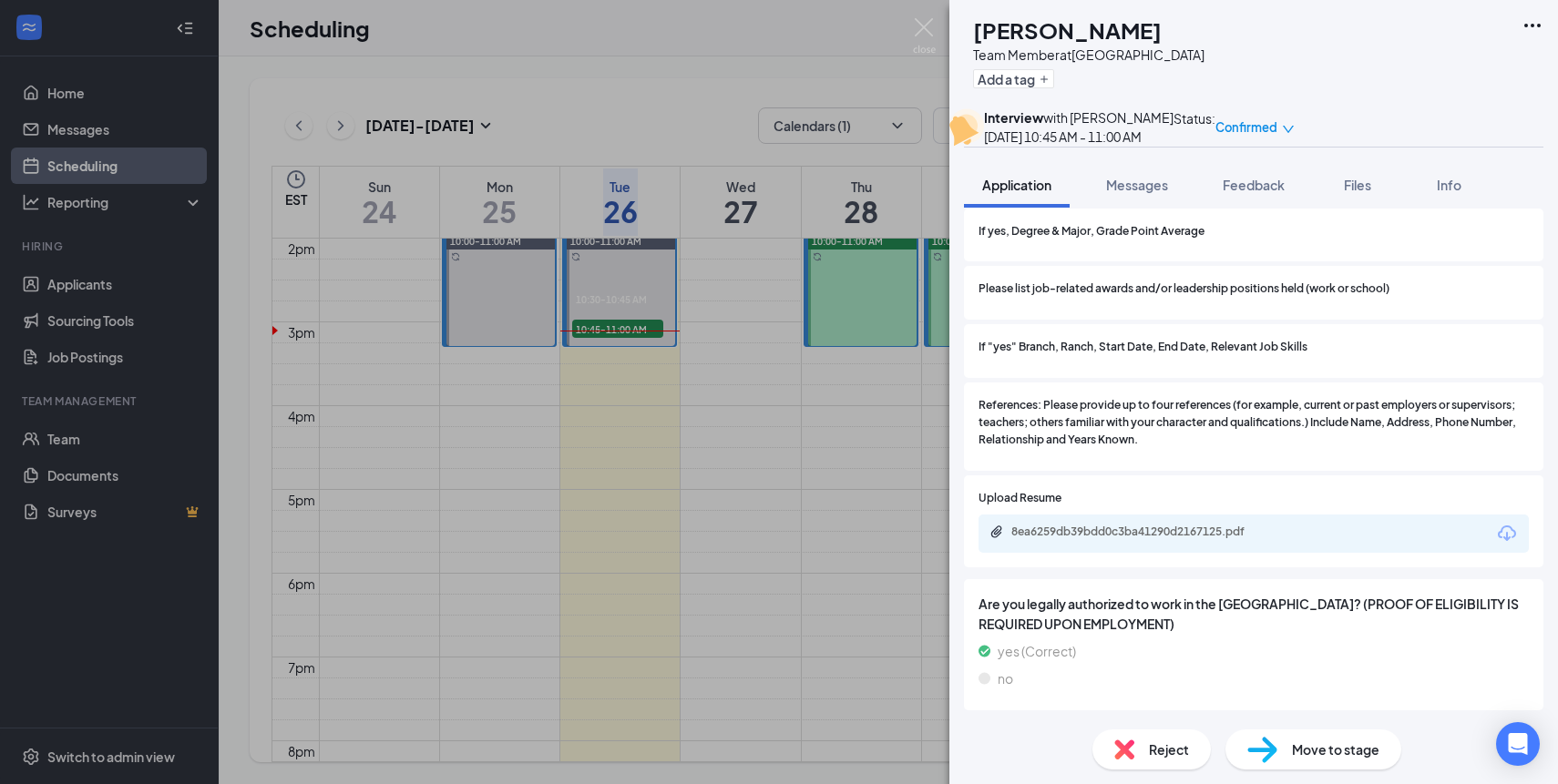
scroll to position [1947, 0]
click at [762, 484] on div "CC [PERSON_NAME] Team Member at [GEOGRAPHIC_DATA] Add a tag Interview with [PER…" at bounding box center [779, 392] width 1558 height 784
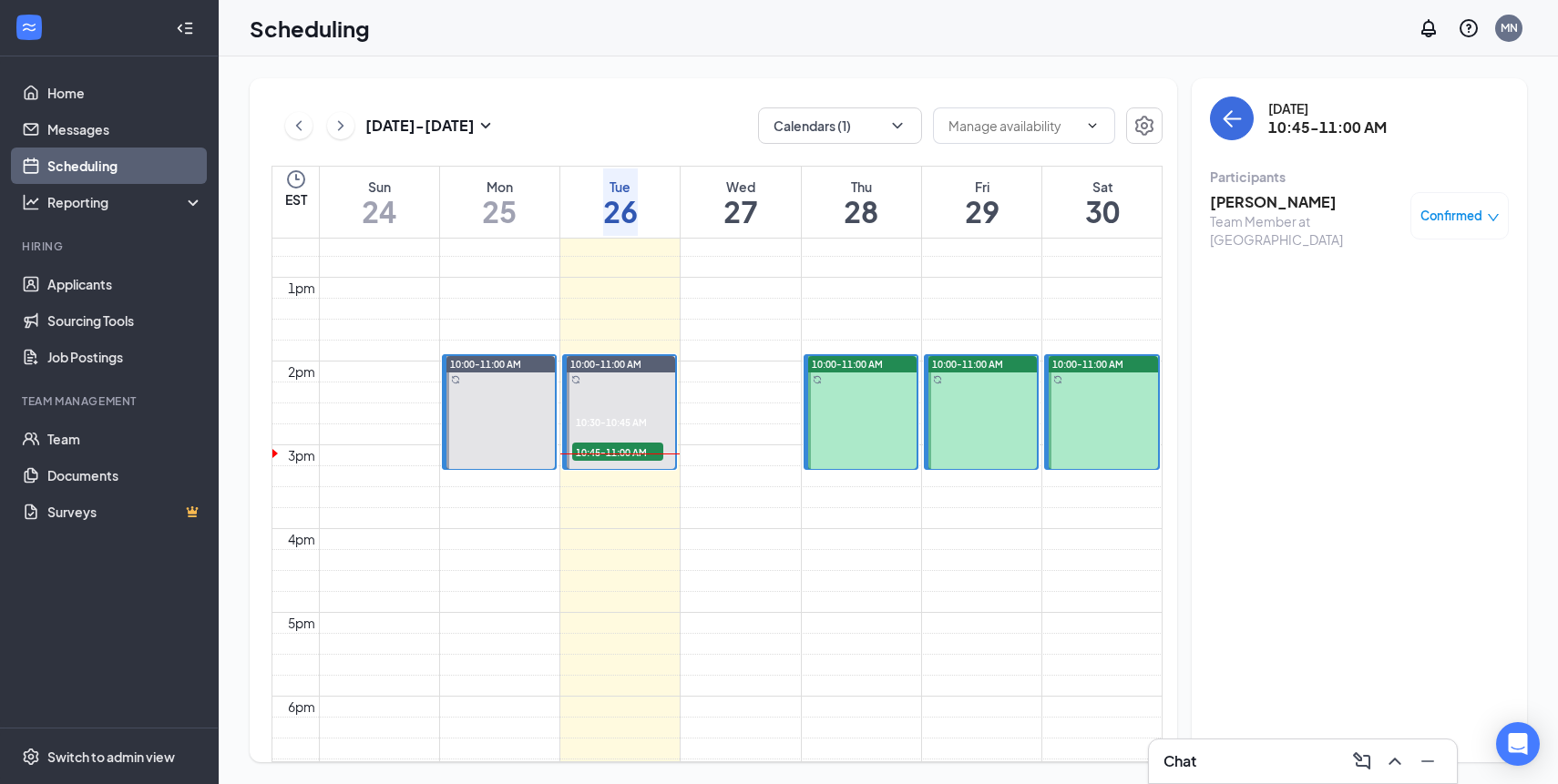
scroll to position [1036, 0]
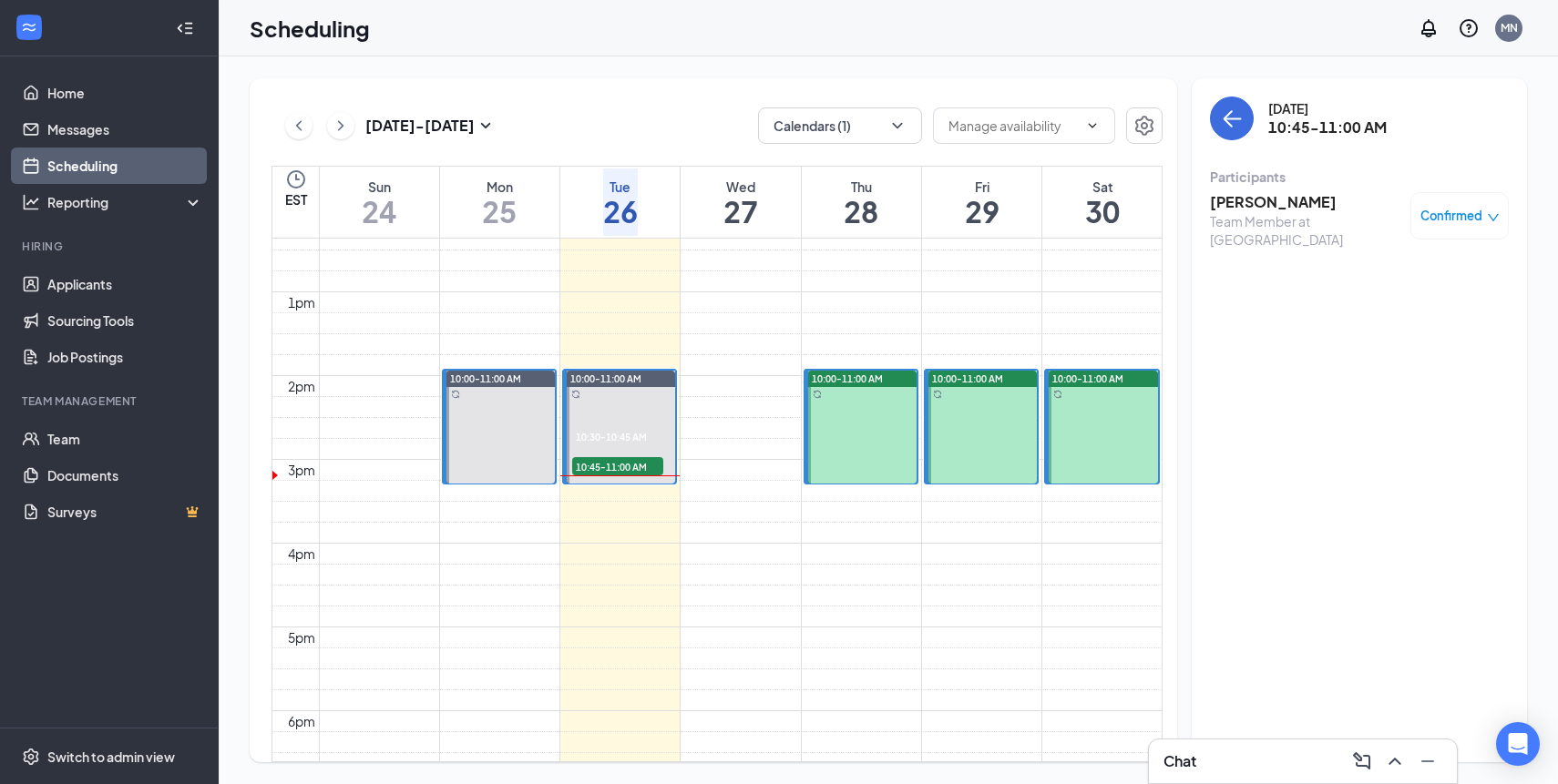
click at [1273, 208] on h3 "[PERSON_NAME]" at bounding box center [1306, 202] width 192 height 20
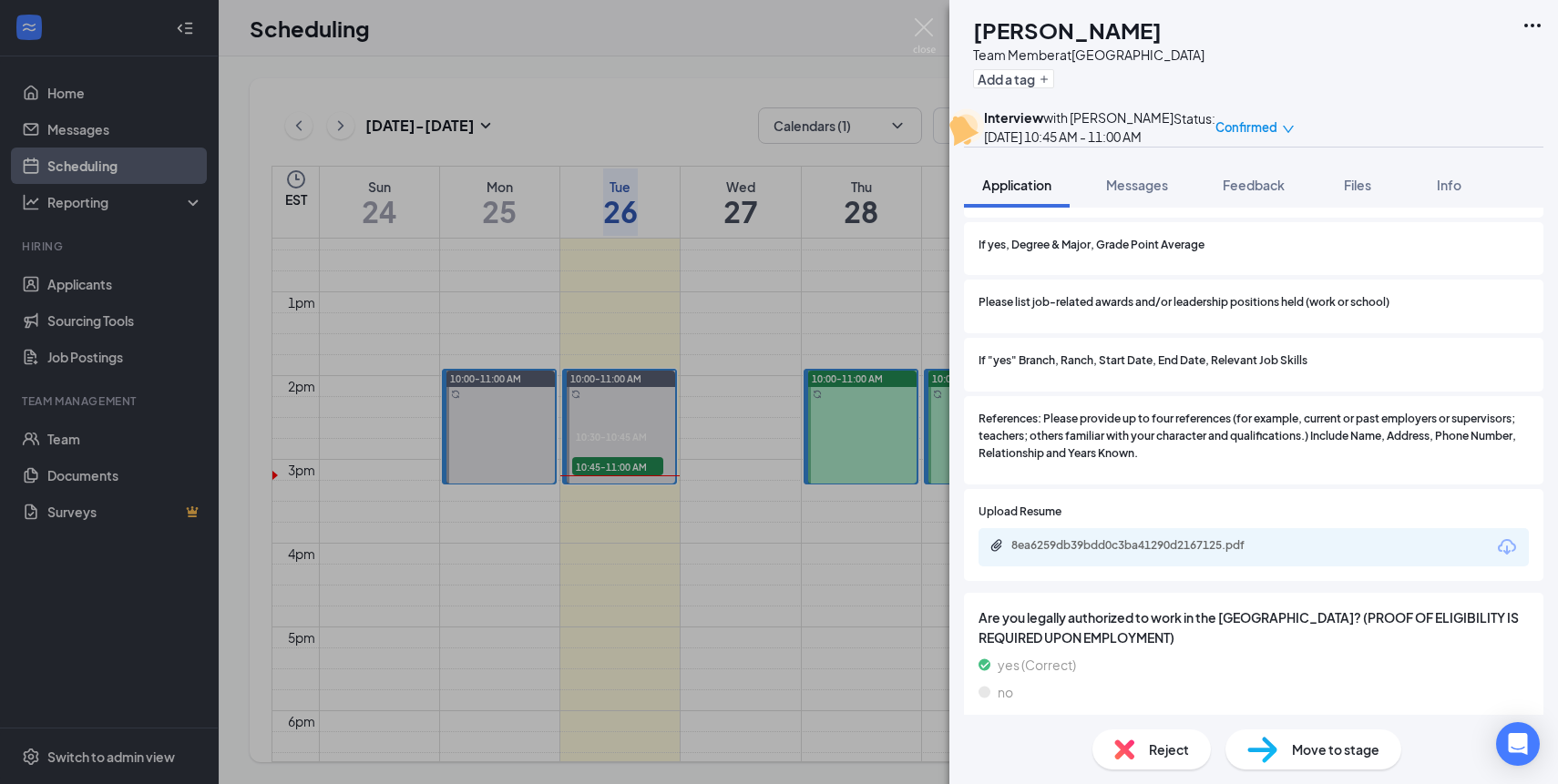
scroll to position [1952, 0]
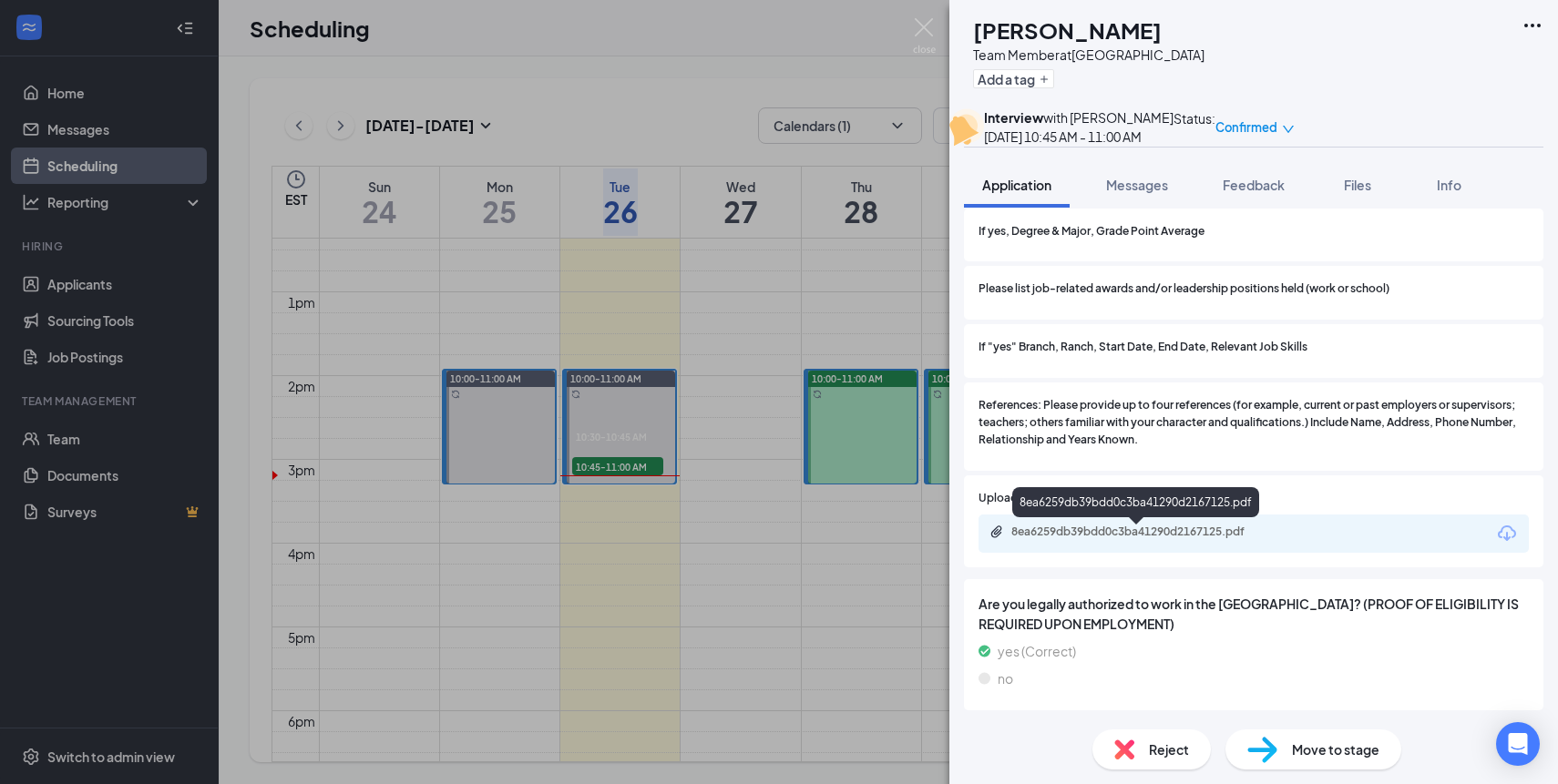
click at [1129, 539] on div "8ea6259db39bdd0c3ba41290d2167125.pdf" at bounding box center [1139, 531] width 255 height 14
click at [927, 30] on img at bounding box center [924, 35] width 23 height 35
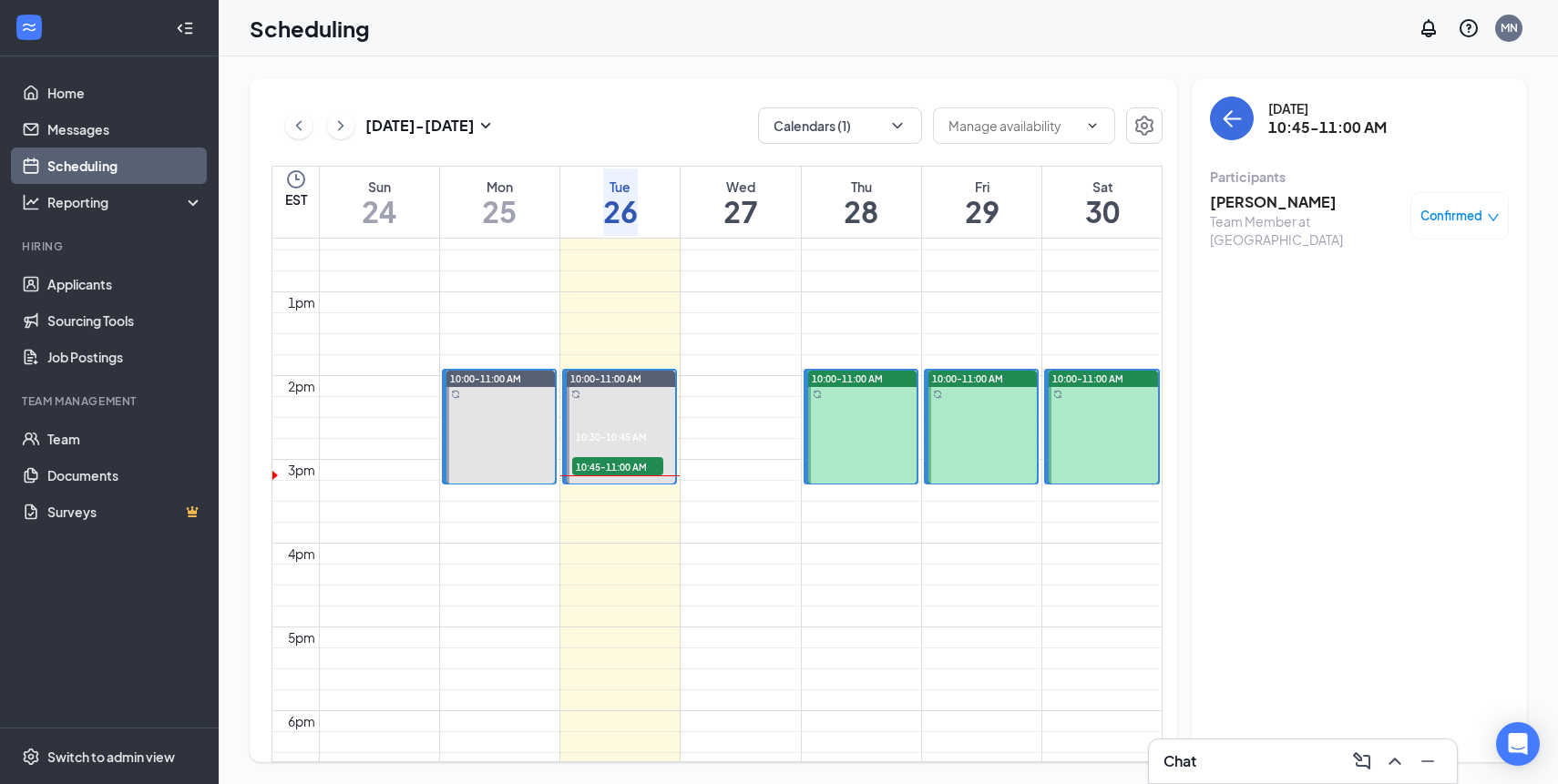
click at [854, 70] on div "[DATE] - [DATE] Calendars (1) EST Sun 24 Mon 25 Tue 26 Wed 27 Thu 28 Fri 29 Sat…" at bounding box center [888, 420] width 1340 height 728
click at [651, 59] on div "[DATE] - [DATE] Calendars (1) EST Sun 24 Mon 25 Tue 26 Wed 27 Thu 28 Fri 29 Sat…" at bounding box center [888, 420] width 1340 height 728
click at [675, 74] on div "[DATE] - [DATE] Calendars (1) EST Sun 24 Mon 25 Tue 26 Wed 27 Thu 28 Fri 29 Sat…" at bounding box center [888, 420] width 1340 height 728
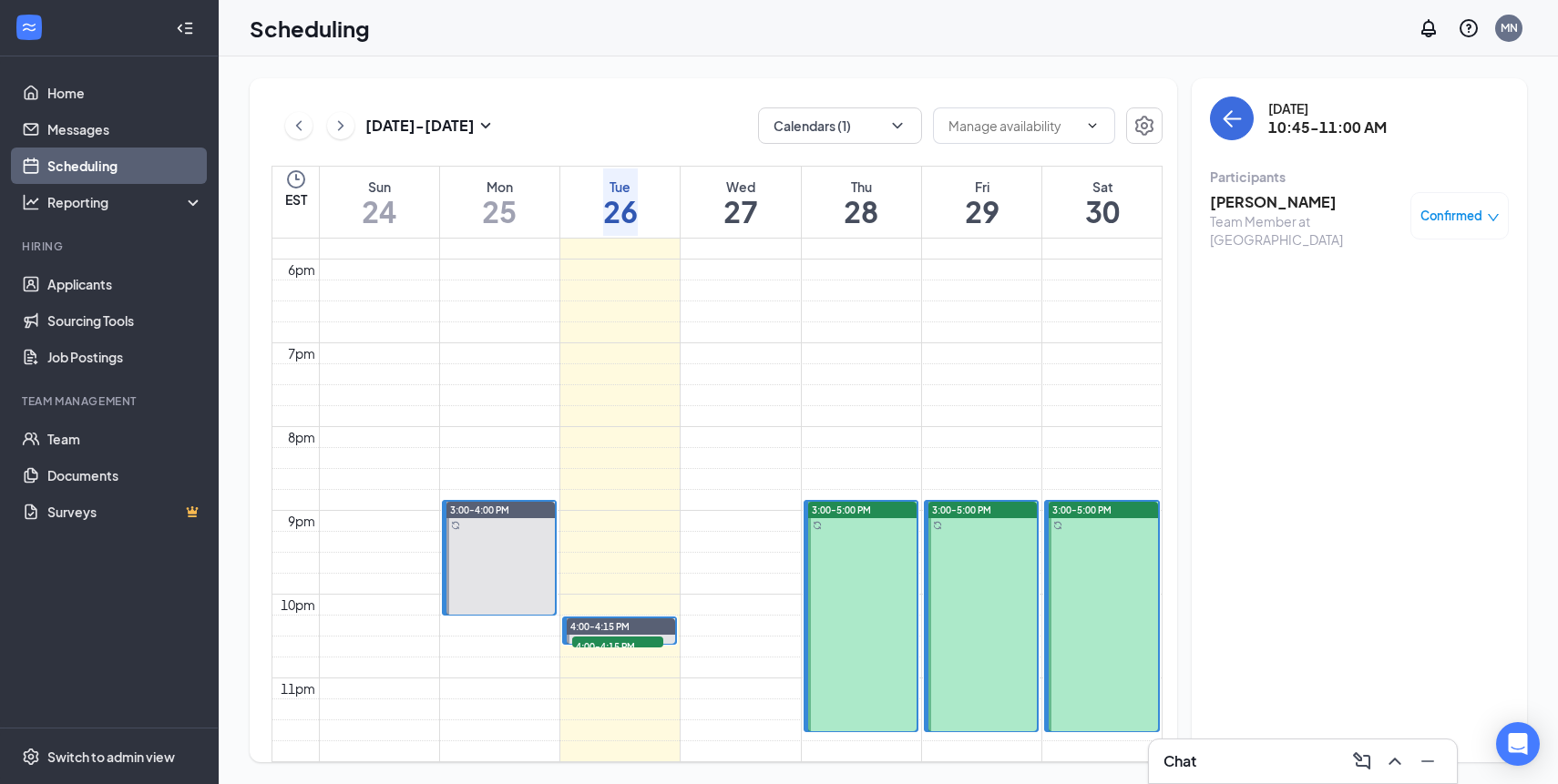
scroll to position [1570, 0]
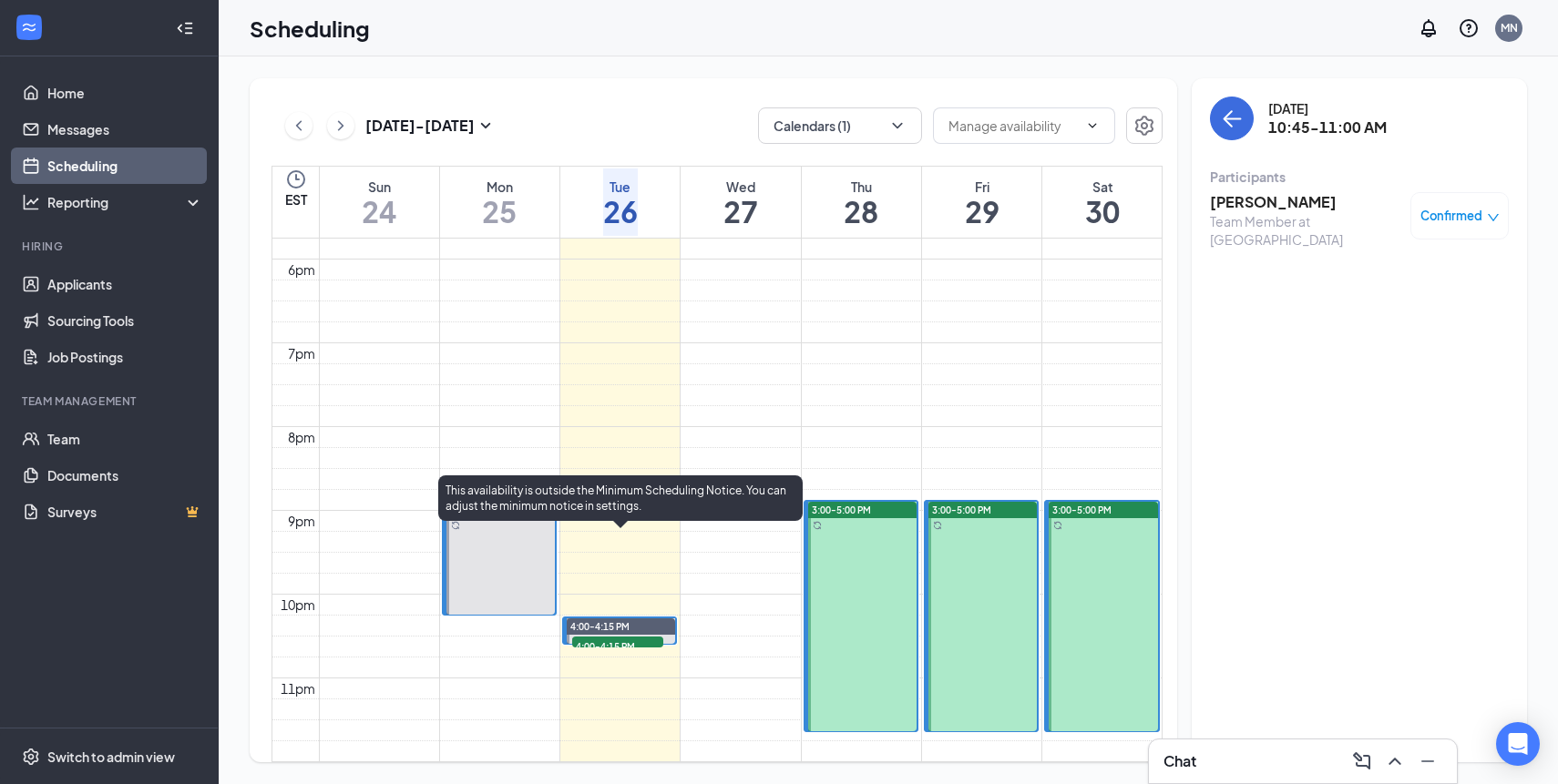
click at [616, 637] on span "4:00-4:15 PM" at bounding box center [618, 645] width 91 height 18
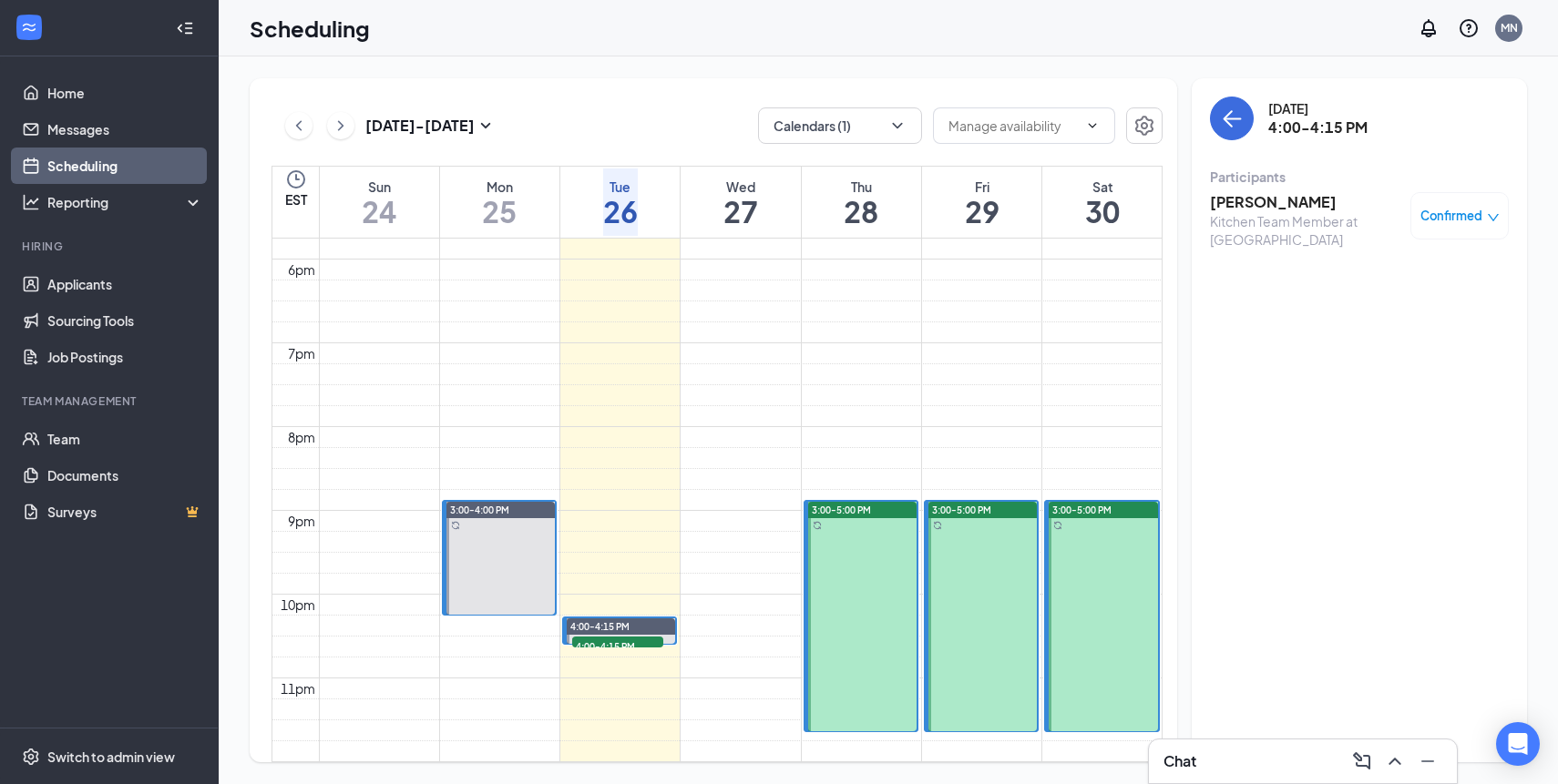
scroll to position [1769, 0]
